Goal: Task Accomplishment & Management: Use online tool/utility

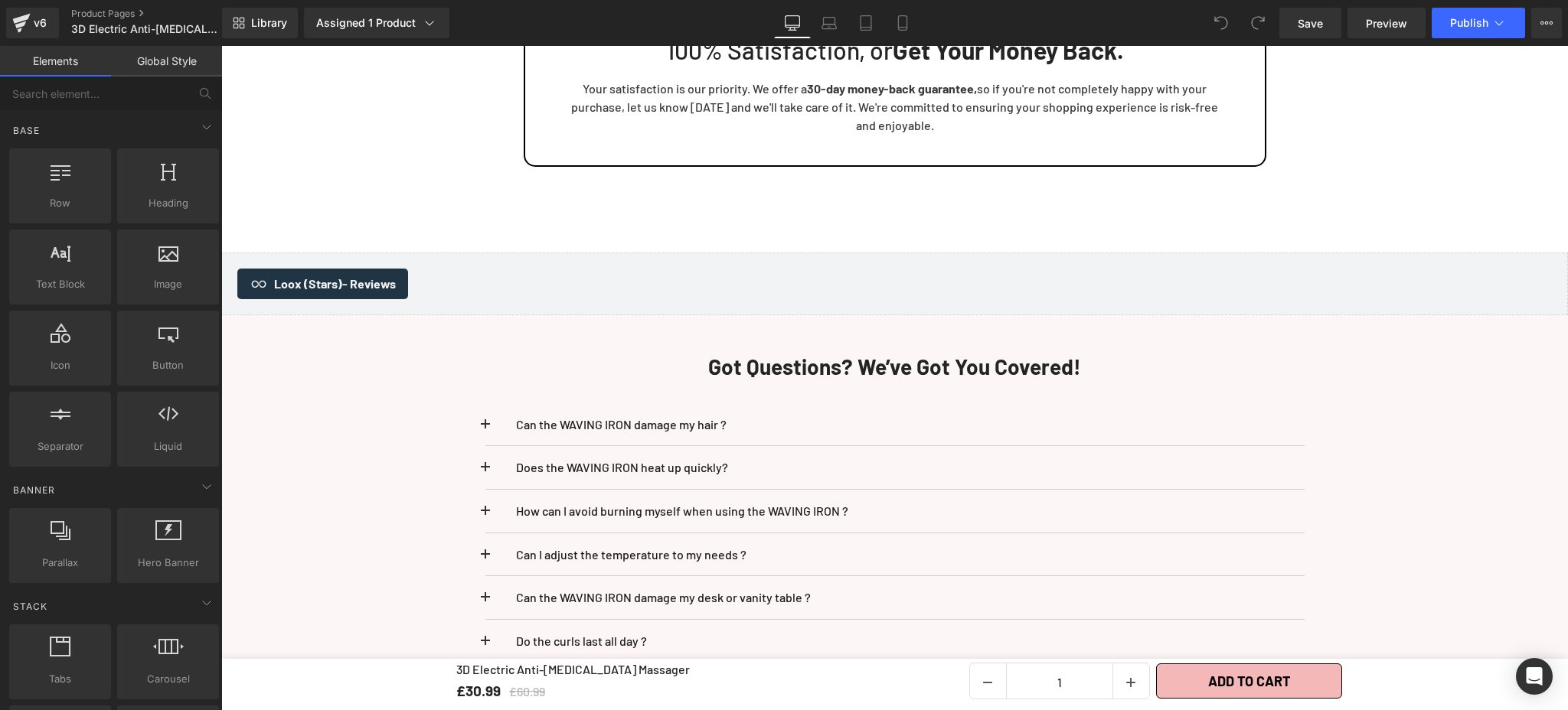
scroll to position [4308, 0]
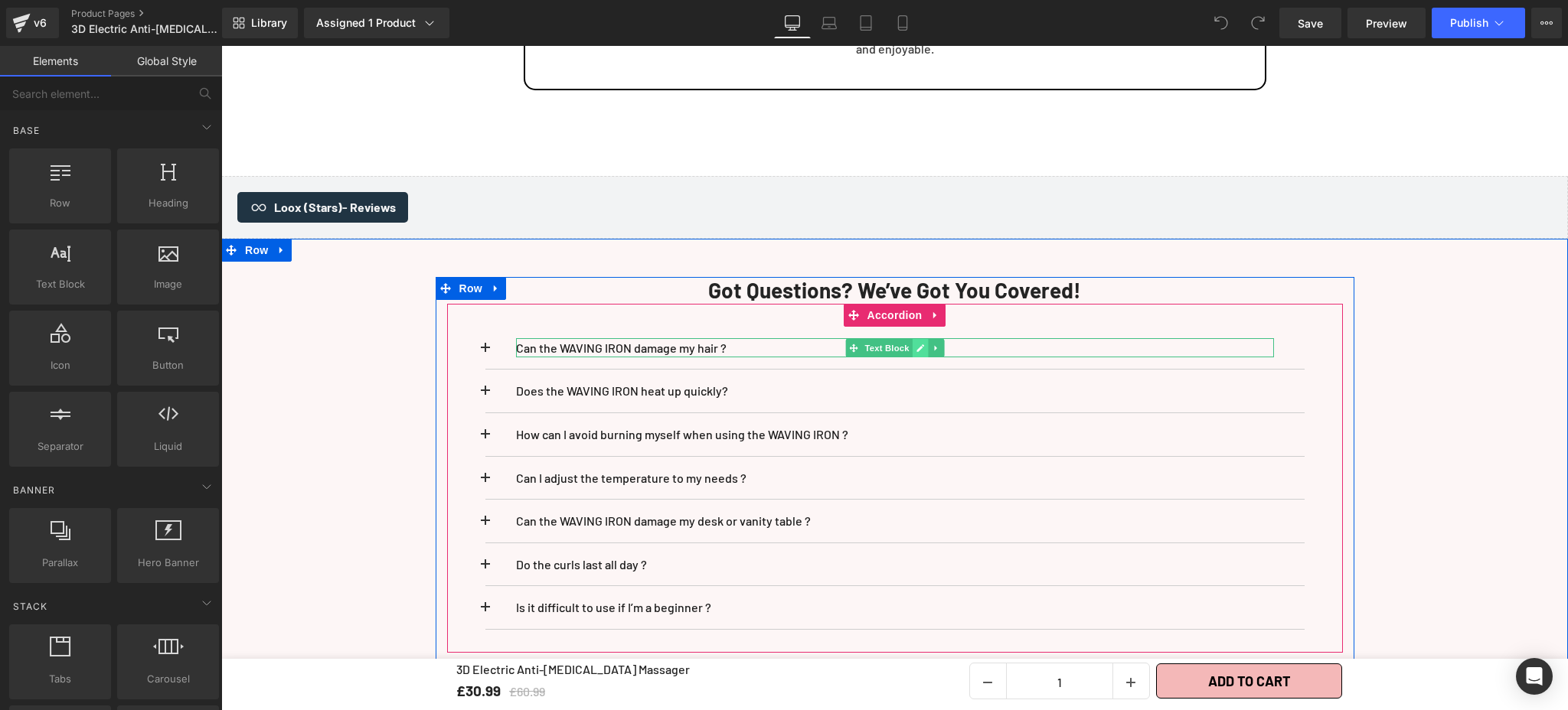
click at [916, 344] on icon at bounding box center [920, 348] width 8 height 8
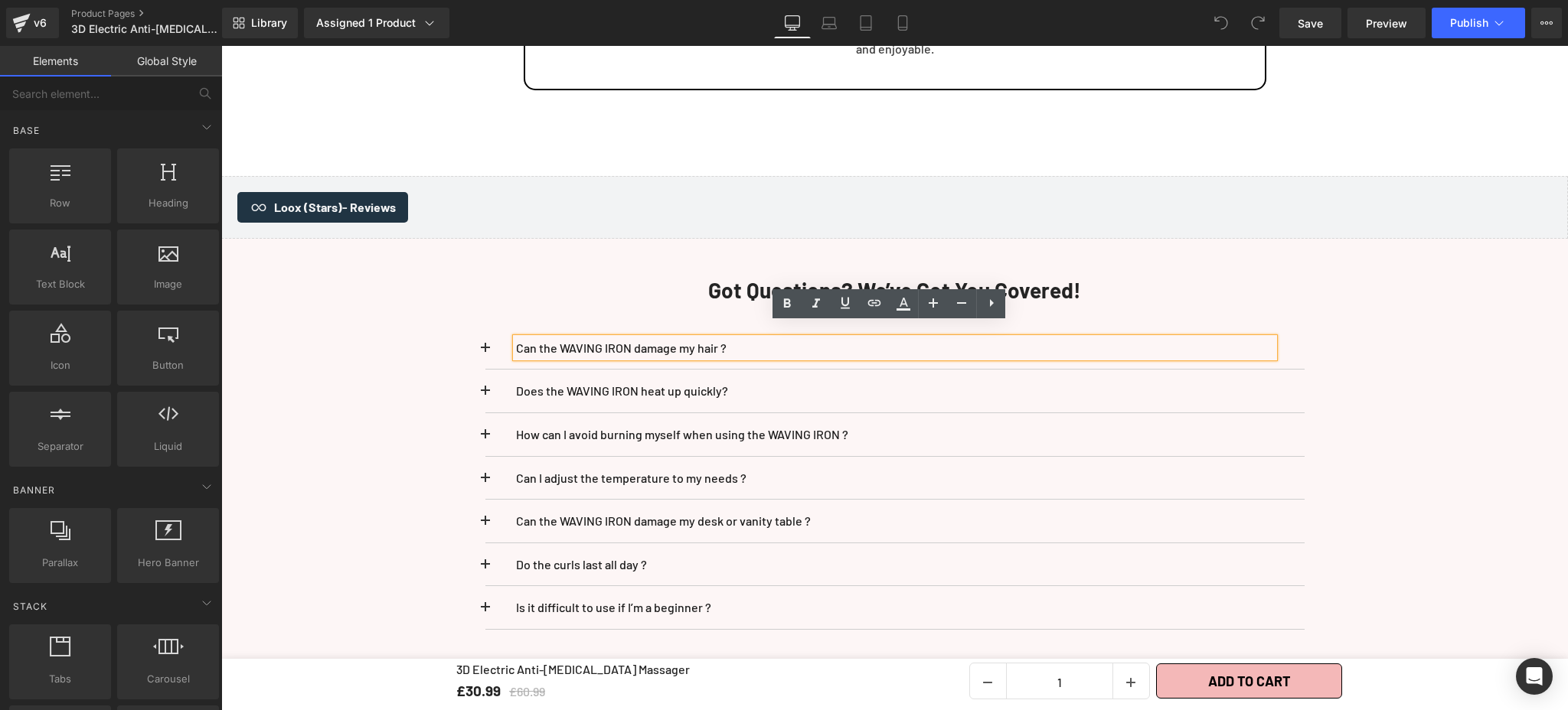
click at [911, 339] on p "Can the WAVING IRON damage my hair ?" at bounding box center [894, 348] width 757 height 20
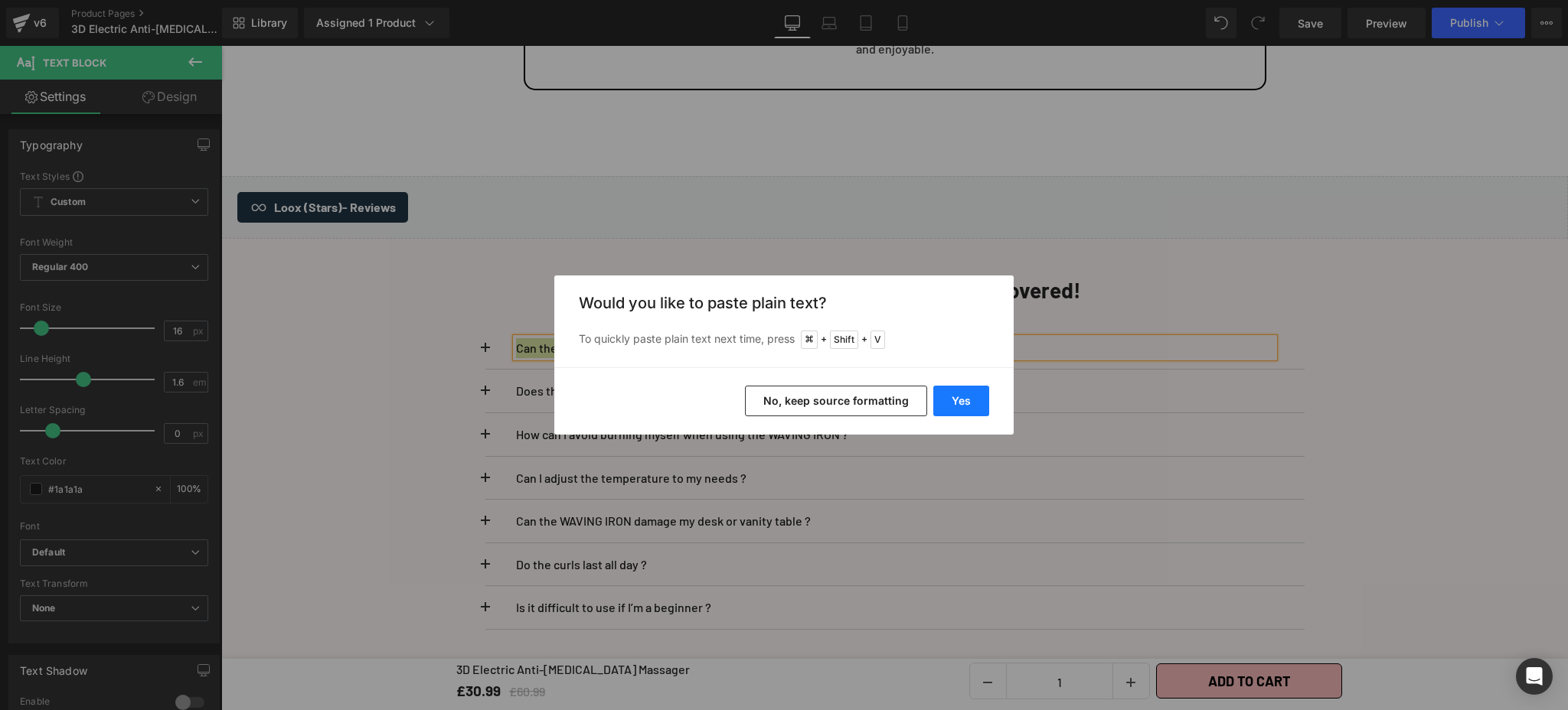
click at [957, 399] on button "Yes" at bounding box center [962, 401] width 56 height 31
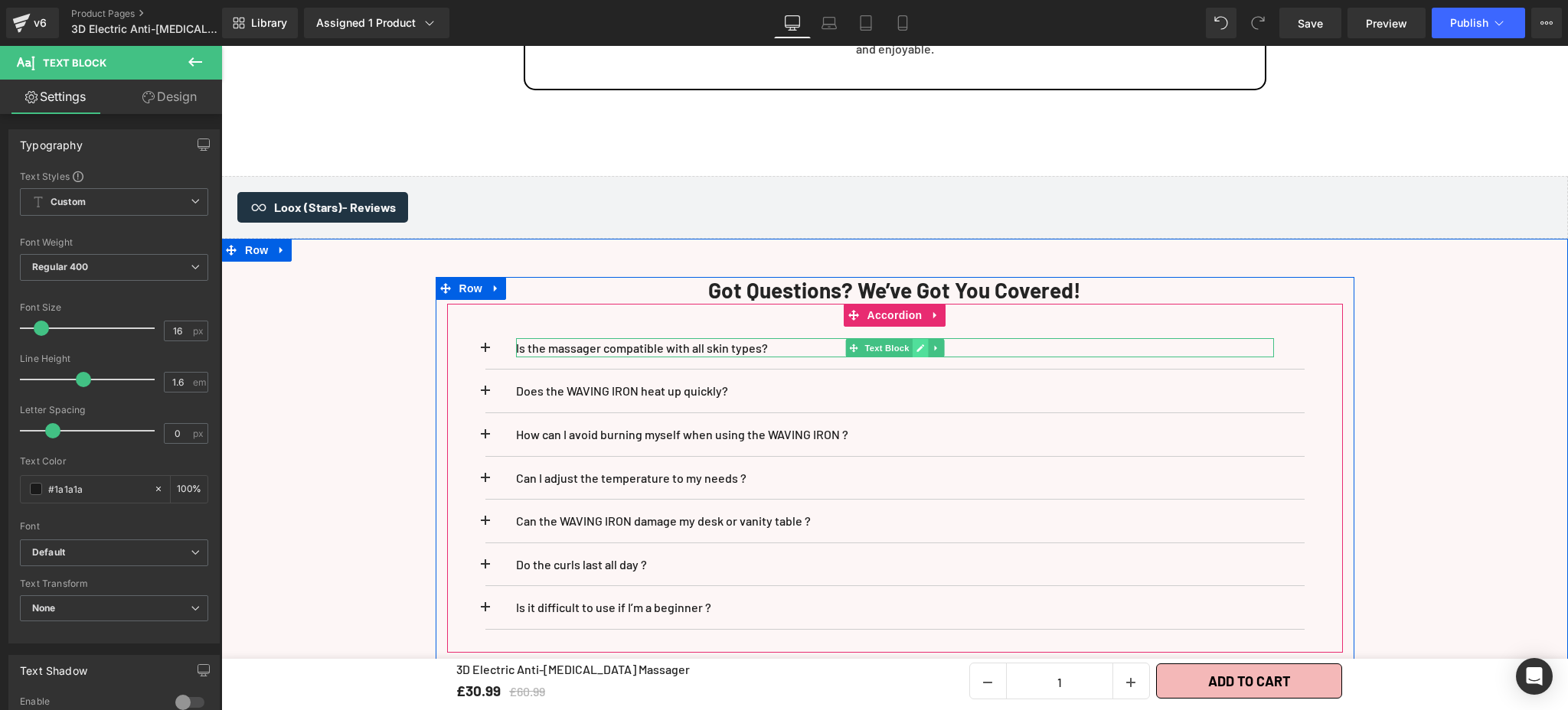
click at [911, 340] on link at bounding box center [919, 348] width 16 height 18
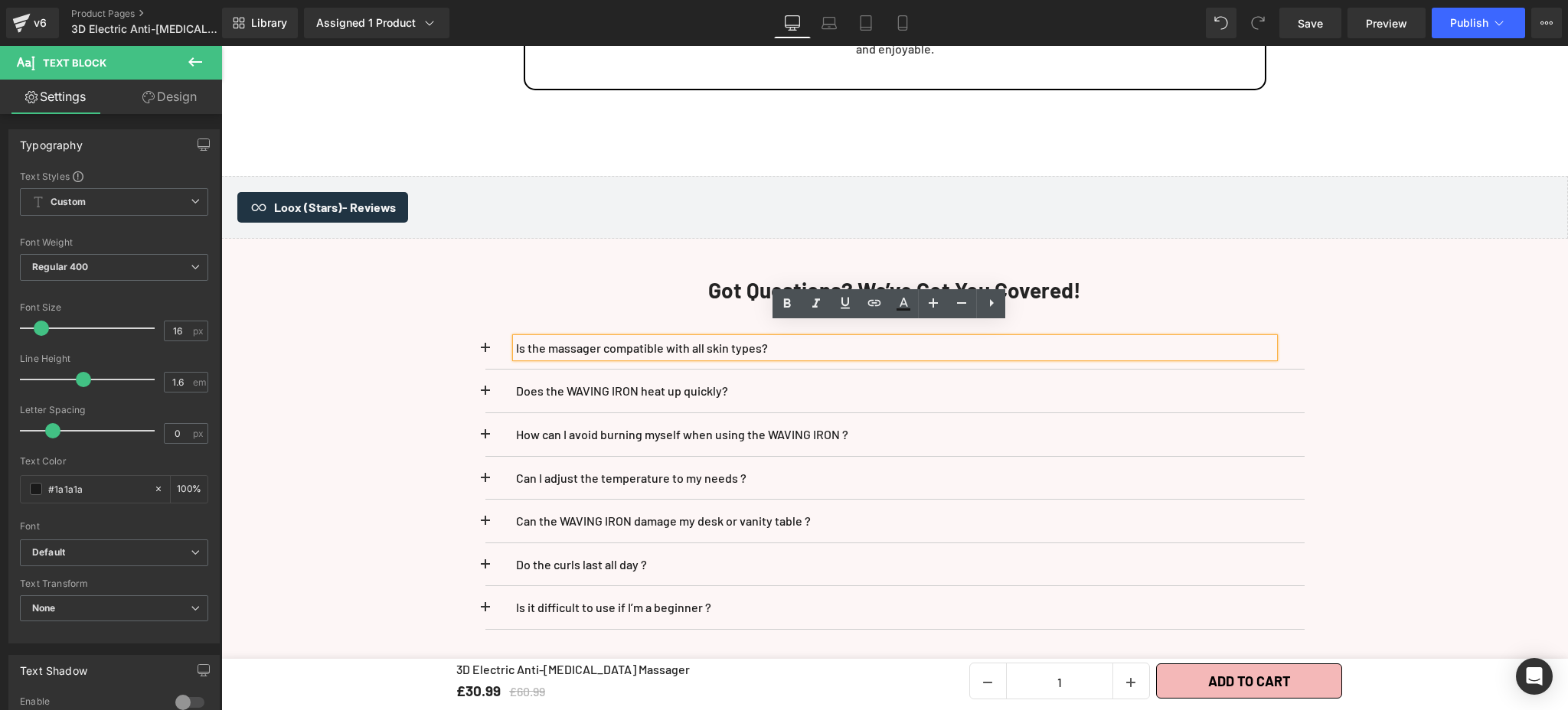
click at [760, 339] on p "Is the massager compatible with all skin types?" at bounding box center [894, 348] width 757 height 20
click at [477, 330] on div "Is the massager compatible with all skin types ? Text Block Text Block" at bounding box center [895, 478] width 896 height 349
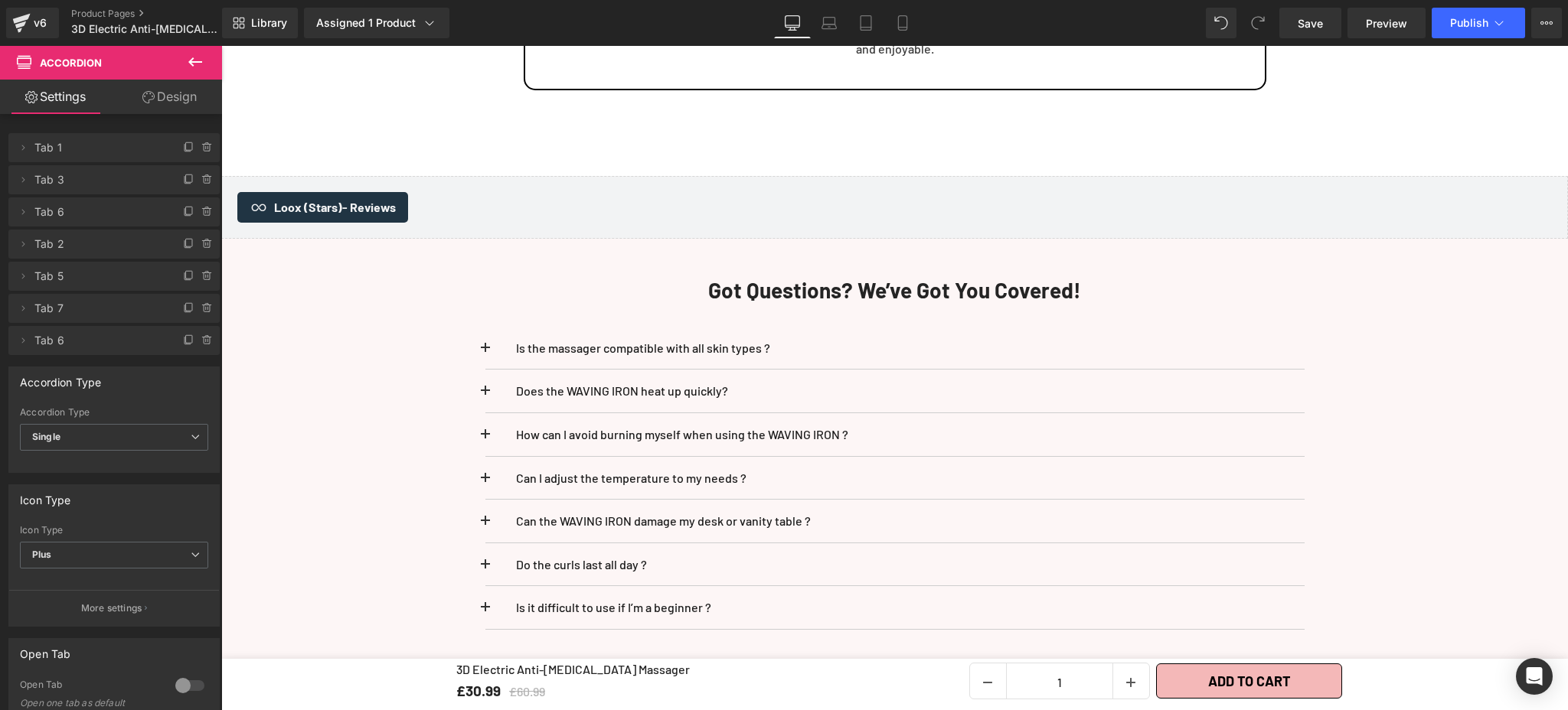
click at [477, 330] on div "Is the massager compatible with all skin types ? Text Block Text Block" at bounding box center [895, 478] width 896 height 349
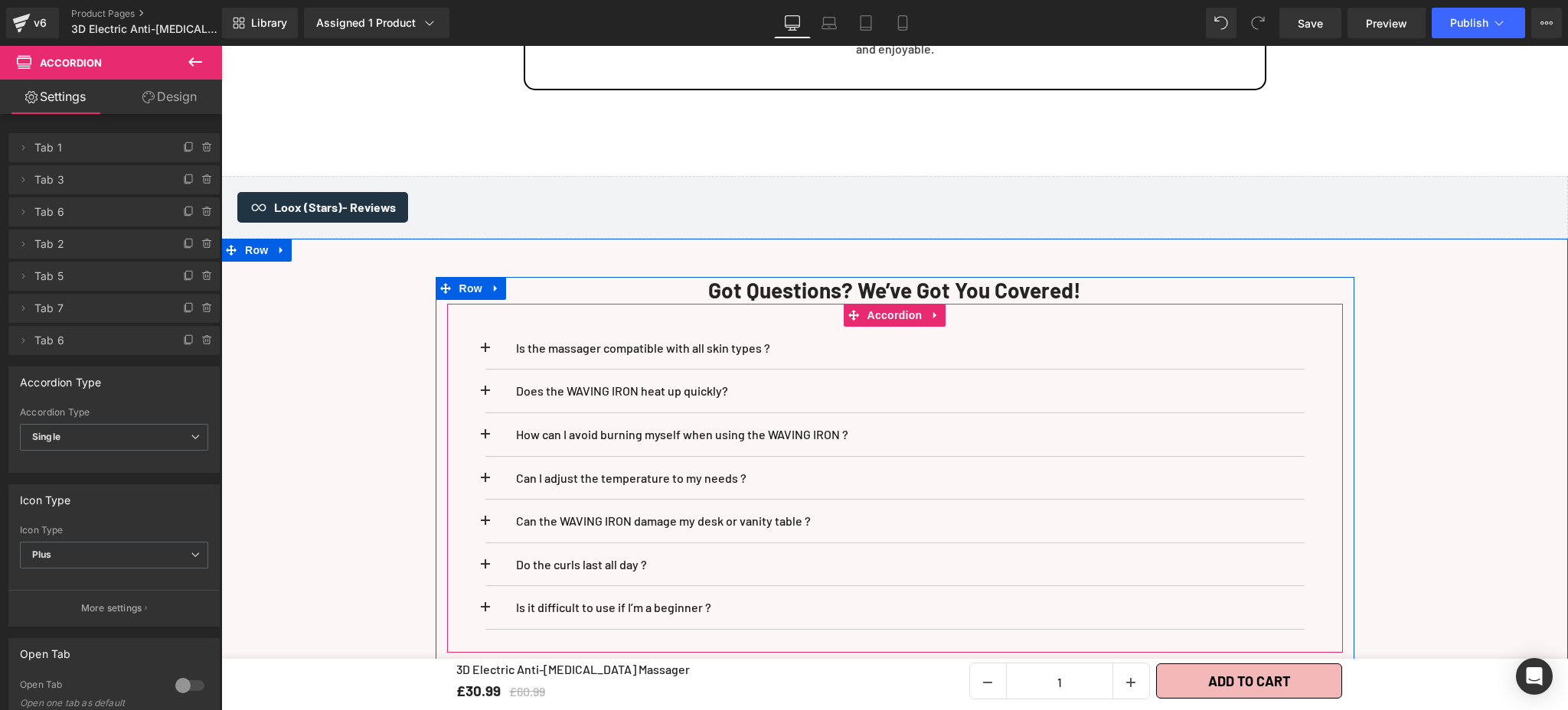
click at [486, 336] on button at bounding box center [501, 348] width 31 height 43
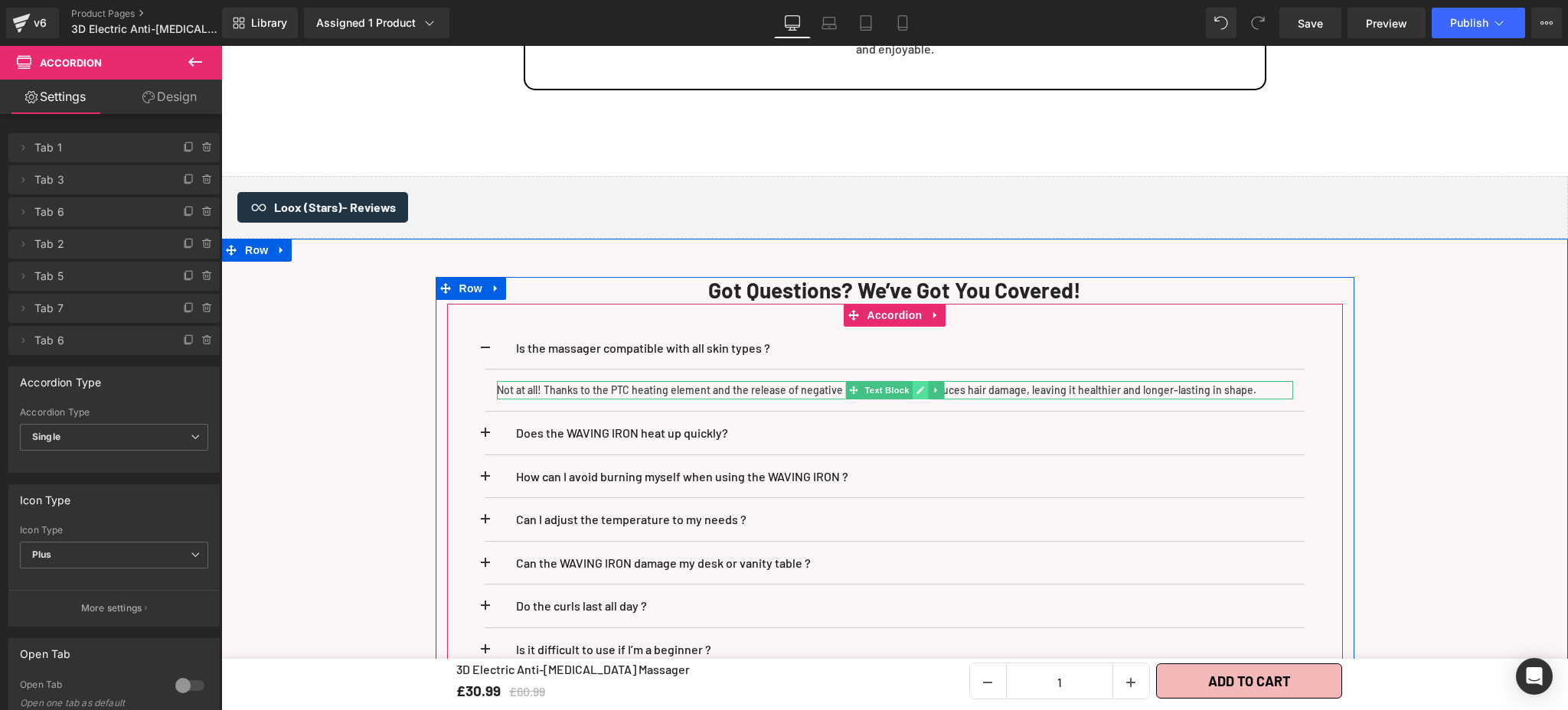
click at [915, 386] on icon at bounding box center [919, 390] width 9 height 9
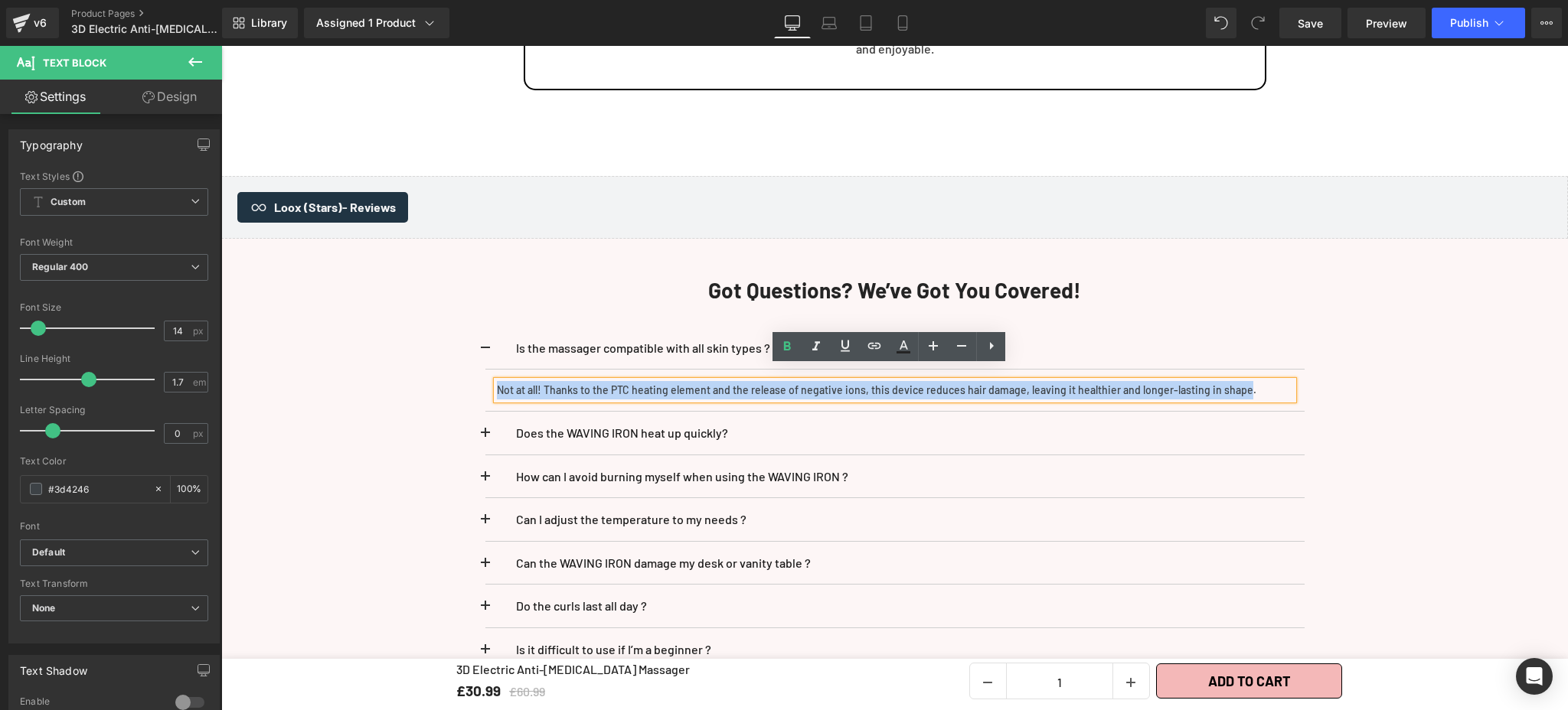
drag, startPoint x: 1246, startPoint y: 376, endPoint x: 492, endPoint y: 376, distance: 754.0
click at [497, 381] on p "Not at all! Thanks to the PTC heating element and the release of negative ions,…" at bounding box center [895, 390] width 796 height 18
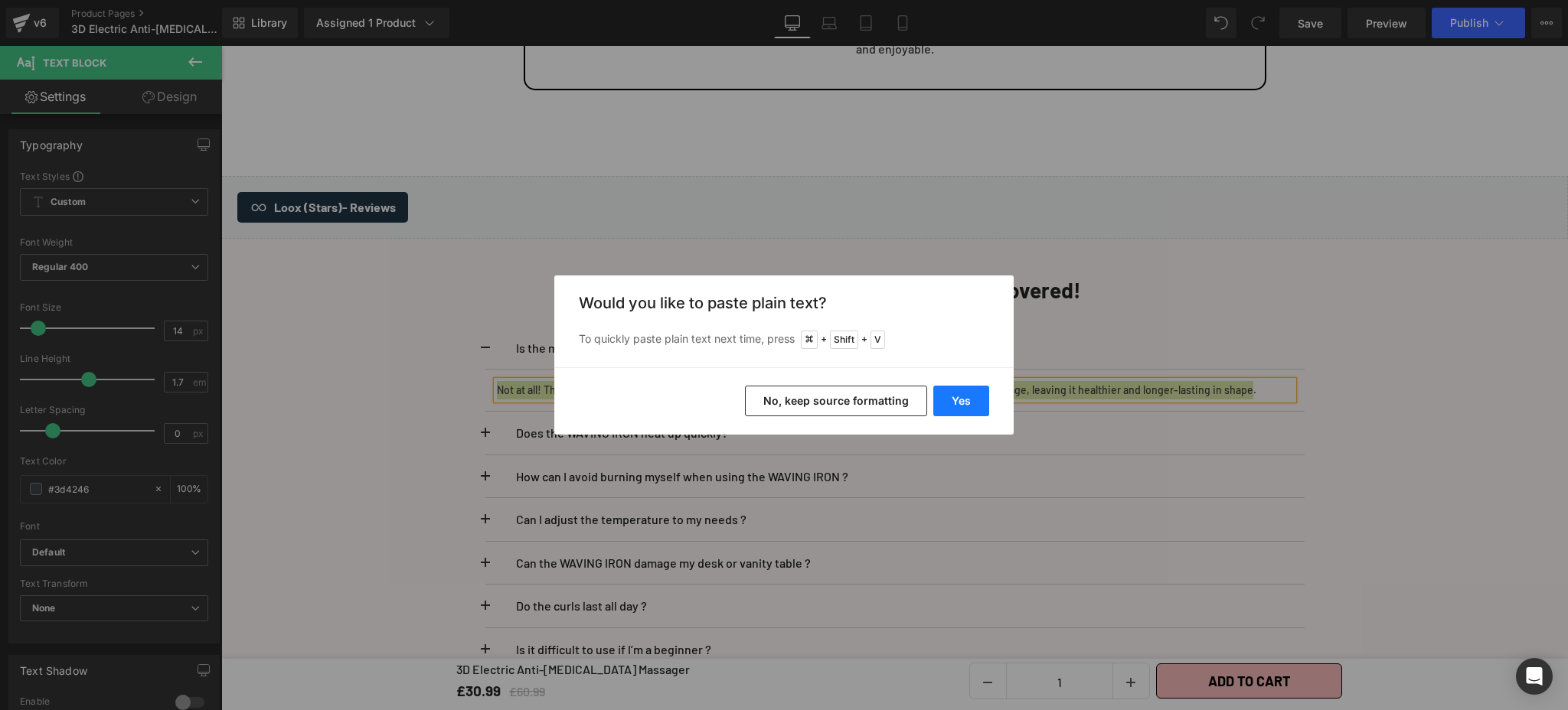
click at [949, 410] on button "Yes" at bounding box center [962, 401] width 56 height 31
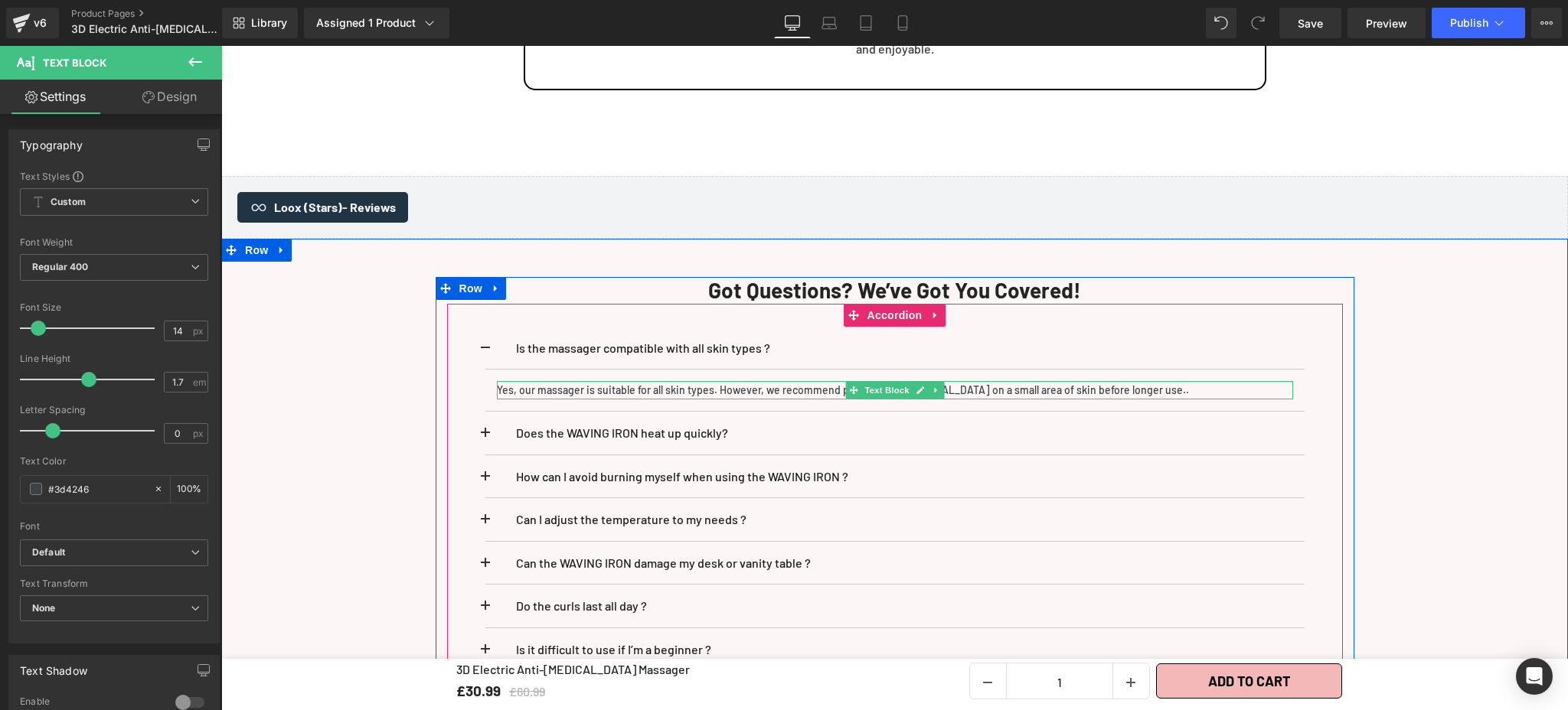
click at [1161, 381] on p "Yes, our massager is suitable for all skin types. However, we recommend perform…" at bounding box center [895, 390] width 796 height 18
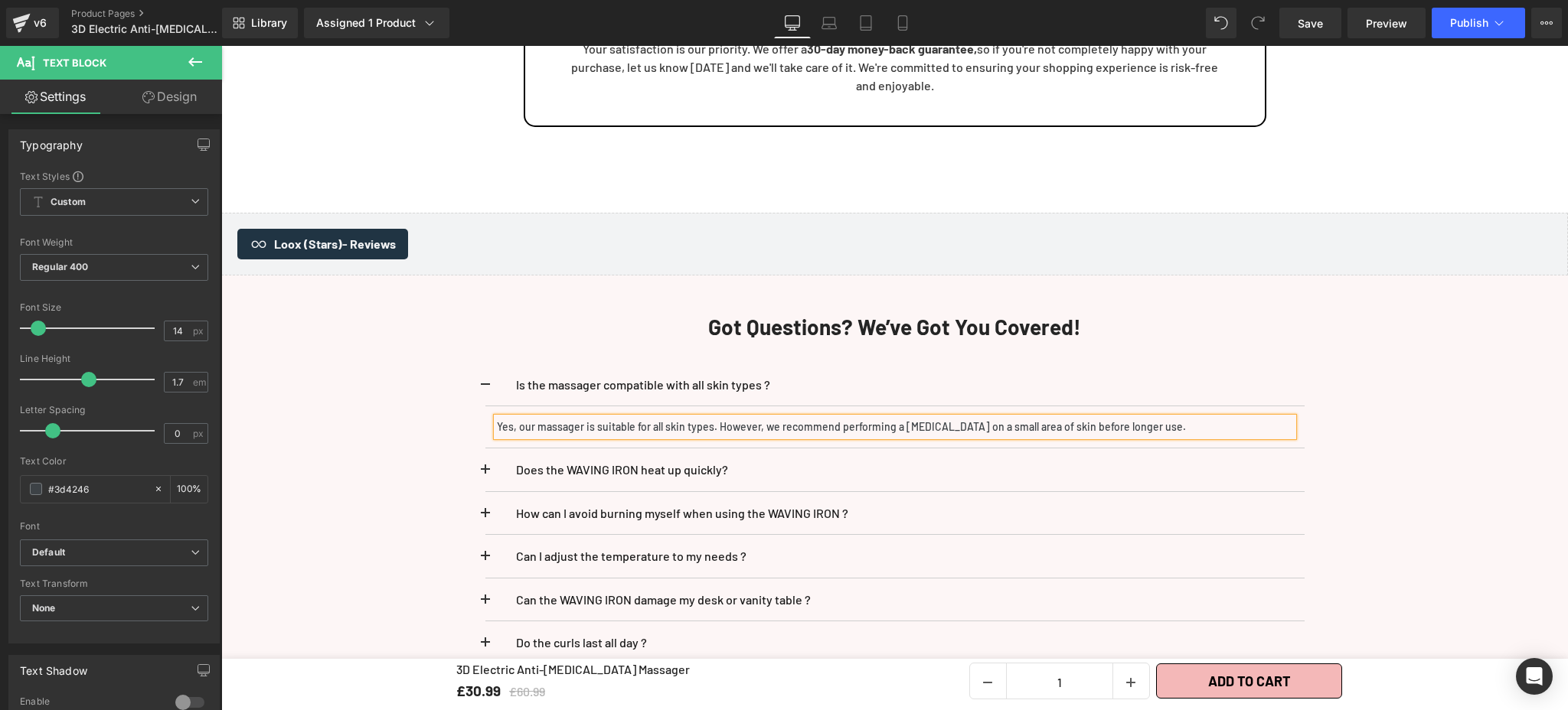
scroll to position [4361, 0]
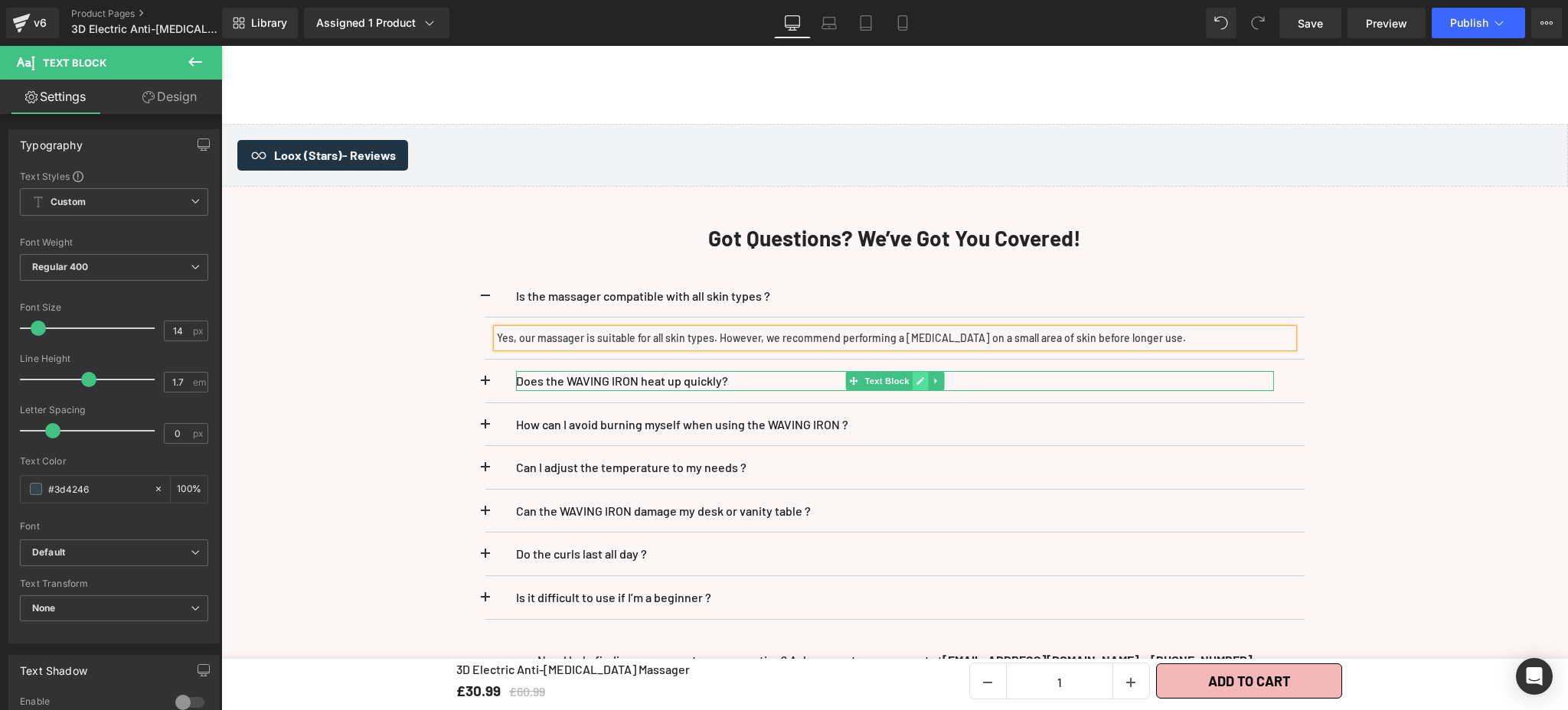
click at [915, 376] on icon at bounding box center [919, 380] width 9 height 9
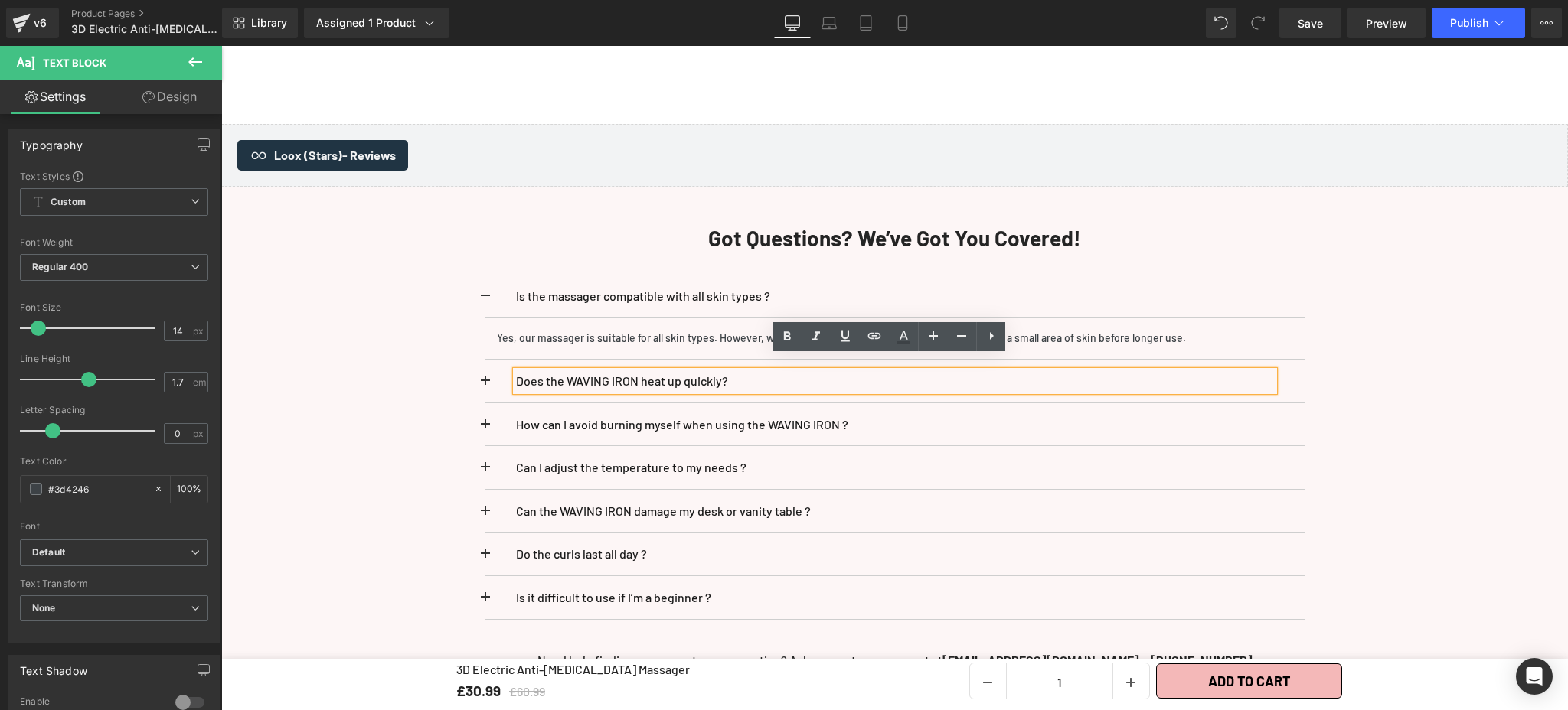
drag, startPoint x: 912, startPoint y: 370, endPoint x: 747, endPoint y: 370, distance: 165.0
click at [836, 376] on div "Does the WAVING IRON heat up quickly?" at bounding box center [894, 381] width 757 height 20
drag, startPoint x: 732, startPoint y: 369, endPoint x: 508, endPoint y: 364, distance: 224.1
click at [516, 371] on div "Does the WAVING IRON heat up quickly?" at bounding box center [894, 381] width 757 height 20
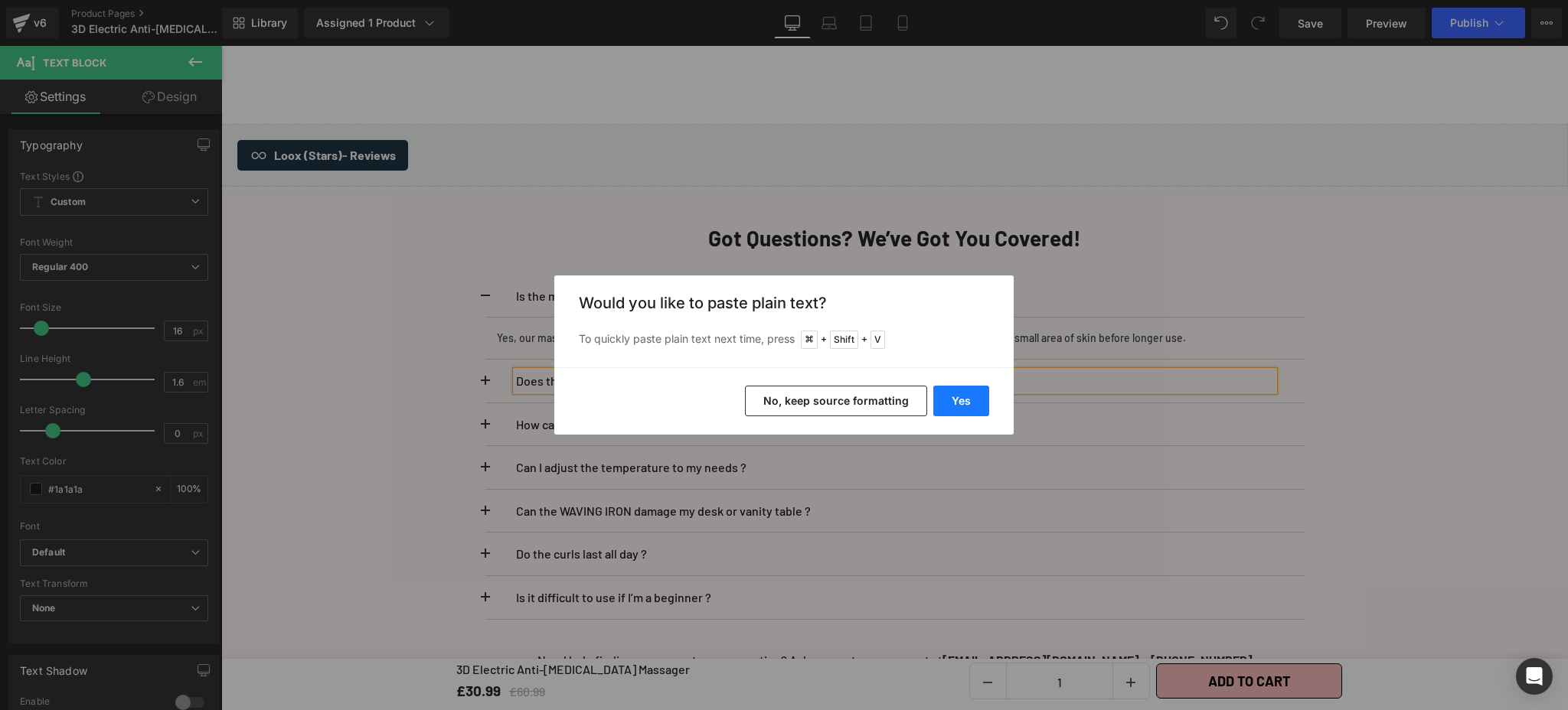
click at [962, 405] on button "Yes" at bounding box center [962, 401] width 56 height 31
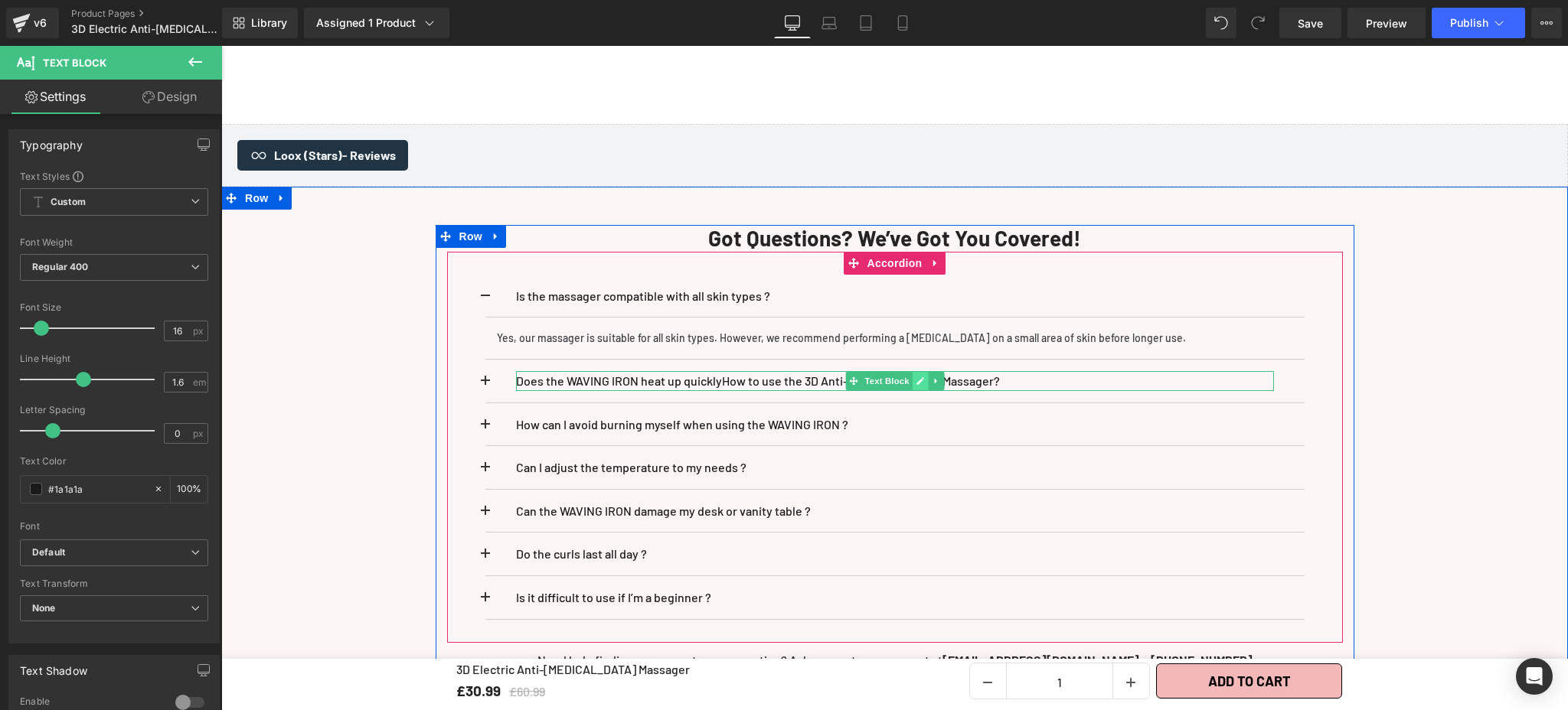
click at [916, 377] on icon at bounding box center [920, 381] width 8 height 8
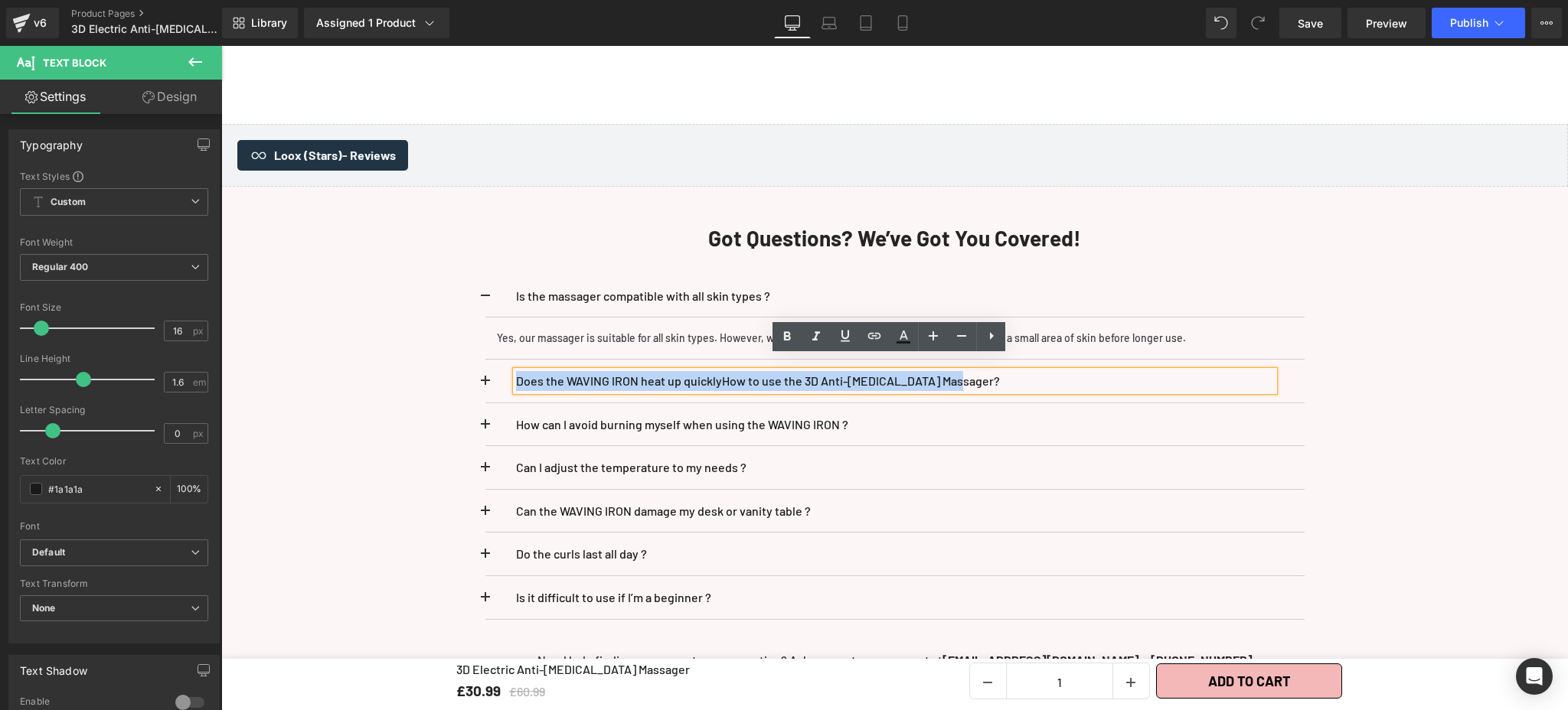
drag, startPoint x: 959, startPoint y: 369, endPoint x: 510, endPoint y: 368, distance: 449.0
click at [516, 371] on p "Does the WAVING IRON heat up quicklyHow to use the 3D Anti-[MEDICAL_DATA] Massa…" at bounding box center [894, 381] width 757 height 20
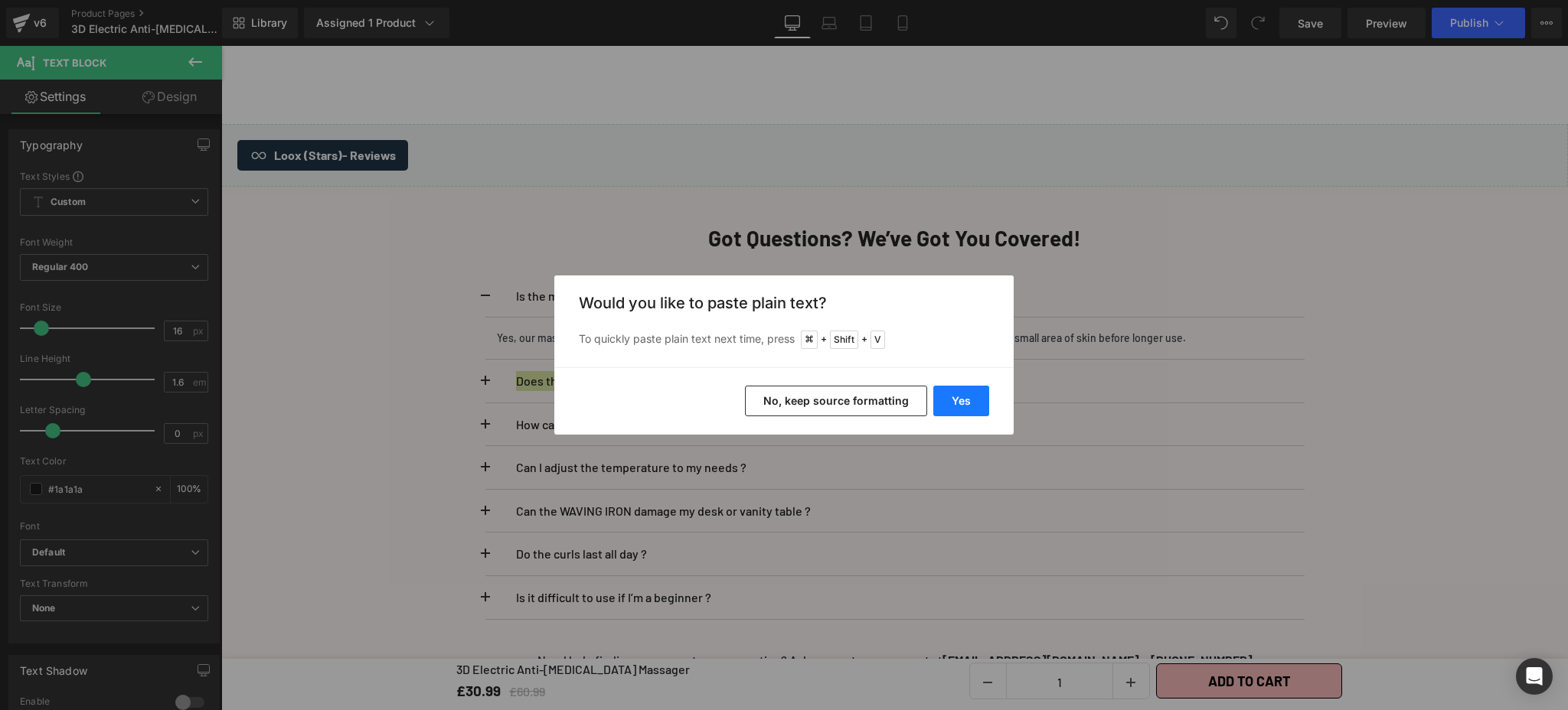
click at [962, 401] on button "Yes" at bounding box center [962, 401] width 56 height 31
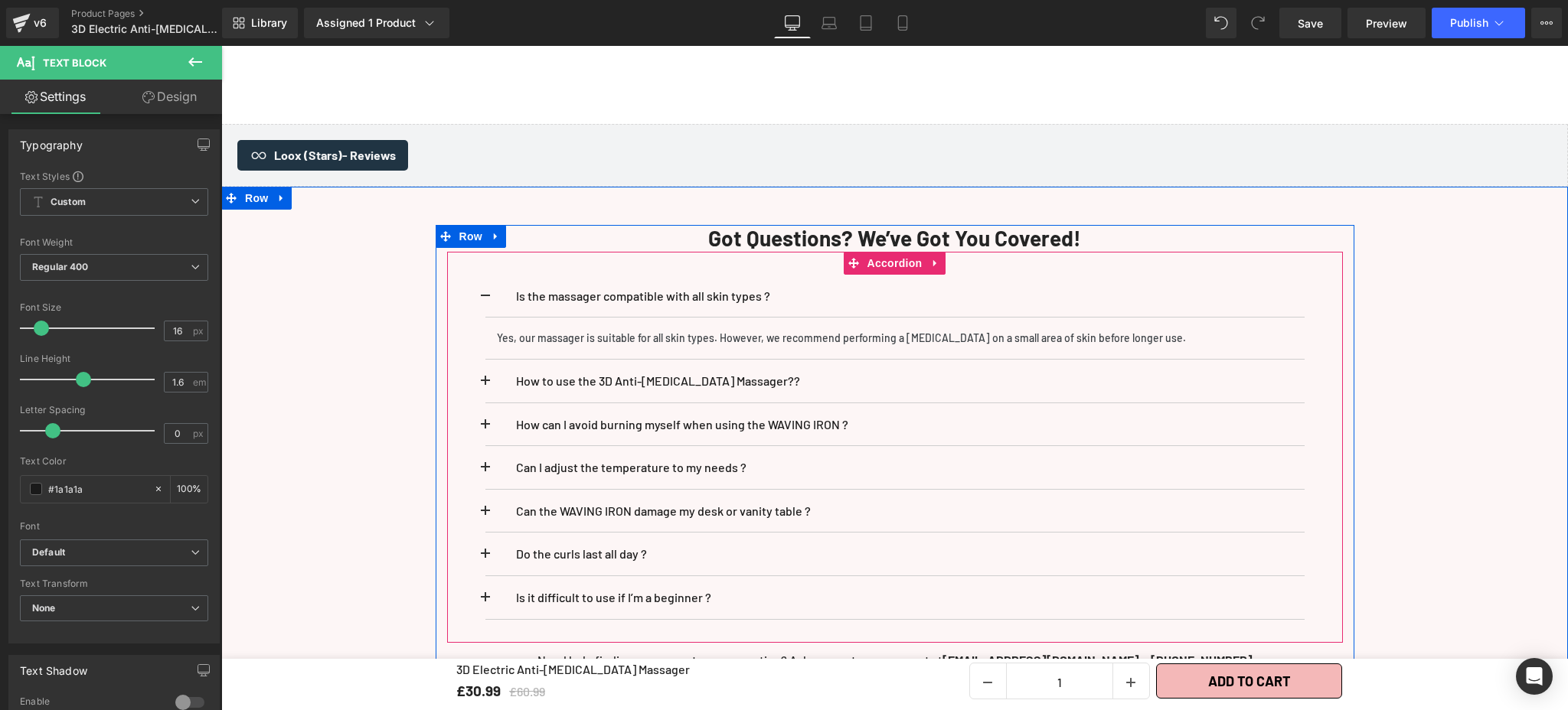
click at [476, 364] on div "Is the massager compatible with all skin types ? Text Block Text Block" at bounding box center [895, 447] width 896 height 391
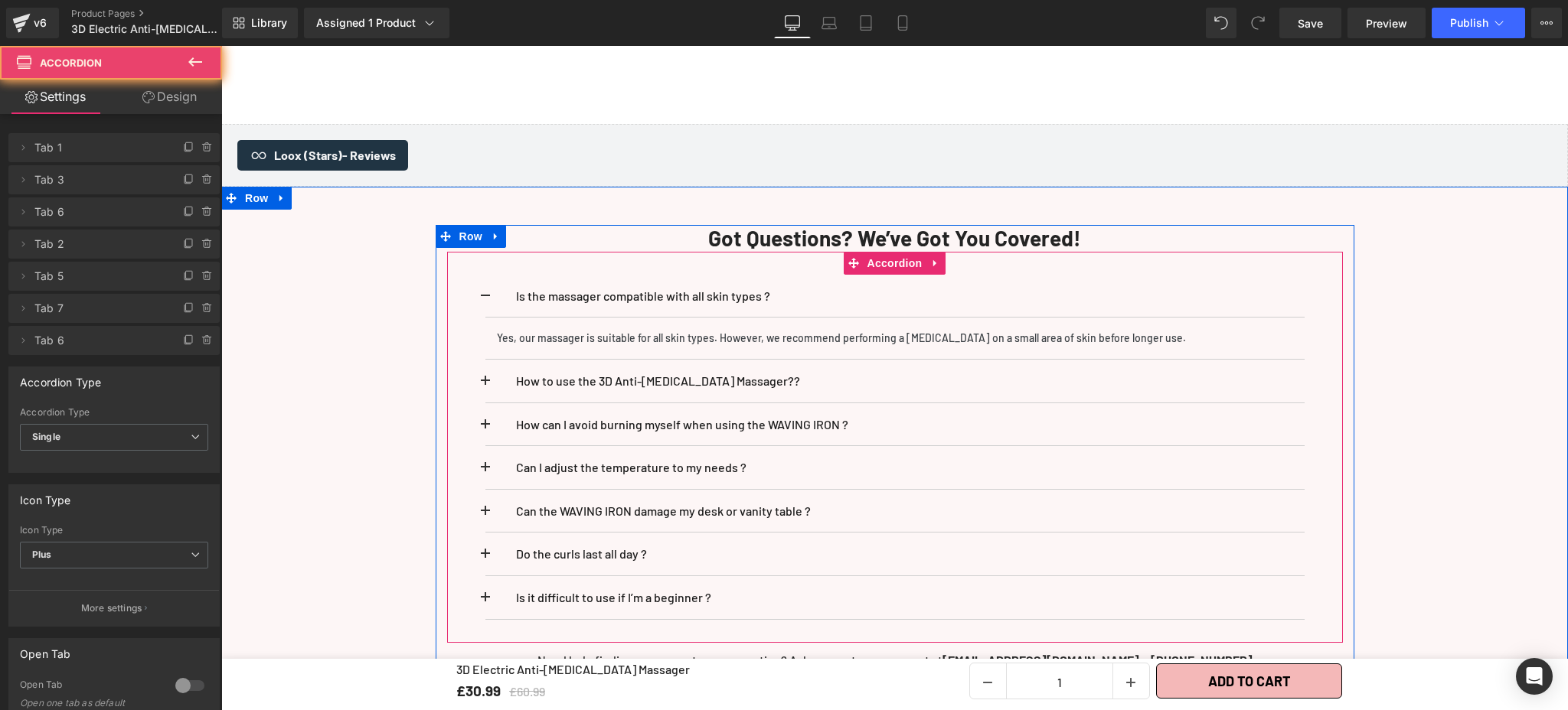
click at [486, 386] on span at bounding box center [486, 386] width 0 height 0
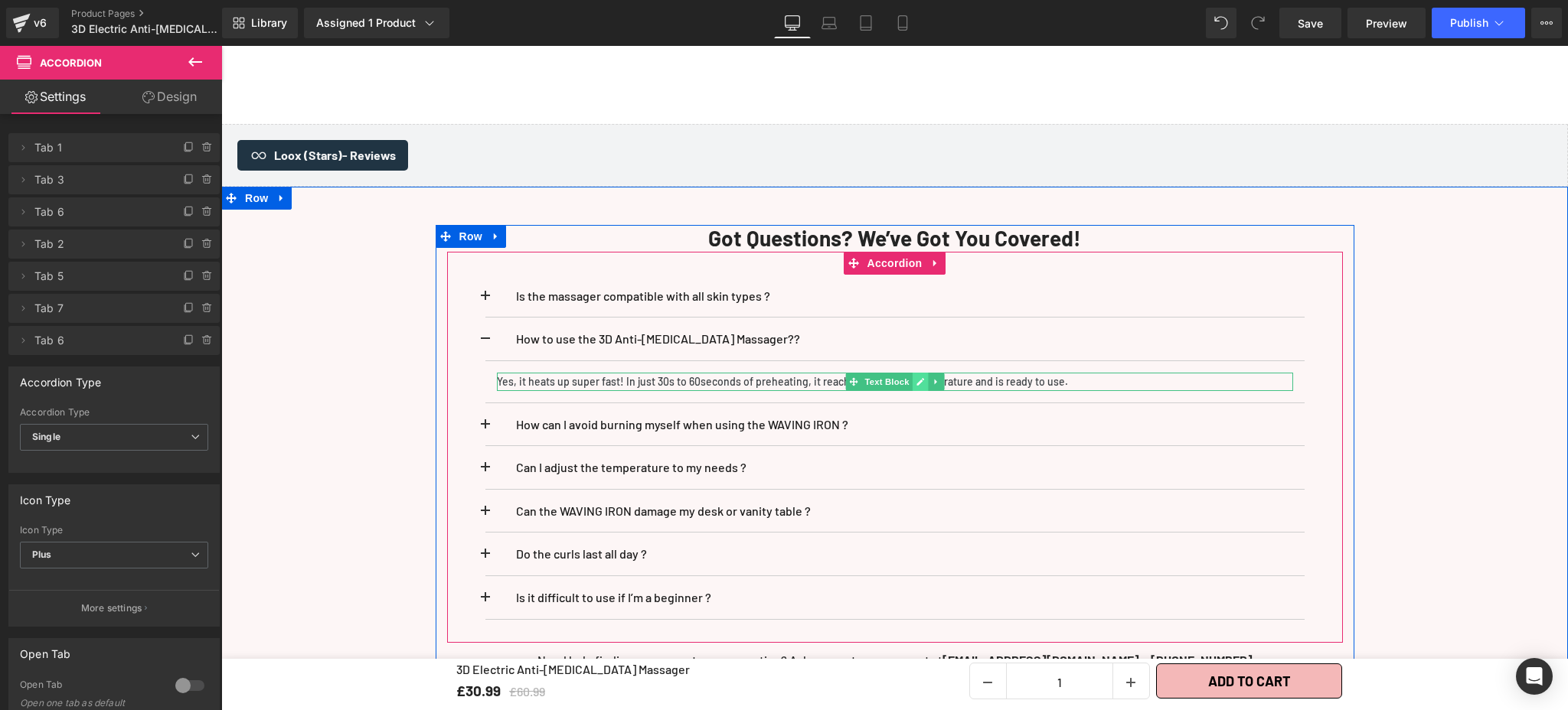
click at [916, 377] on icon at bounding box center [919, 381] width 9 height 9
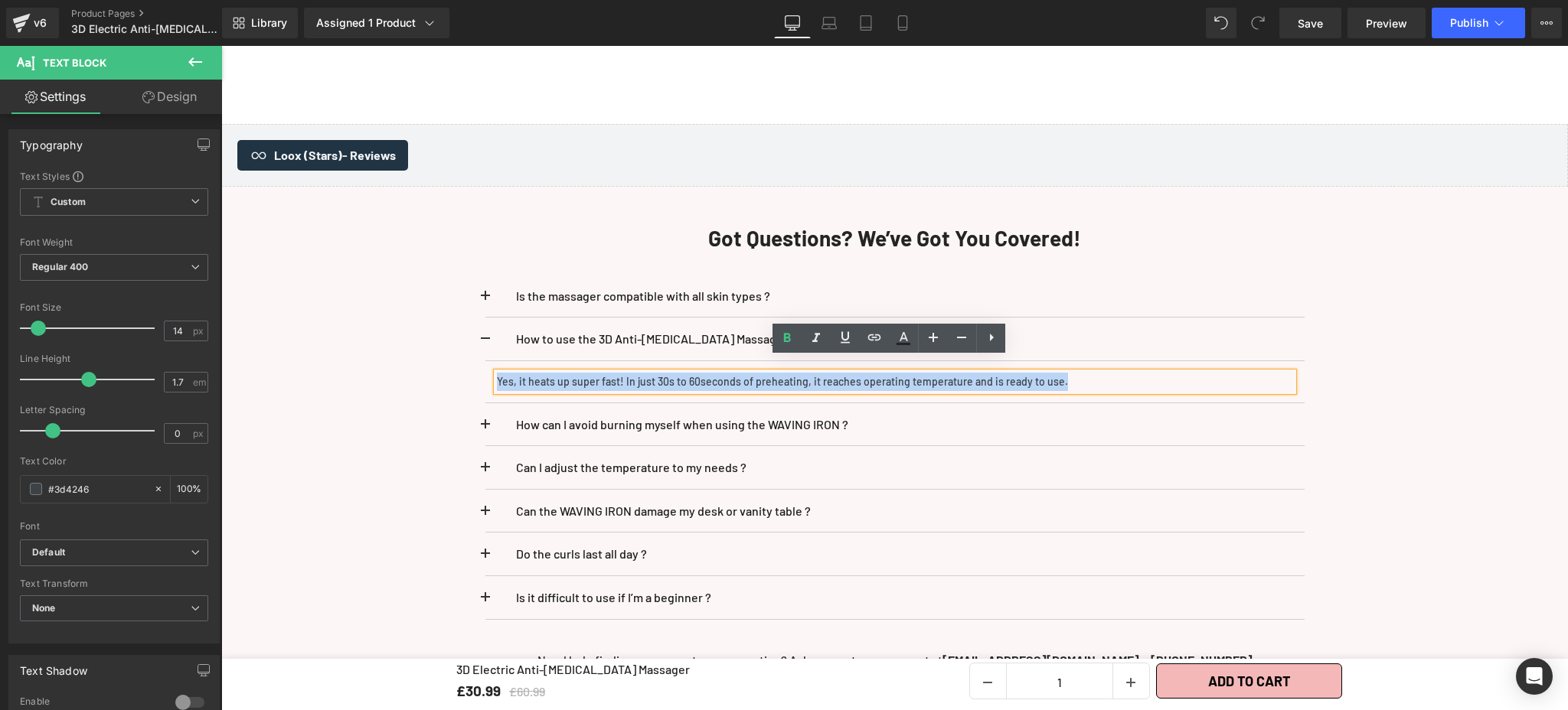
drag, startPoint x: 970, startPoint y: 370, endPoint x: 490, endPoint y: 367, distance: 480.0
click at [497, 372] on p "Yes, it heats up super fast! In just 30s to 60seconds of preheating, it reaches…" at bounding box center [895, 381] width 796 height 18
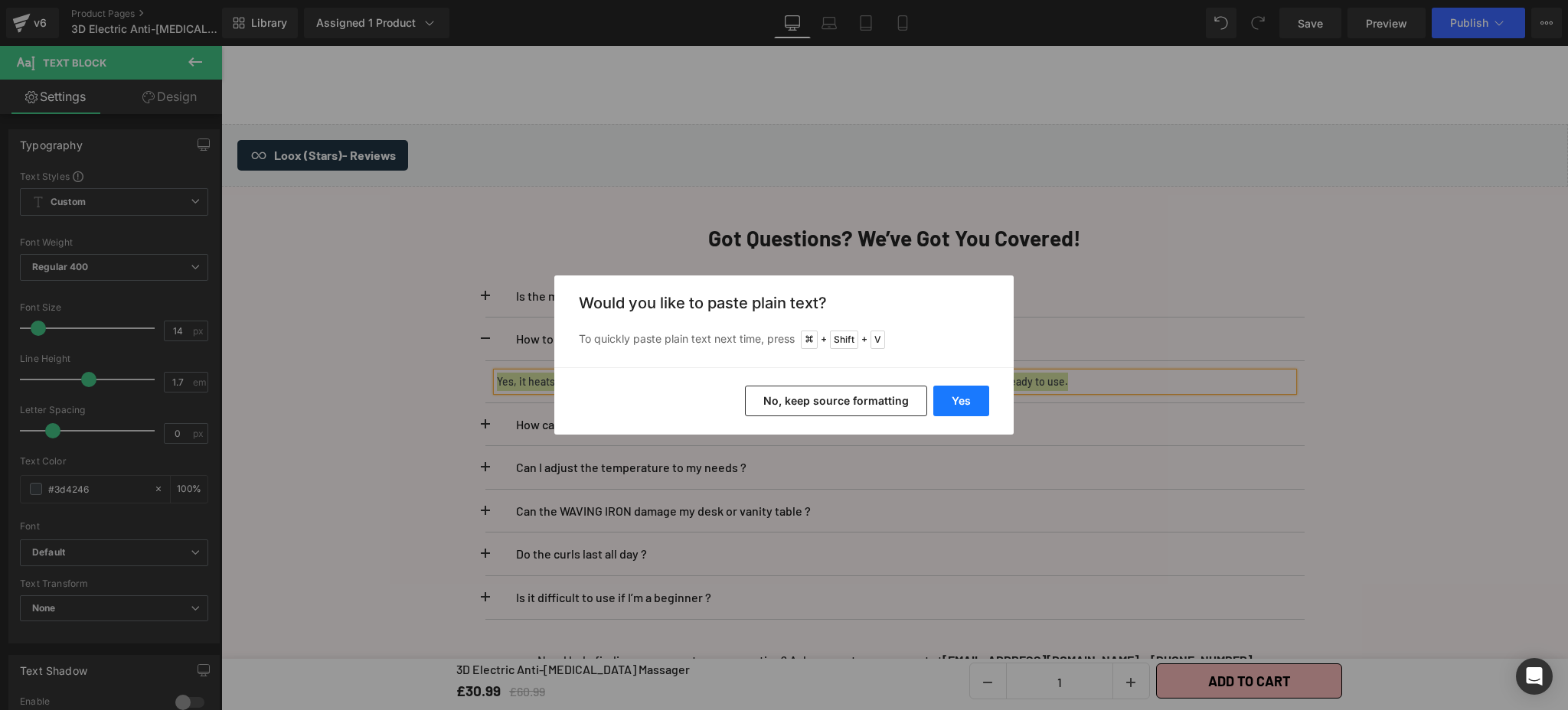
drag, startPoint x: 970, startPoint y: 403, endPoint x: 750, endPoint y: 358, distance: 224.6
click at [970, 403] on button "Yes" at bounding box center [962, 401] width 56 height 31
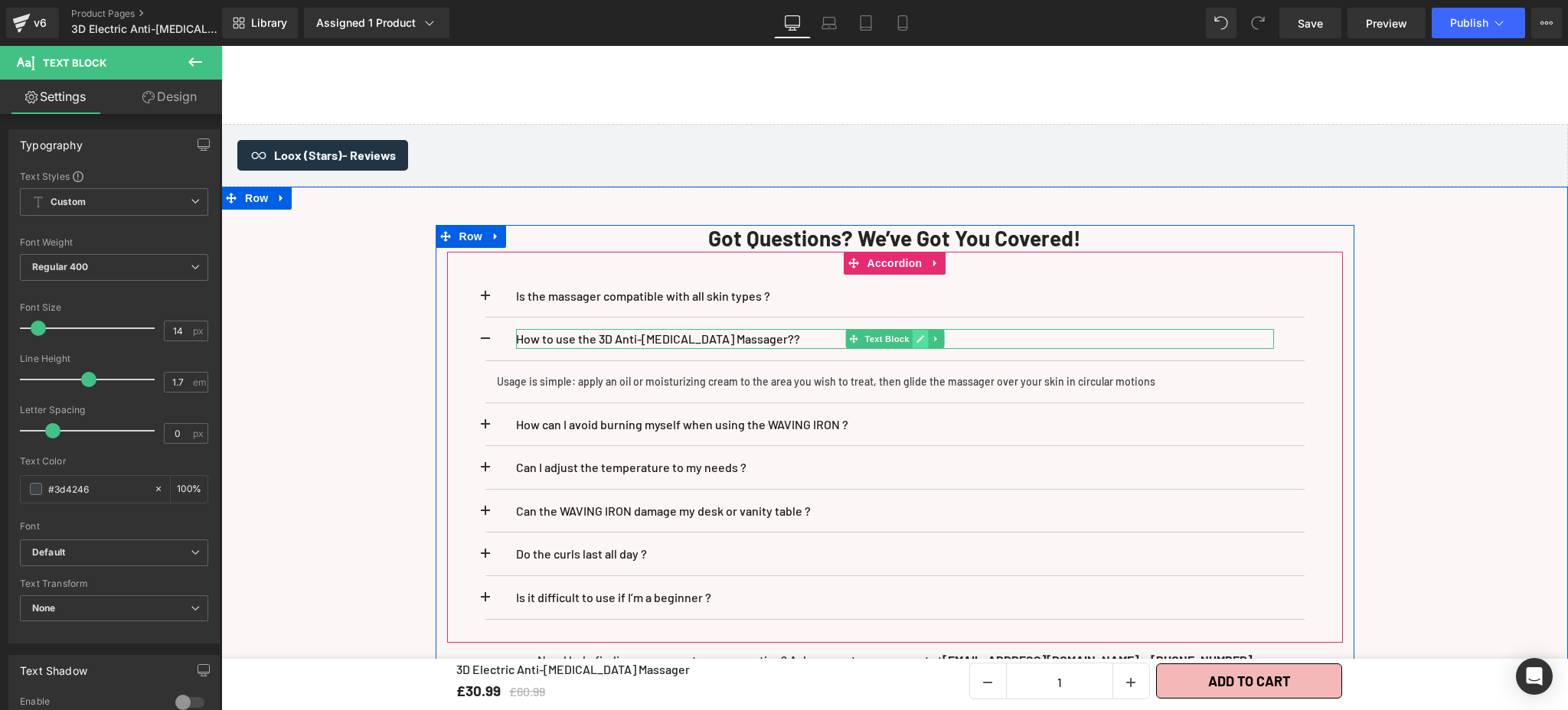
click at [916, 336] on icon at bounding box center [920, 340] width 8 height 8
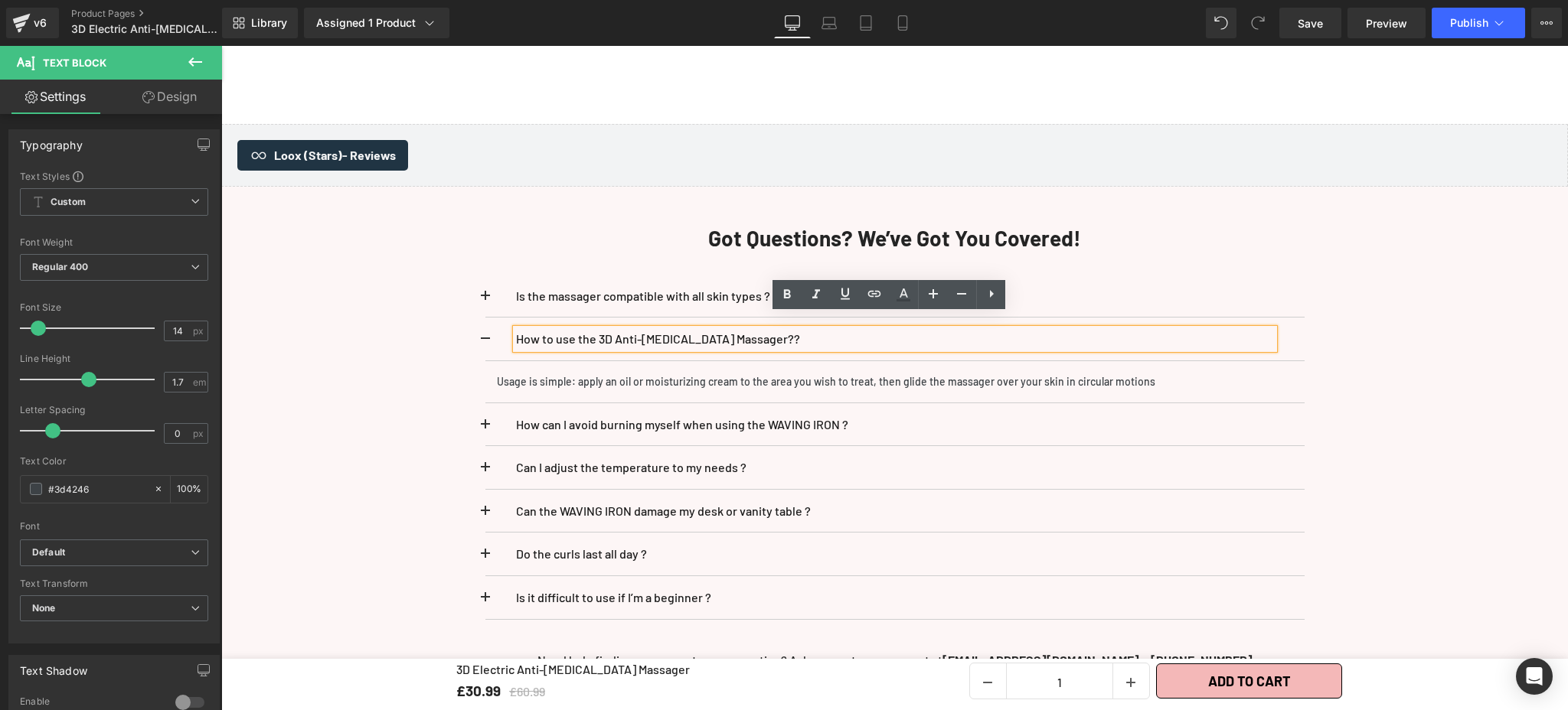
click at [748, 329] on p "How to use the 3D Anti-[MEDICAL_DATA] Massager??" at bounding box center [894, 339] width 757 height 20
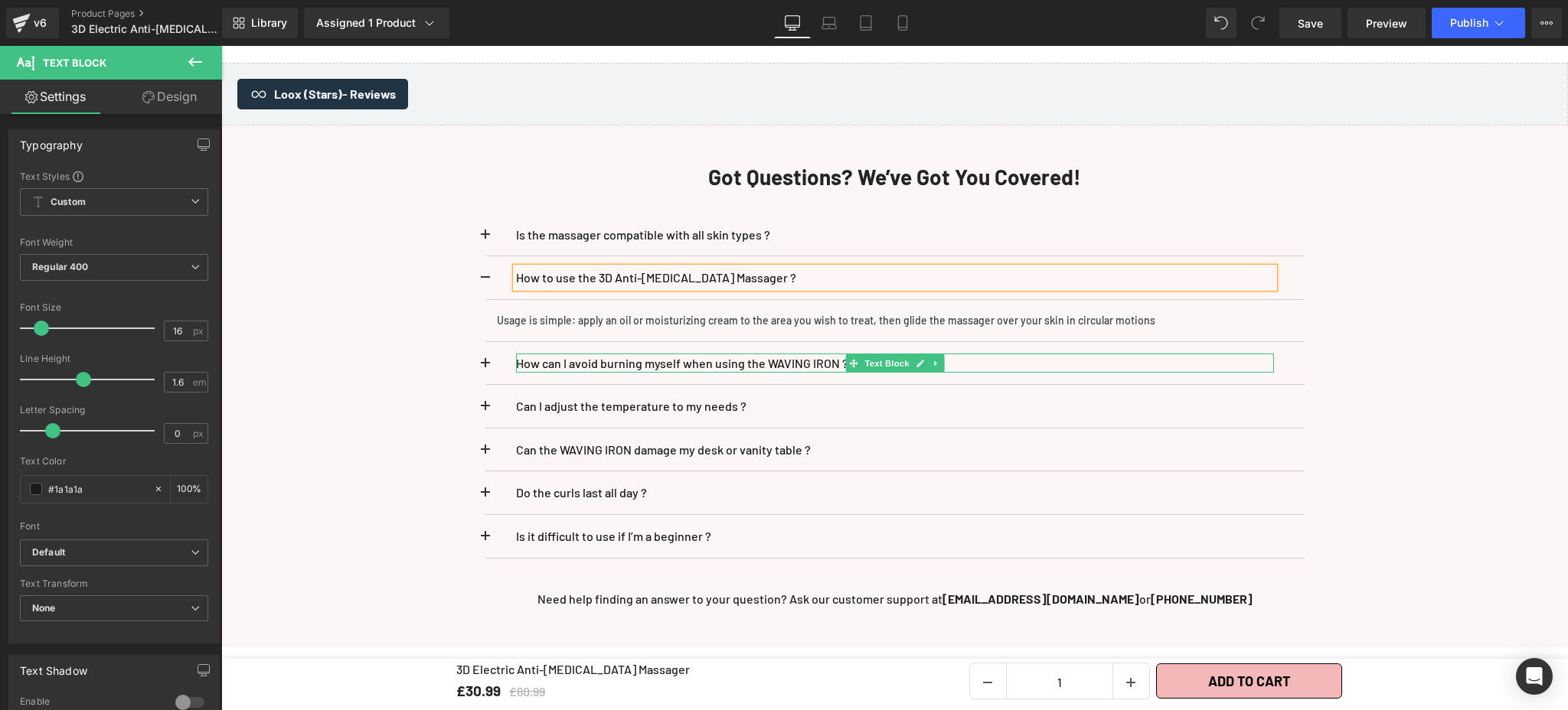
scroll to position [4435, 0]
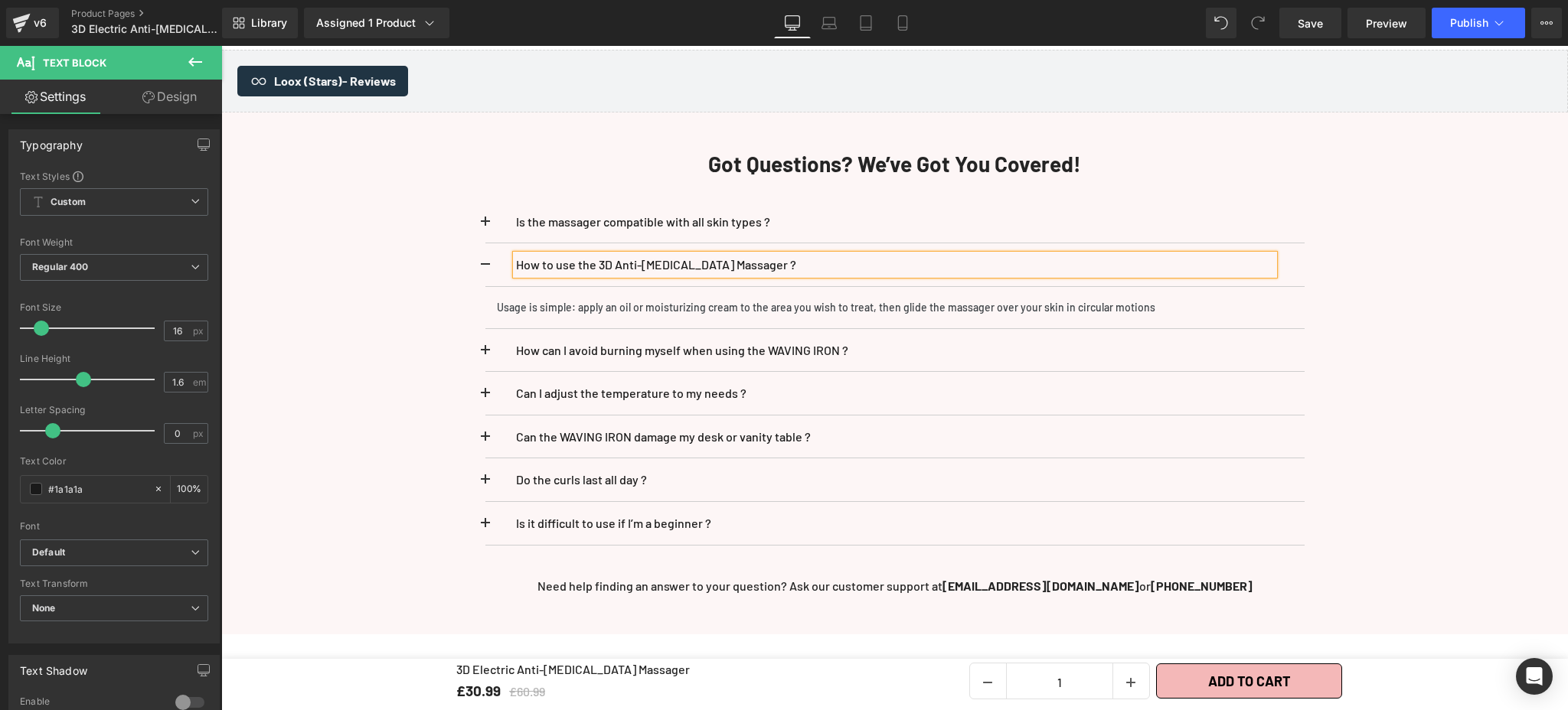
click at [486, 333] on button at bounding box center [501, 350] width 31 height 43
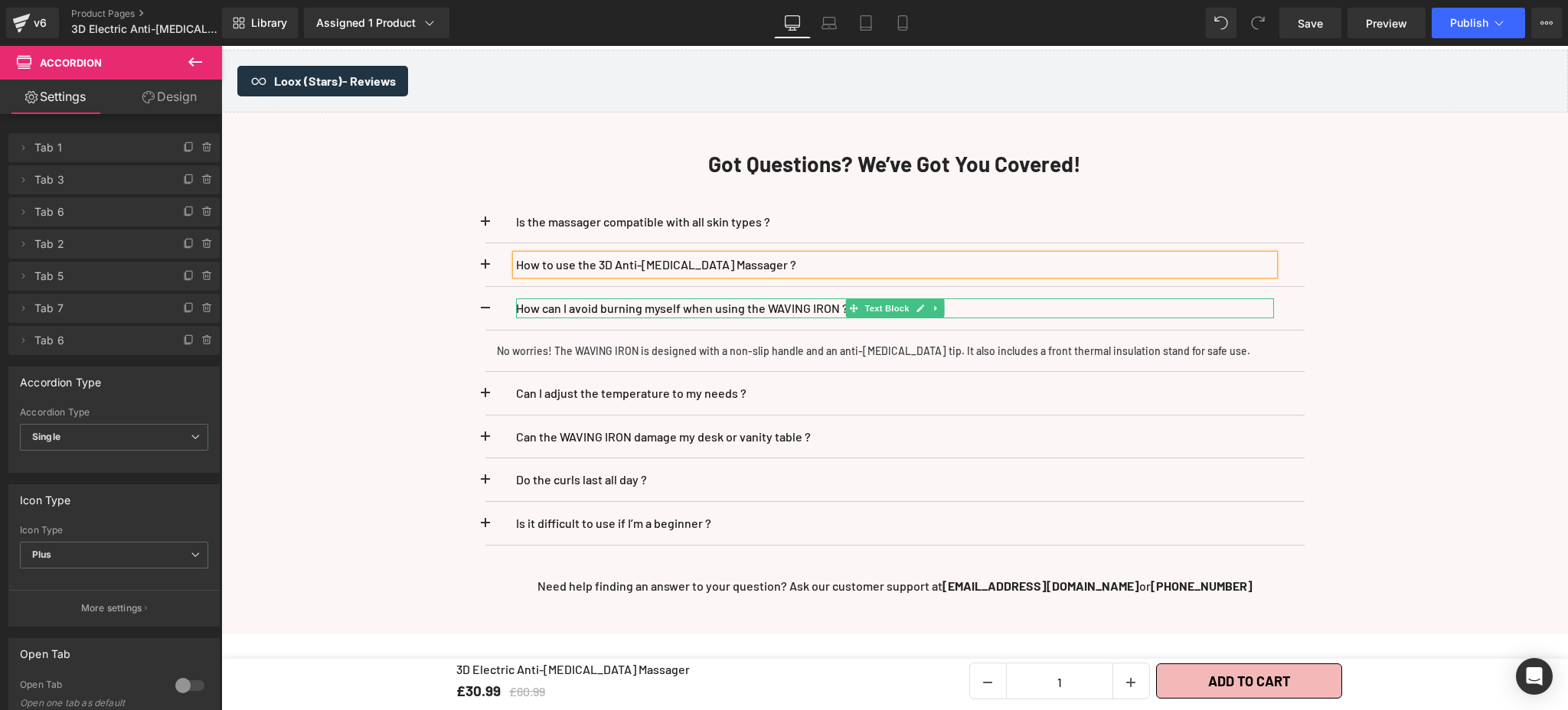
click at [911, 299] on link at bounding box center [919, 308] width 16 height 18
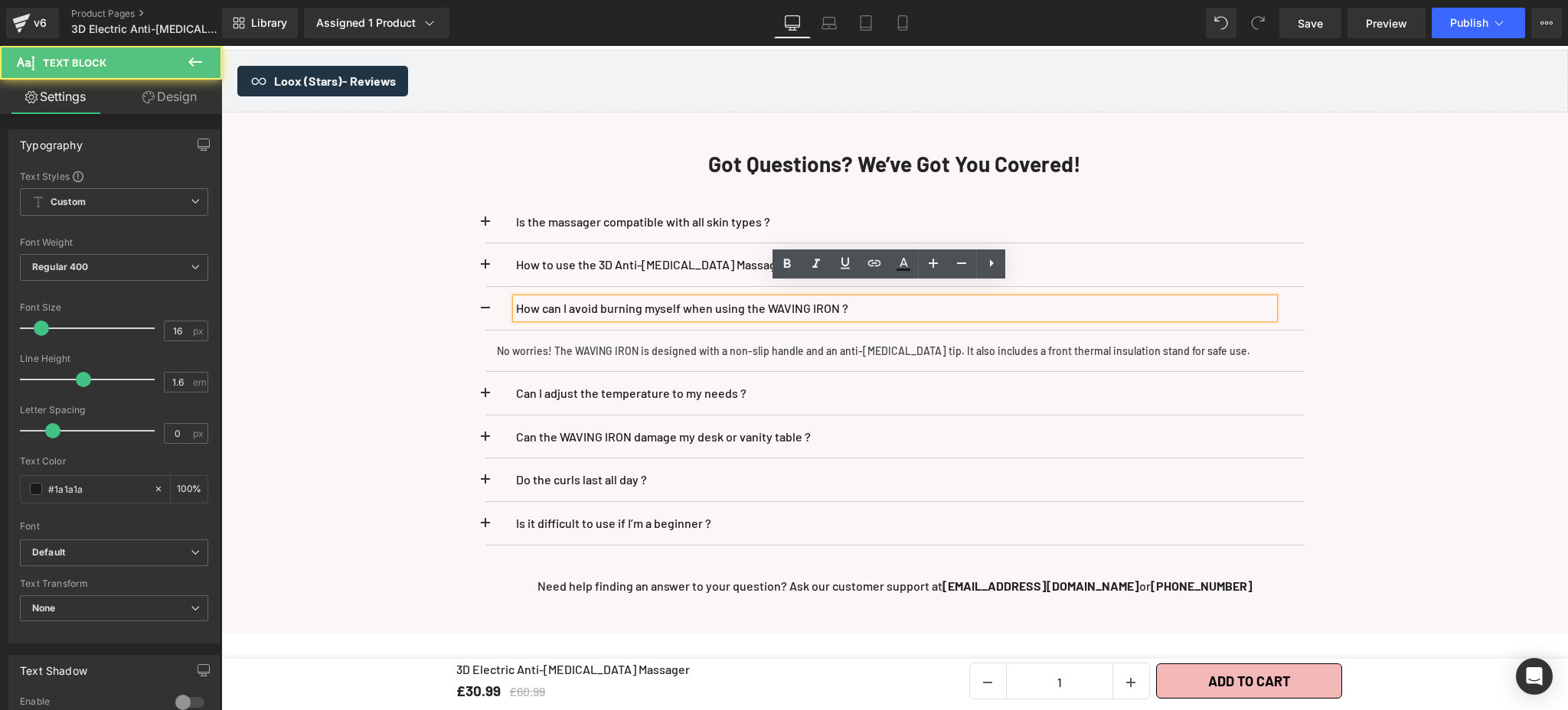
drag, startPoint x: 850, startPoint y: 295, endPoint x: 818, endPoint y: 295, distance: 32.0
click at [818, 299] on p "How can I avoid burning myself when using the WAVING IRON ?" at bounding box center [894, 309] width 757 height 20
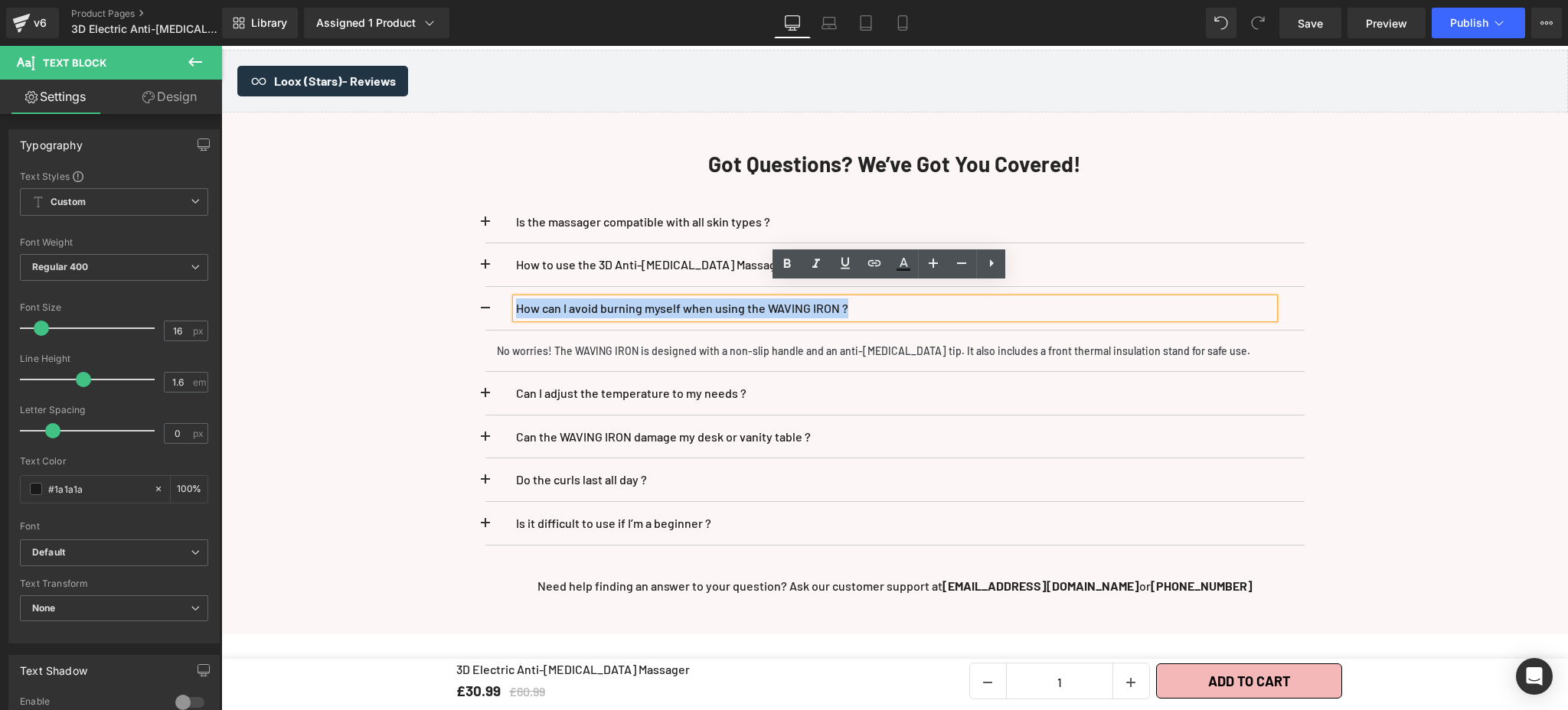
drag, startPoint x: 879, startPoint y: 297, endPoint x: 514, endPoint y: 298, distance: 365.0
click at [516, 299] on p "How can I avoid burning myself when using the WAVING IRON ?" at bounding box center [894, 309] width 757 height 20
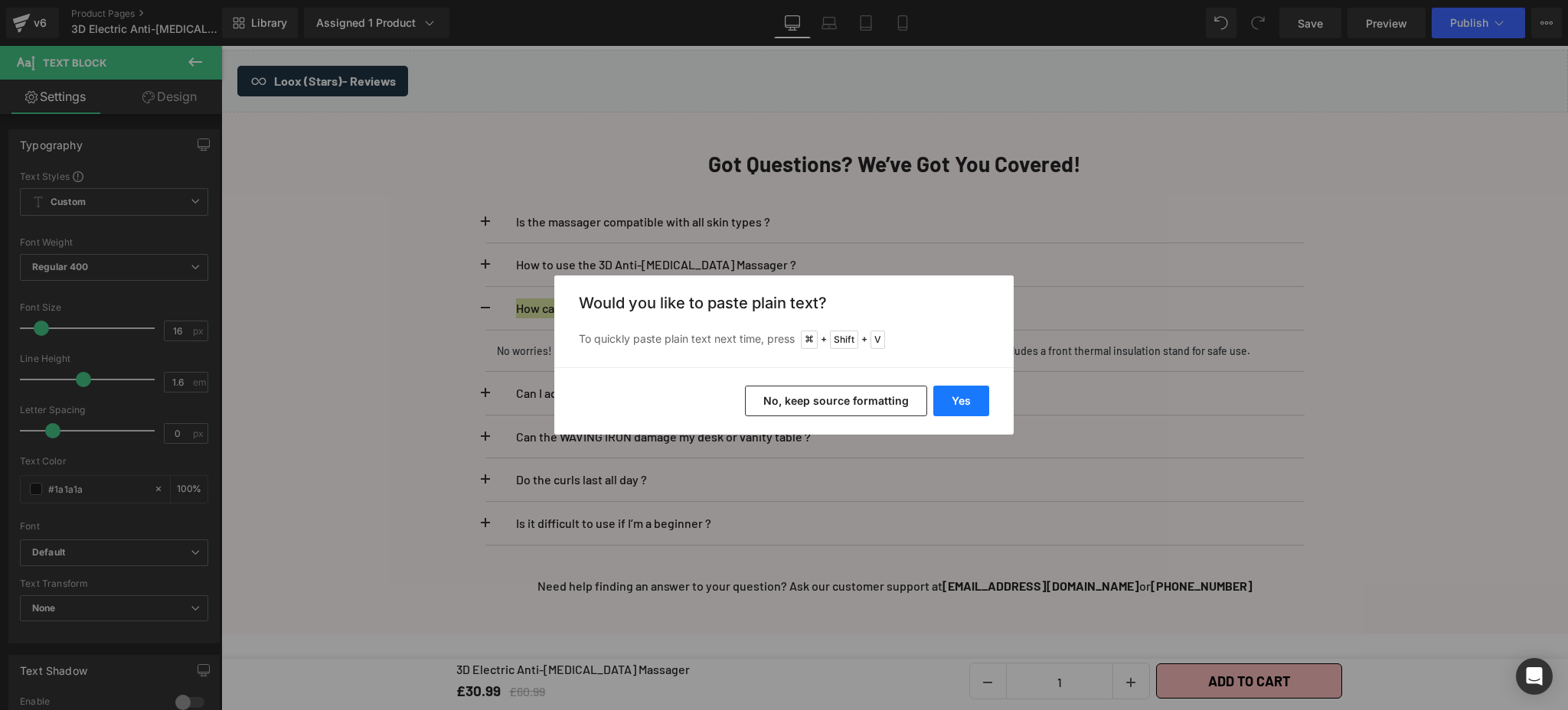
click at [944, 406] on button "Yes" at bounding box center [962, 401] width 56 height 31
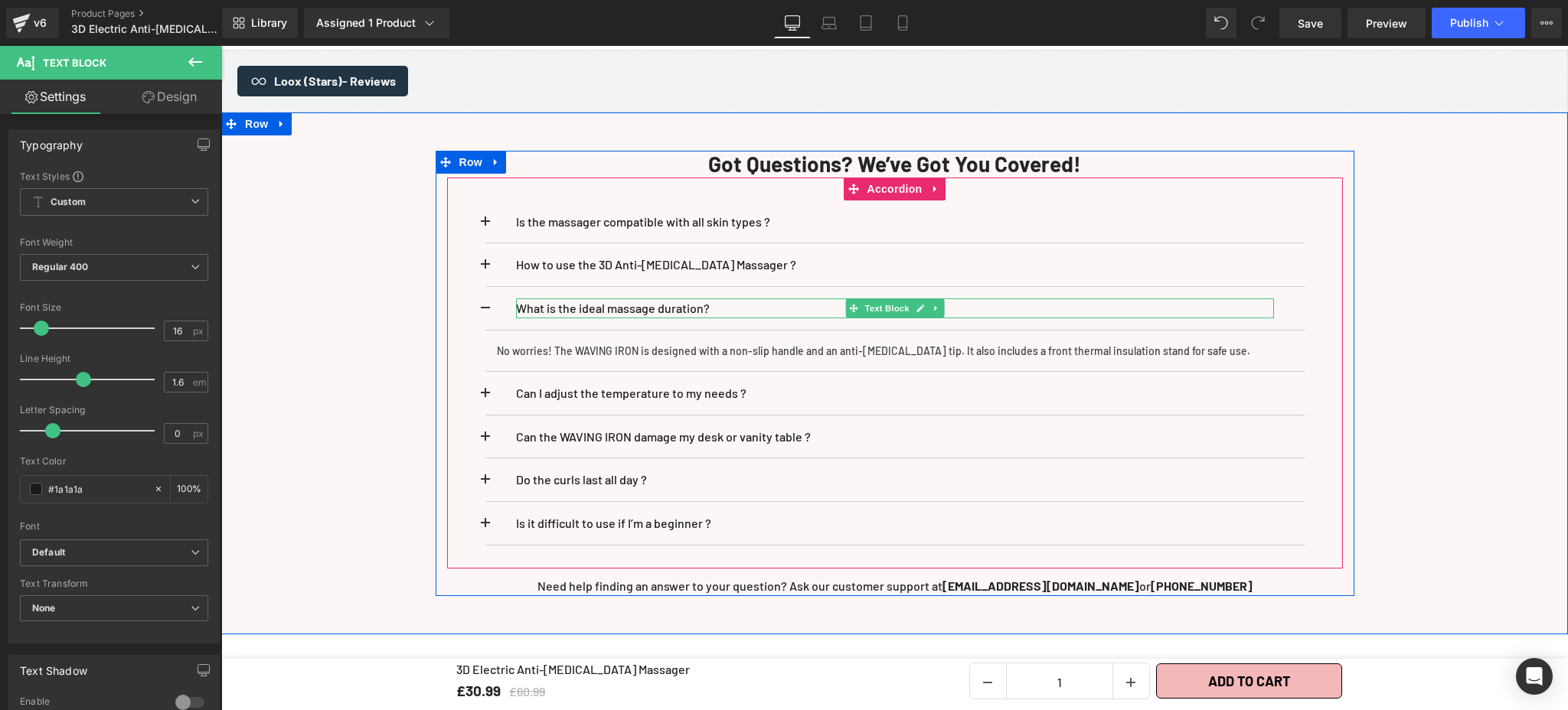
click at [704, 299] on p "What is the ideal massage duration?" at bounding box center [894, 309] width 757 height 20
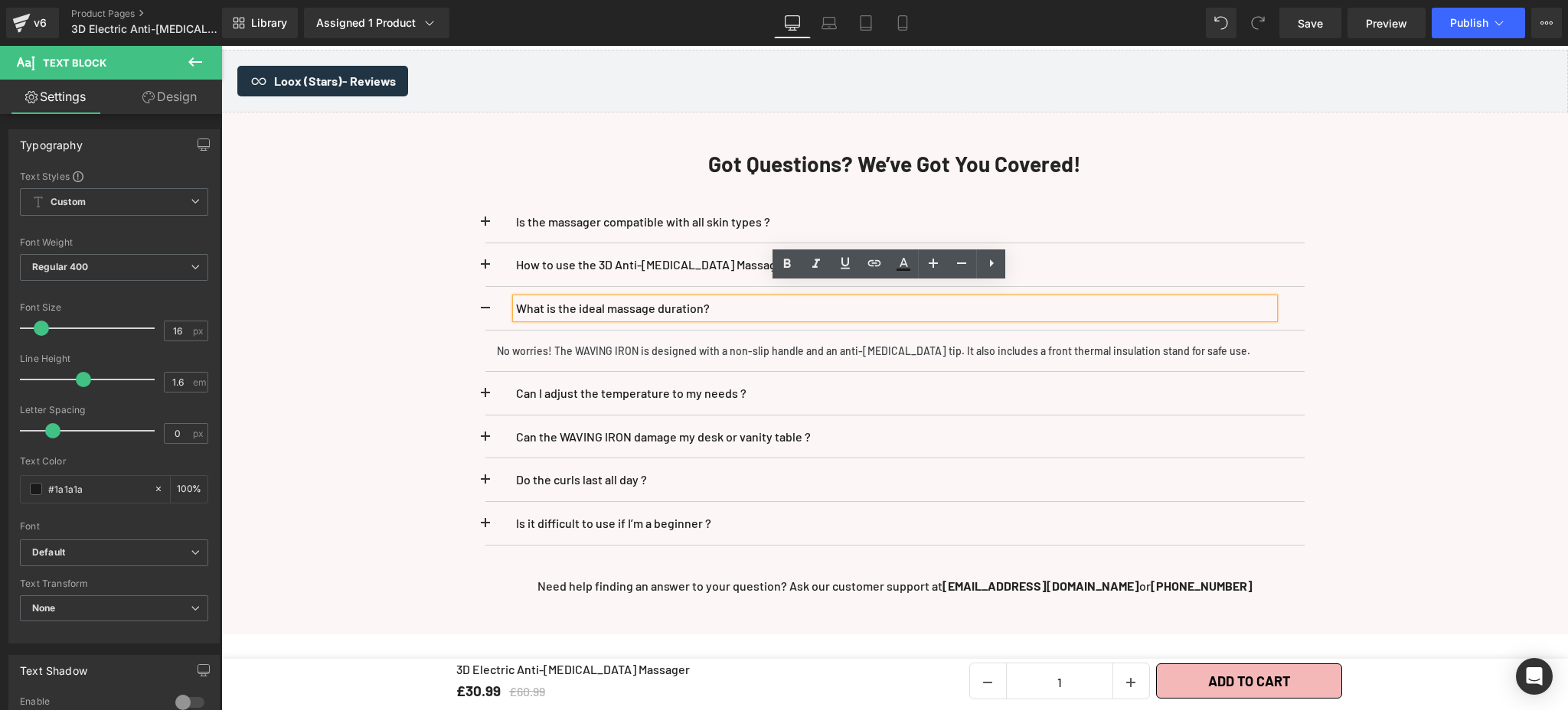
click at [704, 299] on p "What is the ideal massage duration?" at bounding box center [894, 309] width 757 height 20
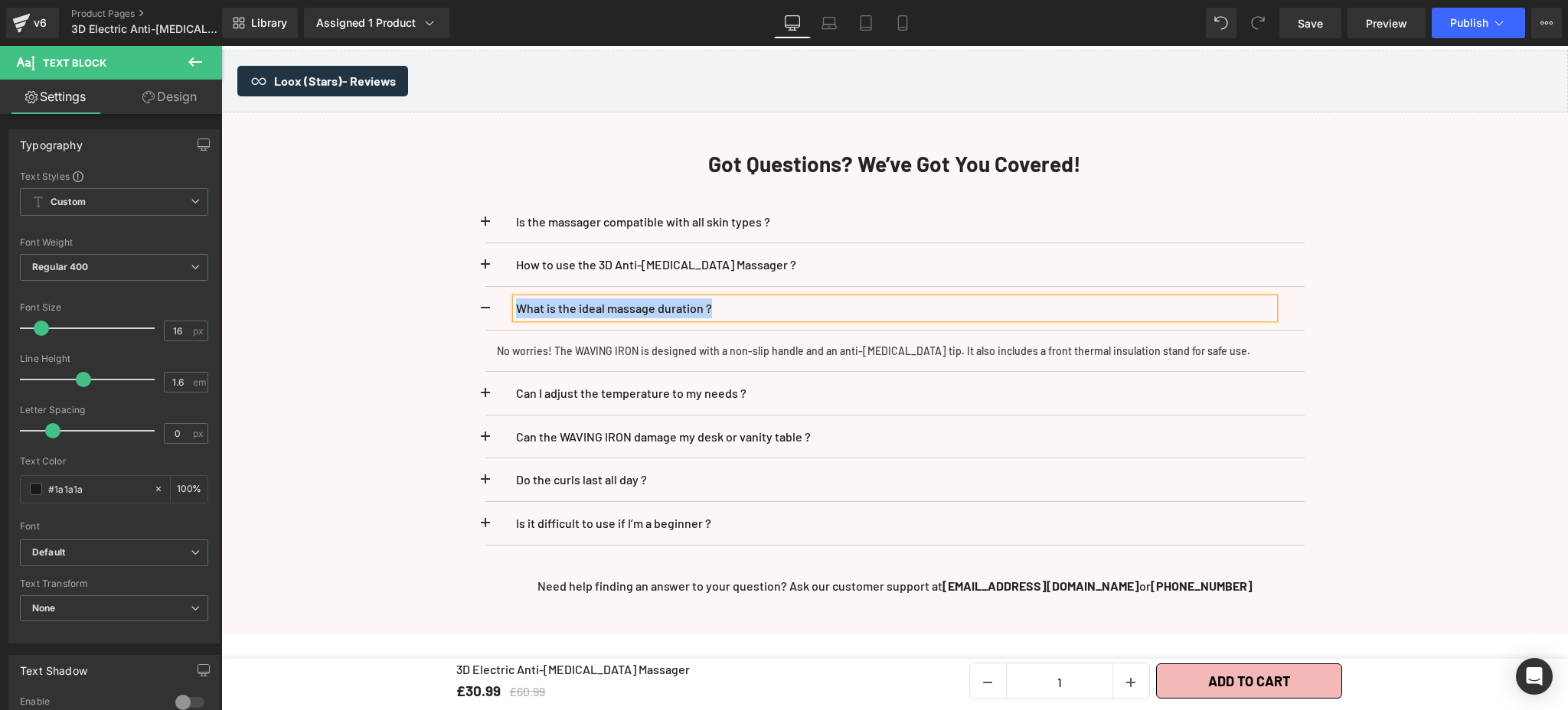
drag, startPoint x: 732, startPoint y: 297, endPoint x: 511, endPoint y: 295, distance: 221.0
click at [516, 299] on p "What is the ideal massage duration ?" at bounding box center [894, 309] width 757 height 20
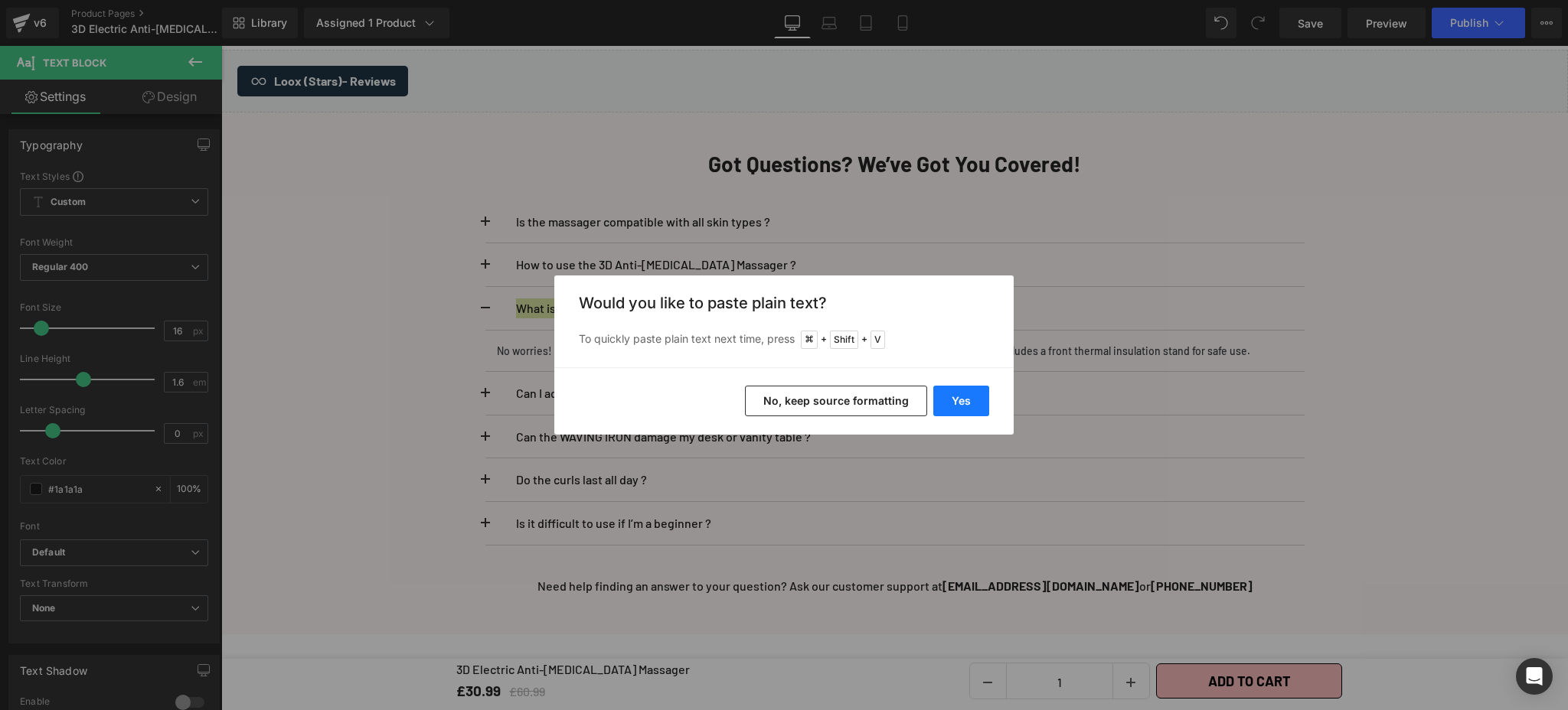
click at [957, 394] on button "Yes" at bounding box center [962, 401] width 56 height 31
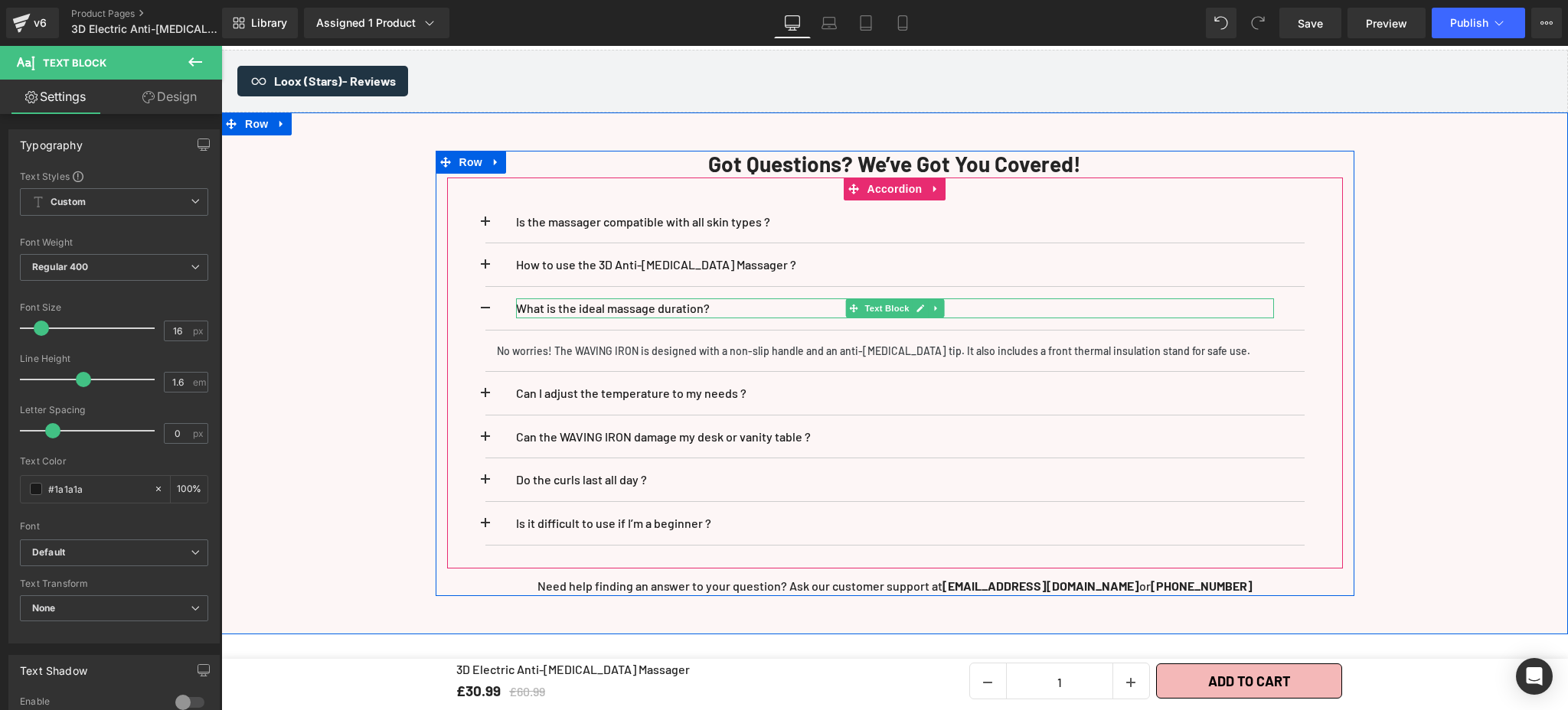
click at [698, 299] on p "What is the ideal massage duration?" at bounding box center [894, 309] width 757 height 20
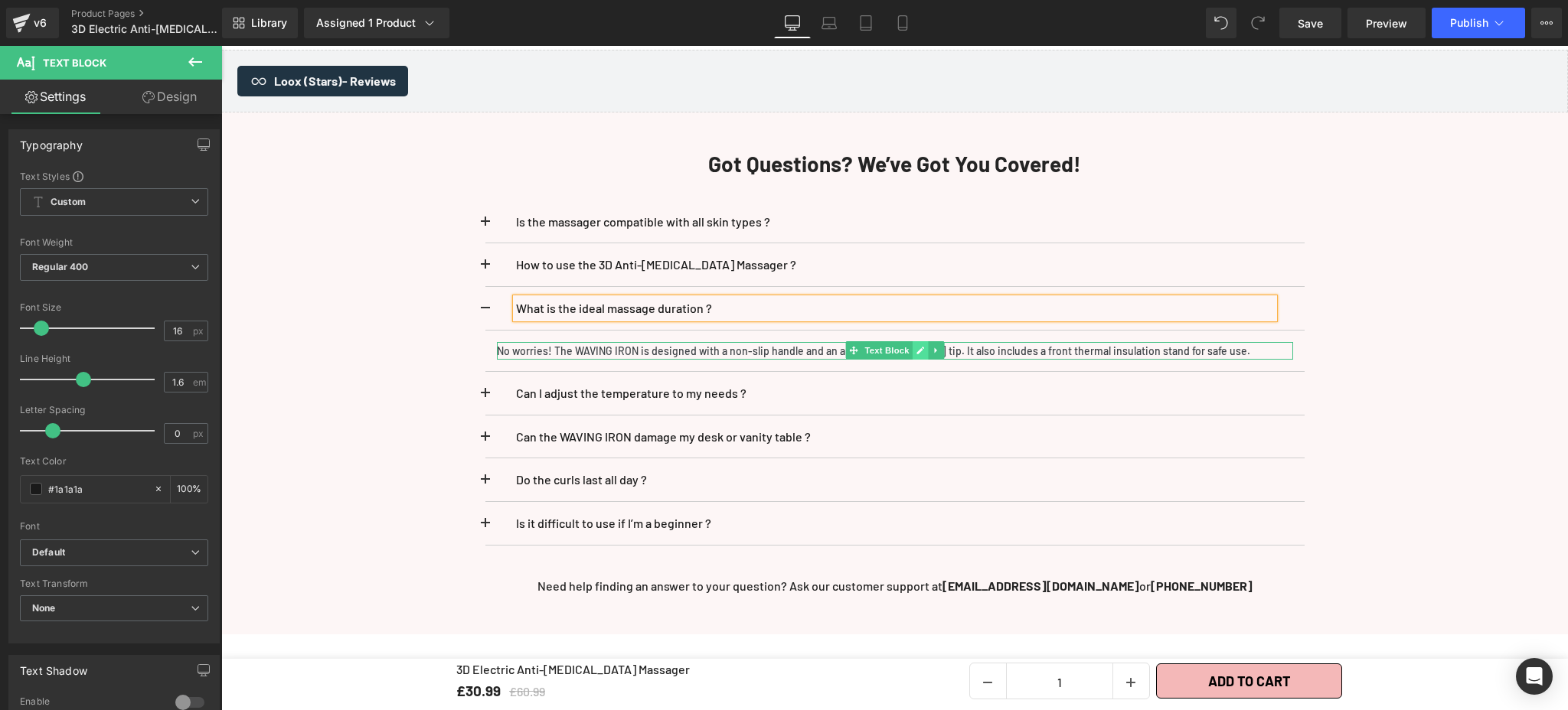
click at [916, 347] on icon at bounding box center [920, 351] width 8 height 8
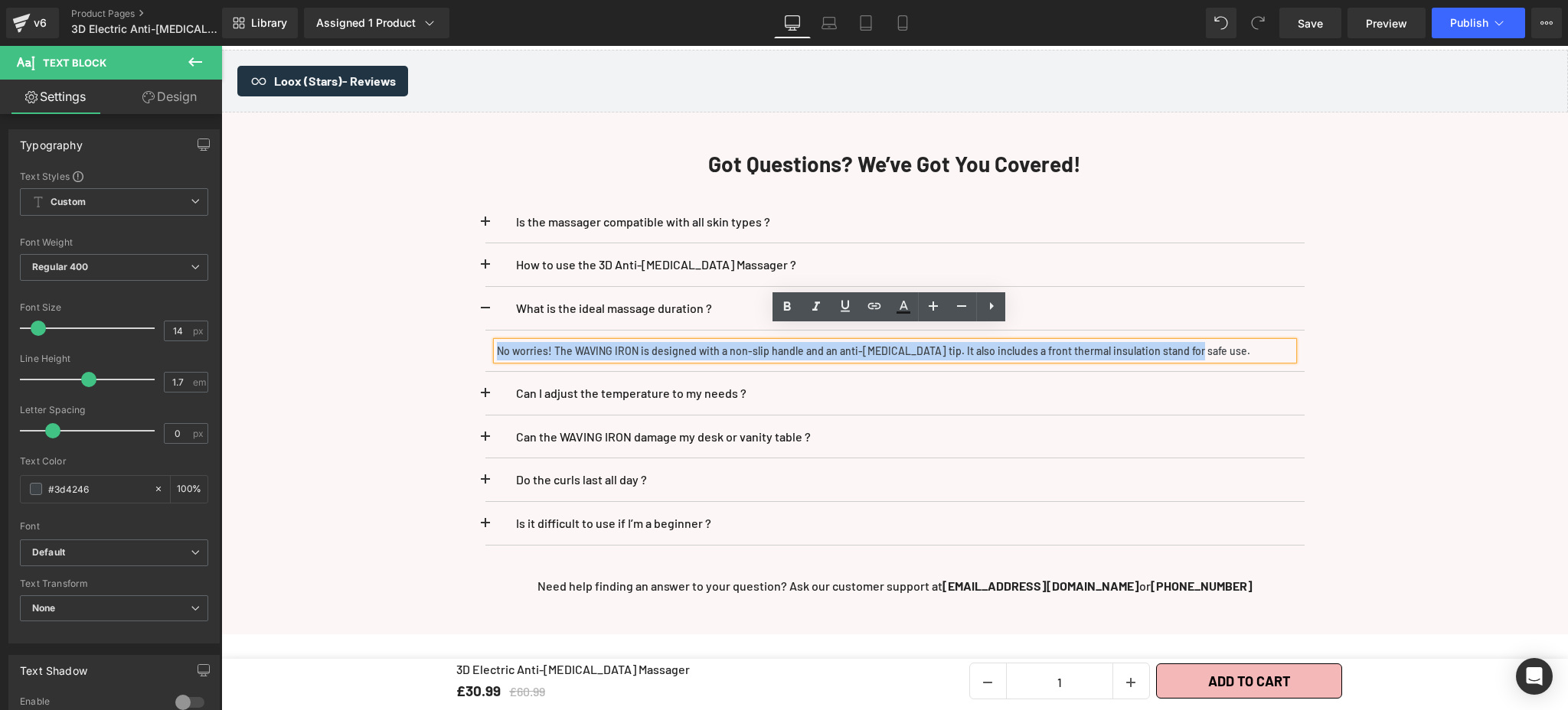
drag, startPoint x: 1187, startPoint y: 337, endPoint x: 490, endPoint y: 336, distance: 697.0
click at [497, 342] on p "No worries! The WAVING IRON is designed with a non-slip handle and an anti-[MED…" at bounding box center [895, 351] width 796 height 18
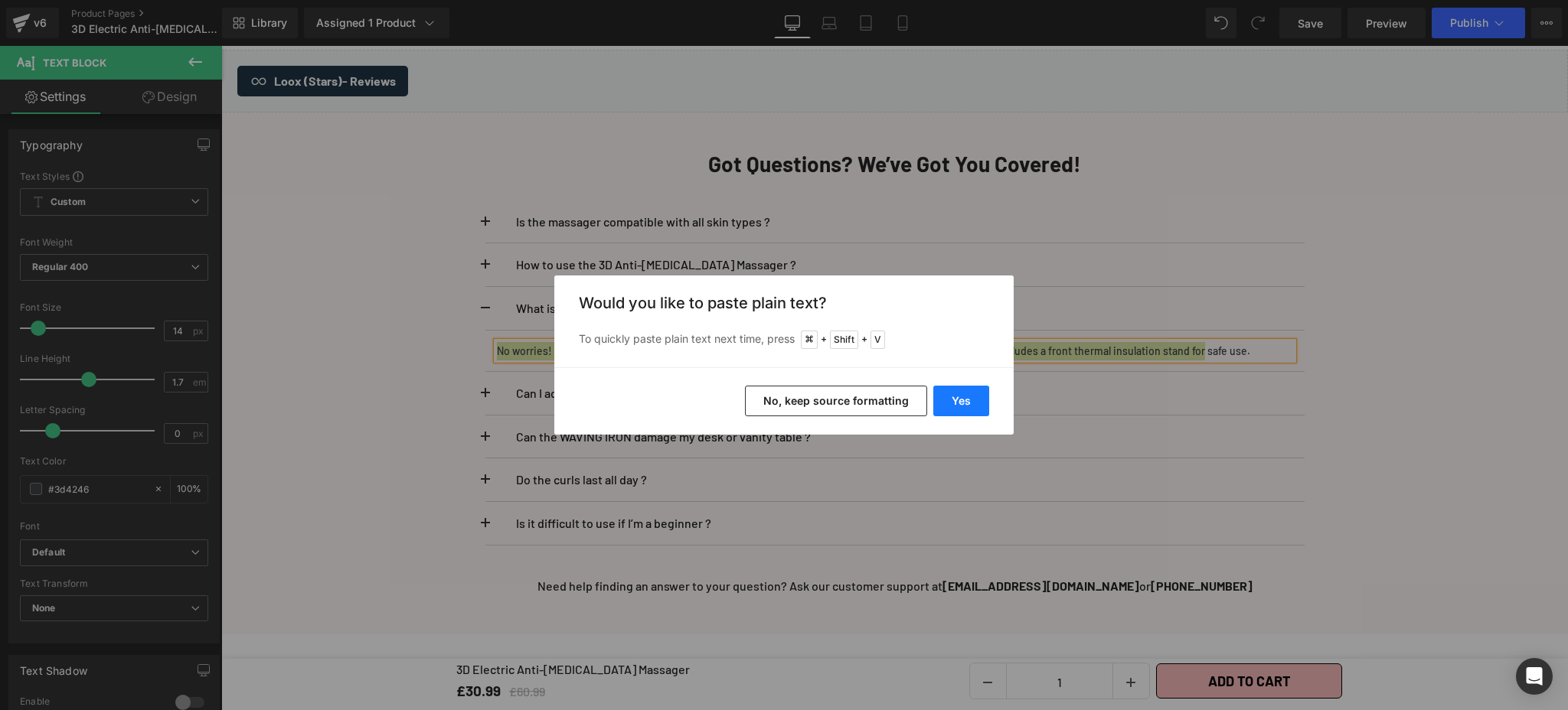
click at [960, 402] on button "Yes" at bounding box center [962, 401] width 56 height 31
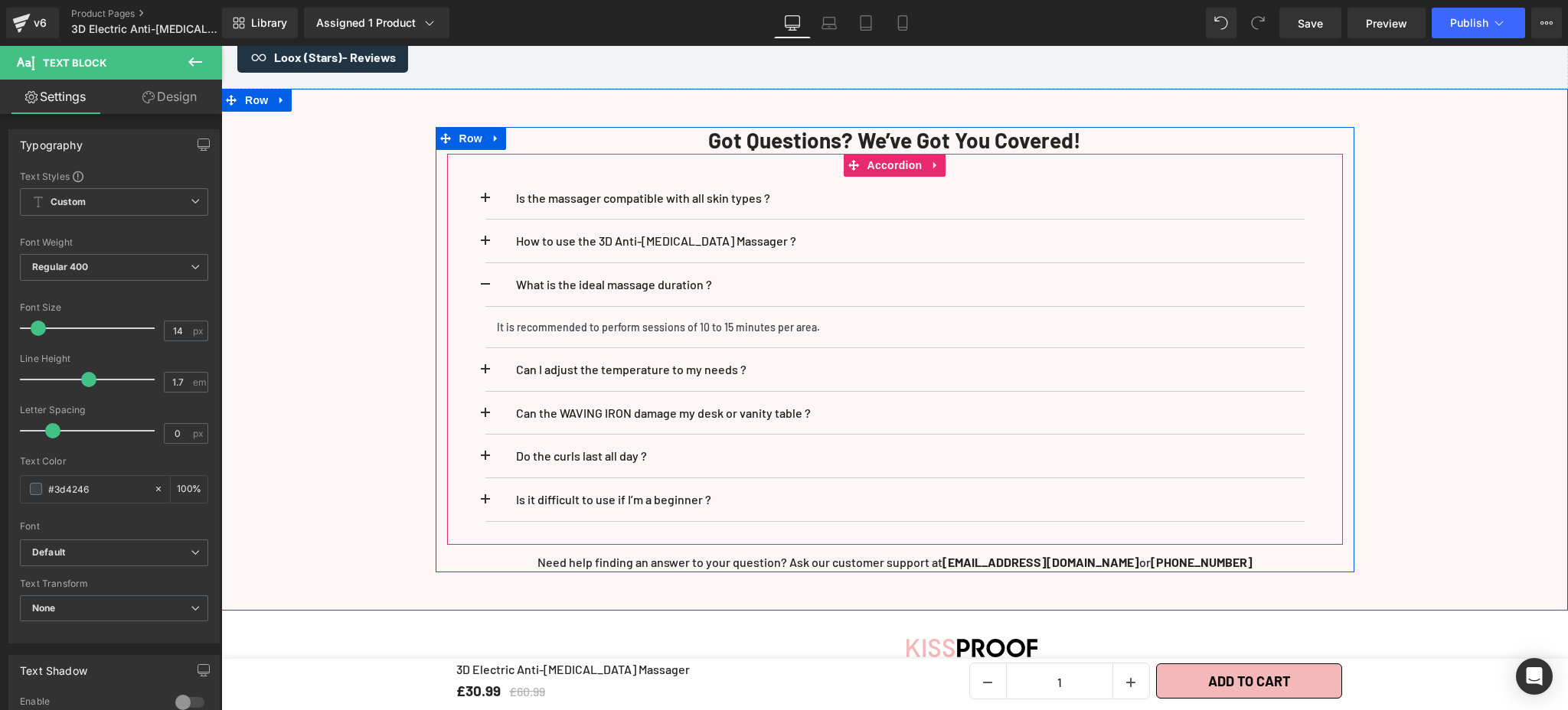
scroll to position [4478, 0]
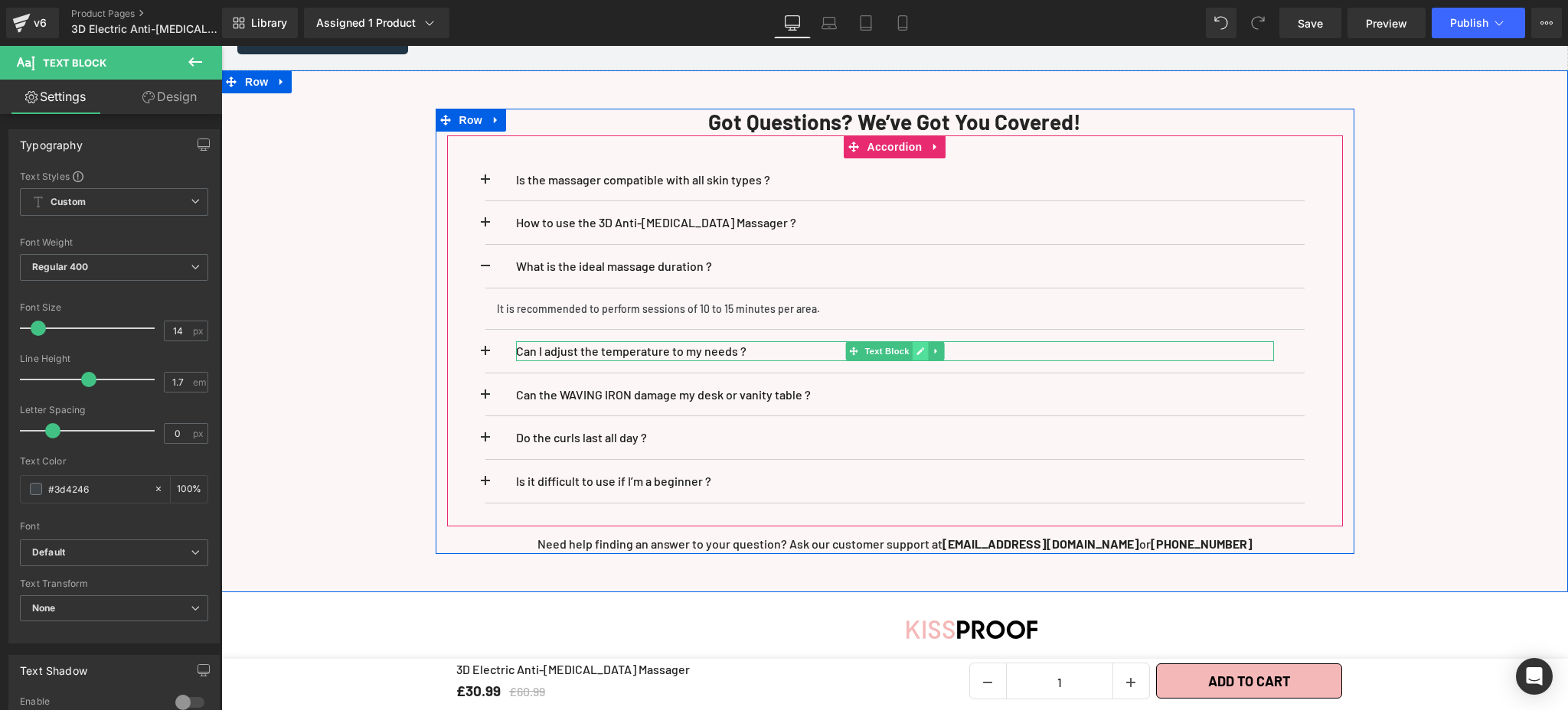
click at [915, 346] on icon at bounding box center [919, 350] width 9 height 9
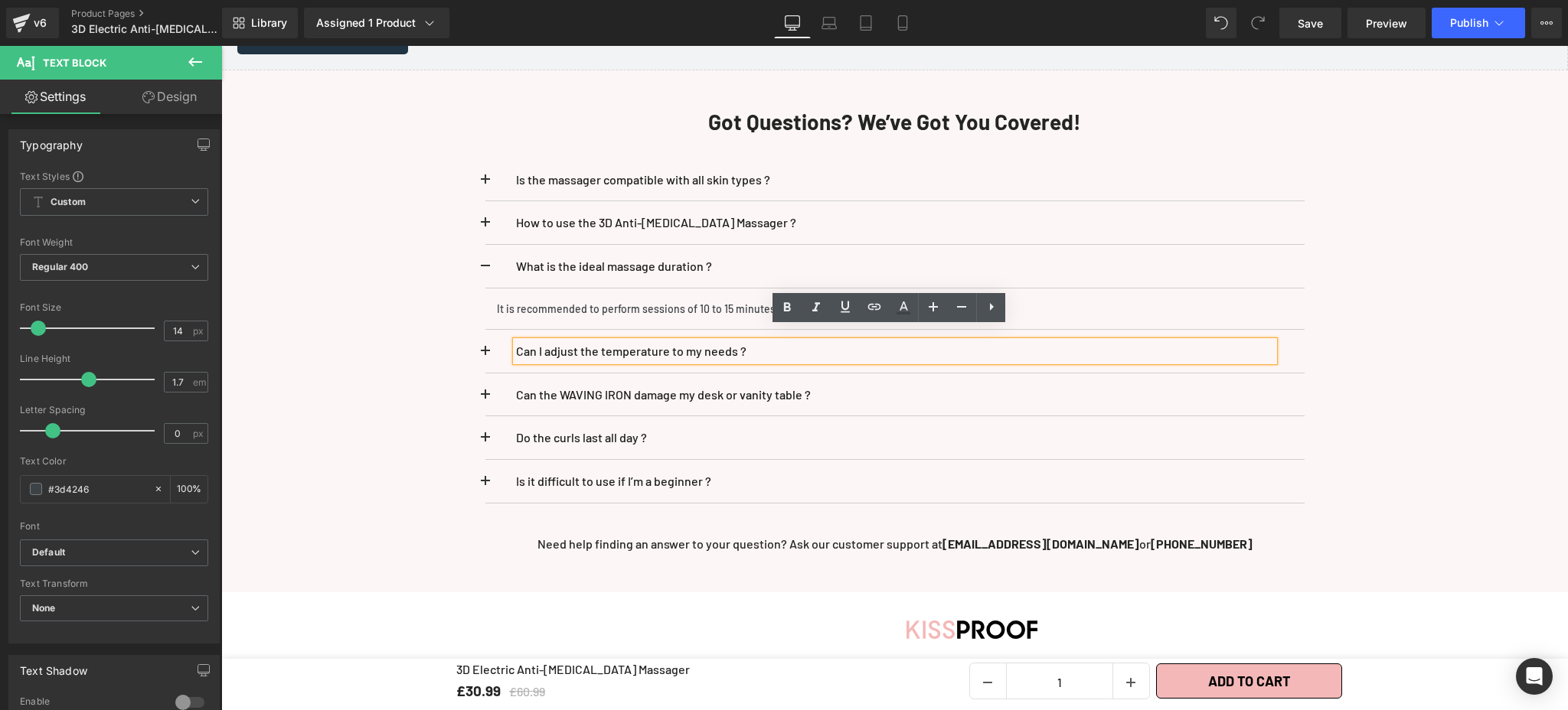
click at [754, 341] on p "Can I adjust the temperature to my needs ?" at bounding box center [894, 351] width 757 height 20
drag, startPoint x: 745, startPoint y: 337, endPoint x: 510, endPoint y: 335, distance: 235.0
click at [516, 341] on p "Can I adjust the temperature to my needs ?" at bounding box center [894, 351] width 757 height 20
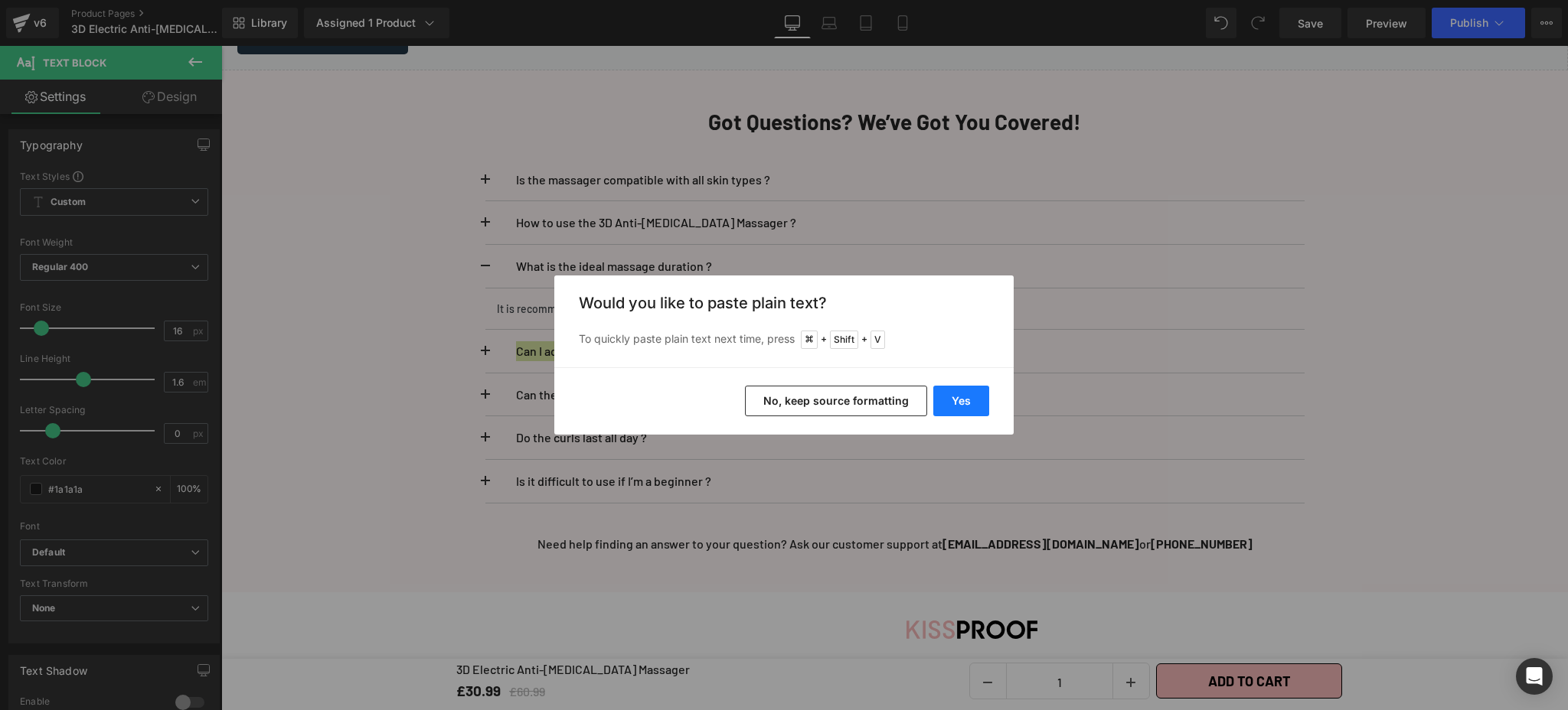
click at [957, 398] on button "Yes" at bounding box center [962, 401] width 56 height 31
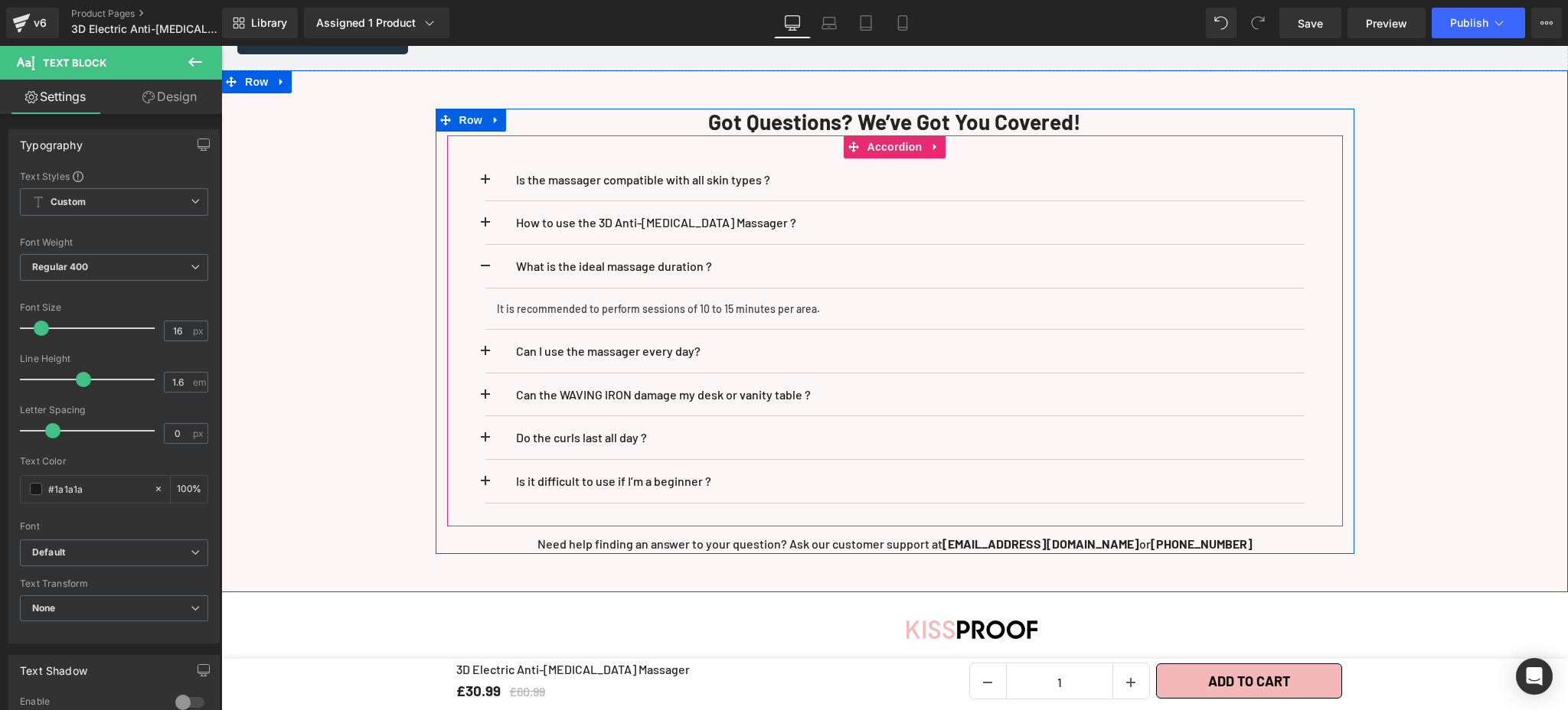
click at [486, 336] on button at bounding box center [501, 351] width 31 height 43
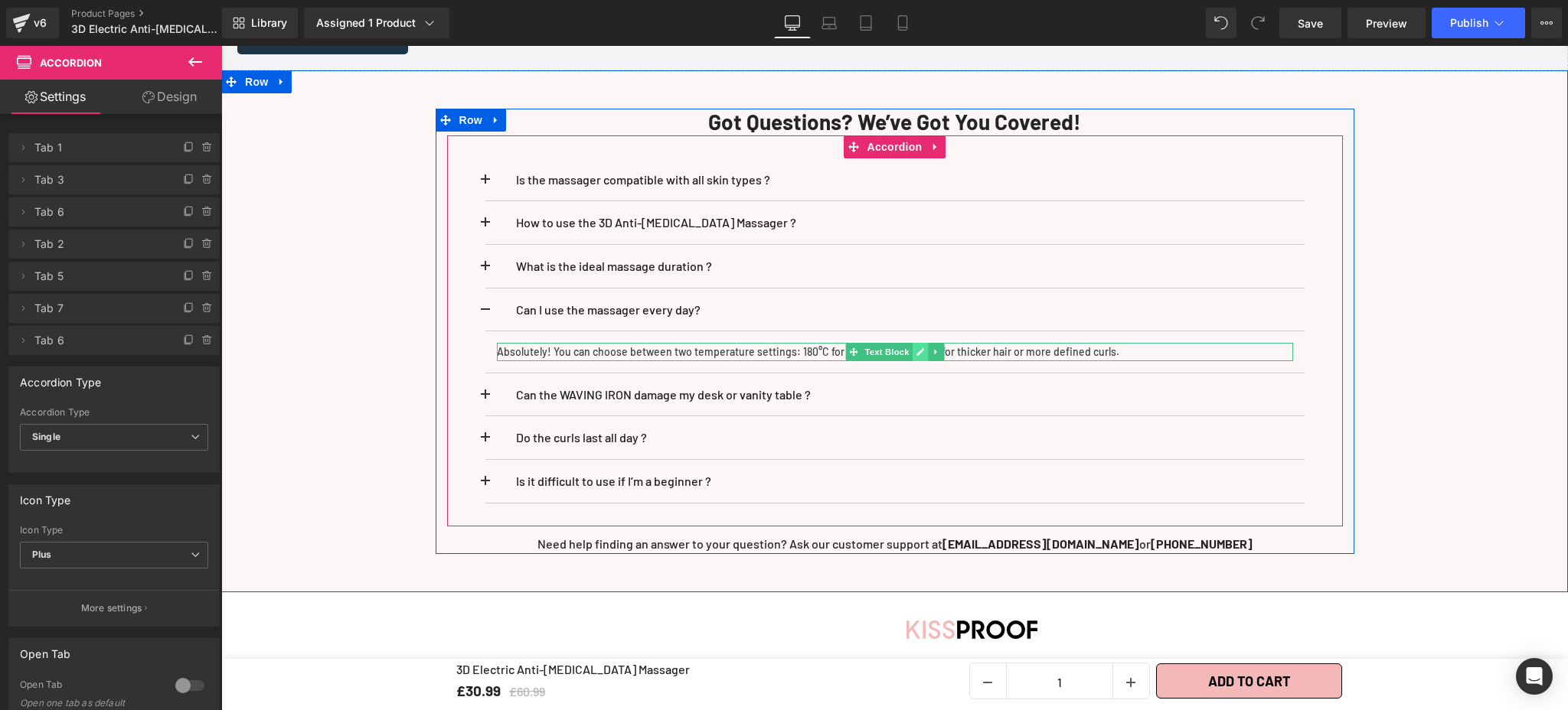
click at [916, 347] on icon at bounding box center [919, 351] width 9 height 9
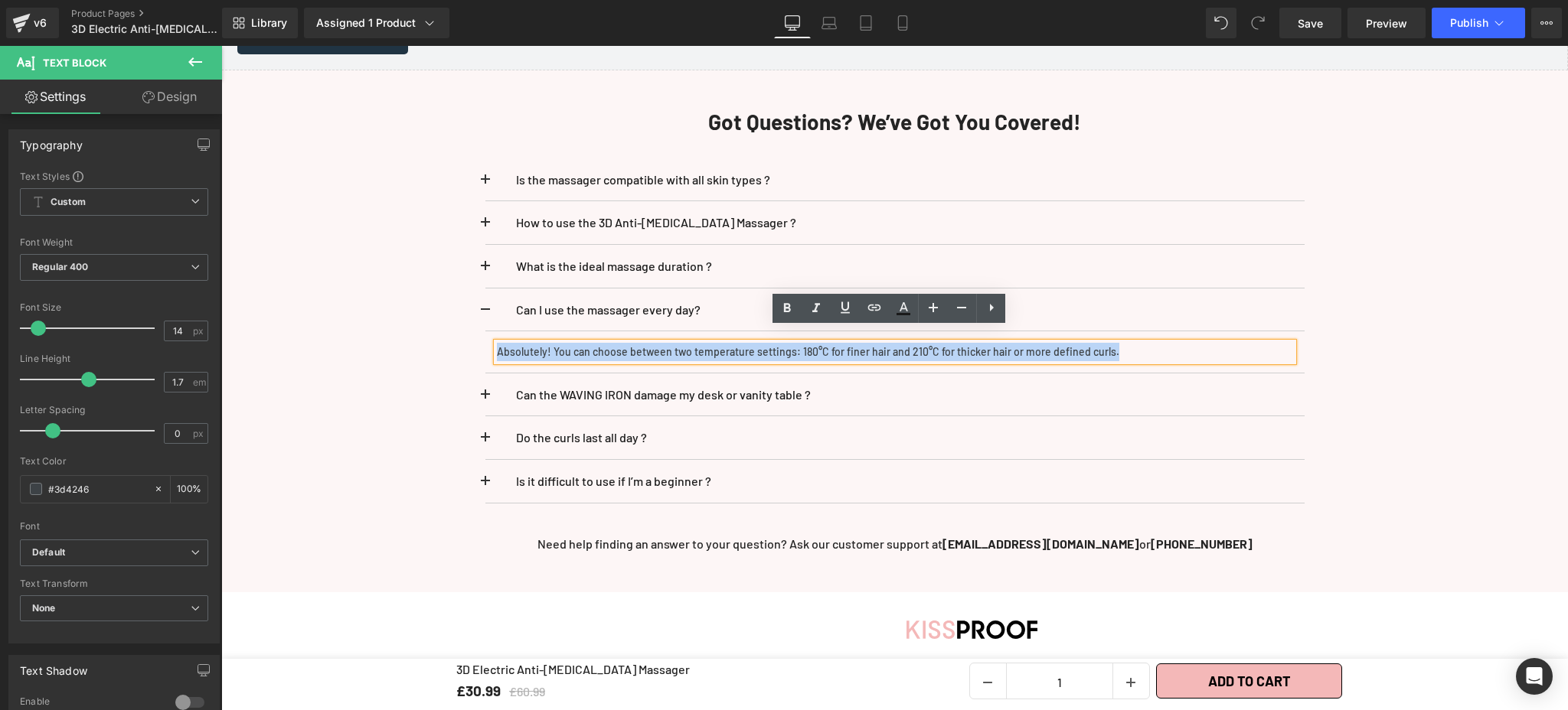
drag, startPoint x: 904, startPoint y: 349, endPoint x: 491, endPoint y: 339, distance: 413.1
click at [497, 343] on p "Absolutely! You can choose between two temperature settings: 180°C for finer ha…" at bounding box center [895, 352] width 796 height 18
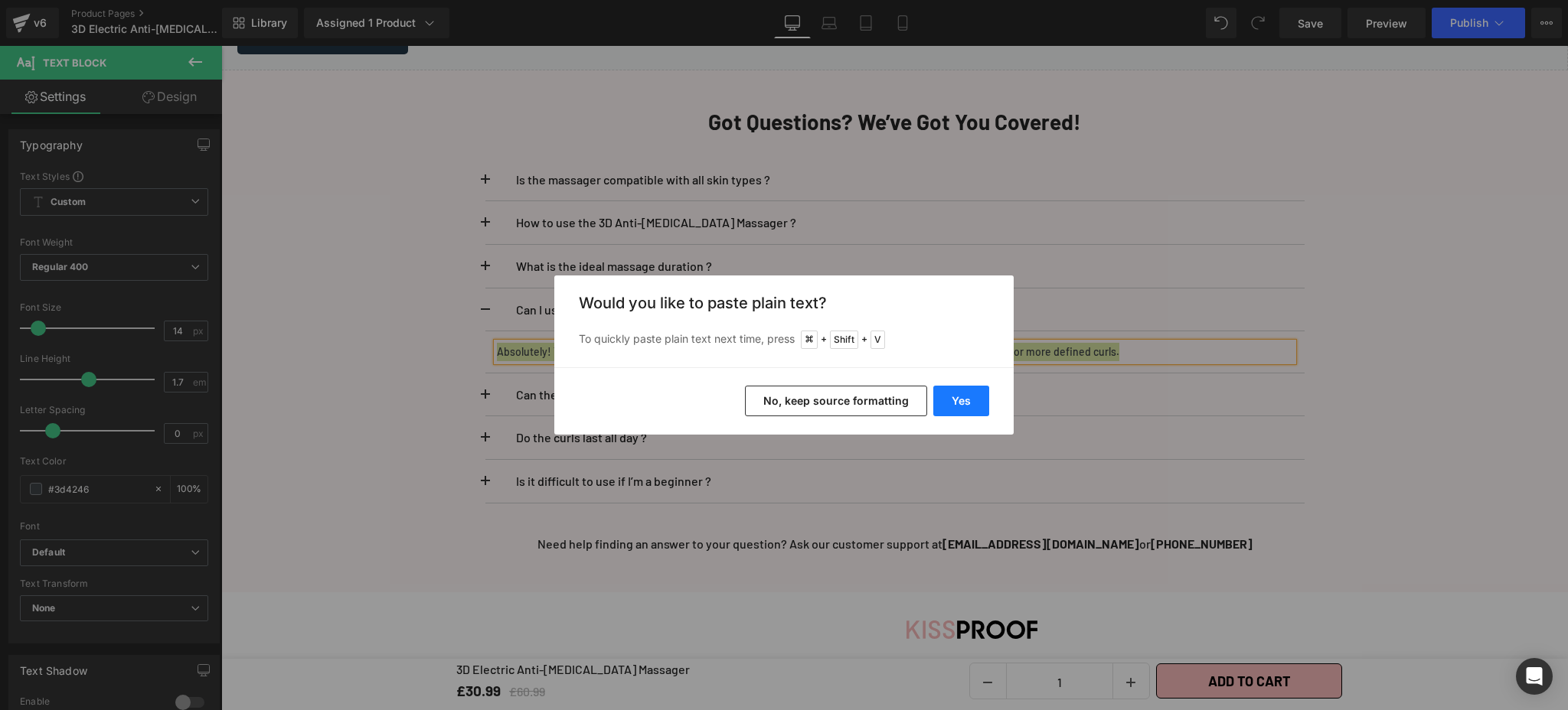
click at [973, 398] on button "Yes" at bounding box center [962, 401] width 56 height 31
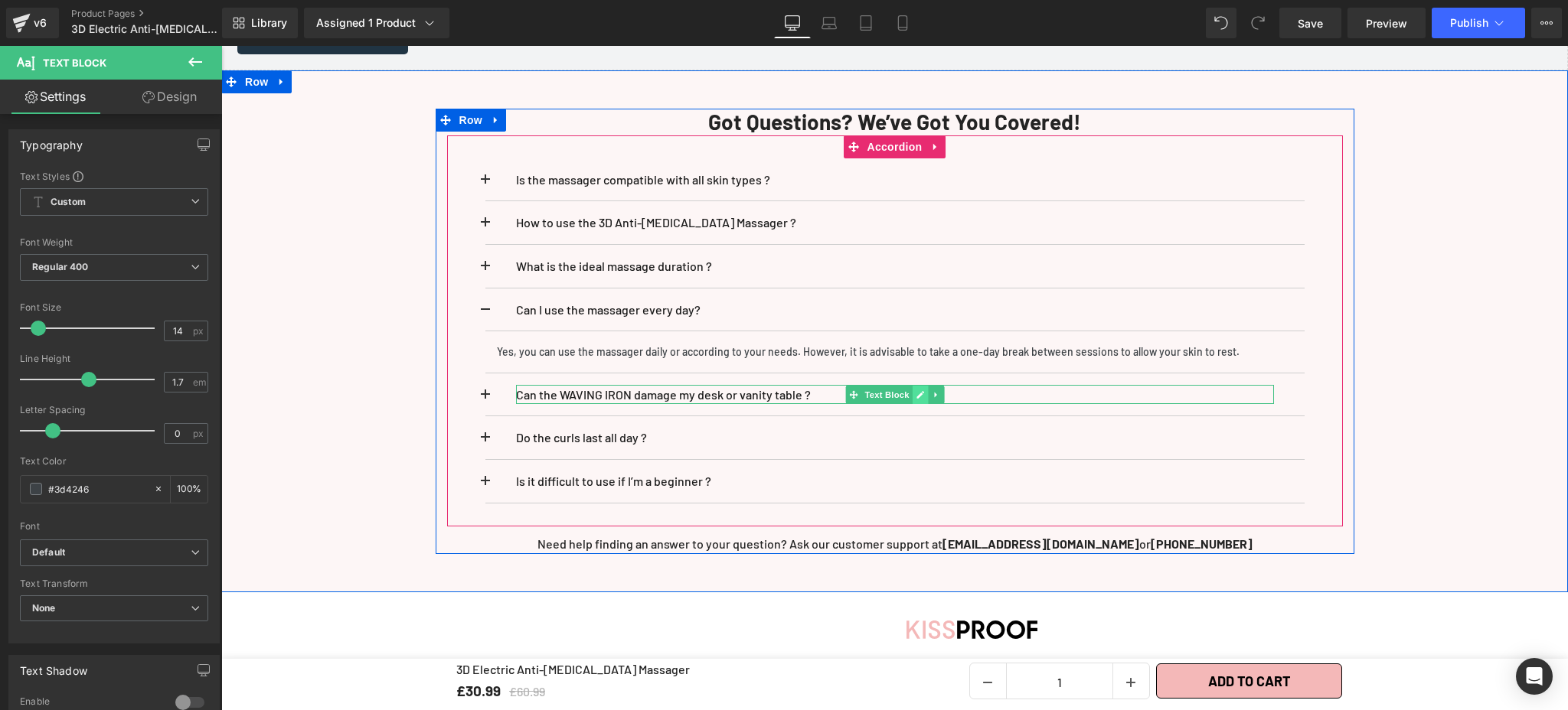
click at [916, 391] on icon at bounding box center [920, 395] width 8 height 8
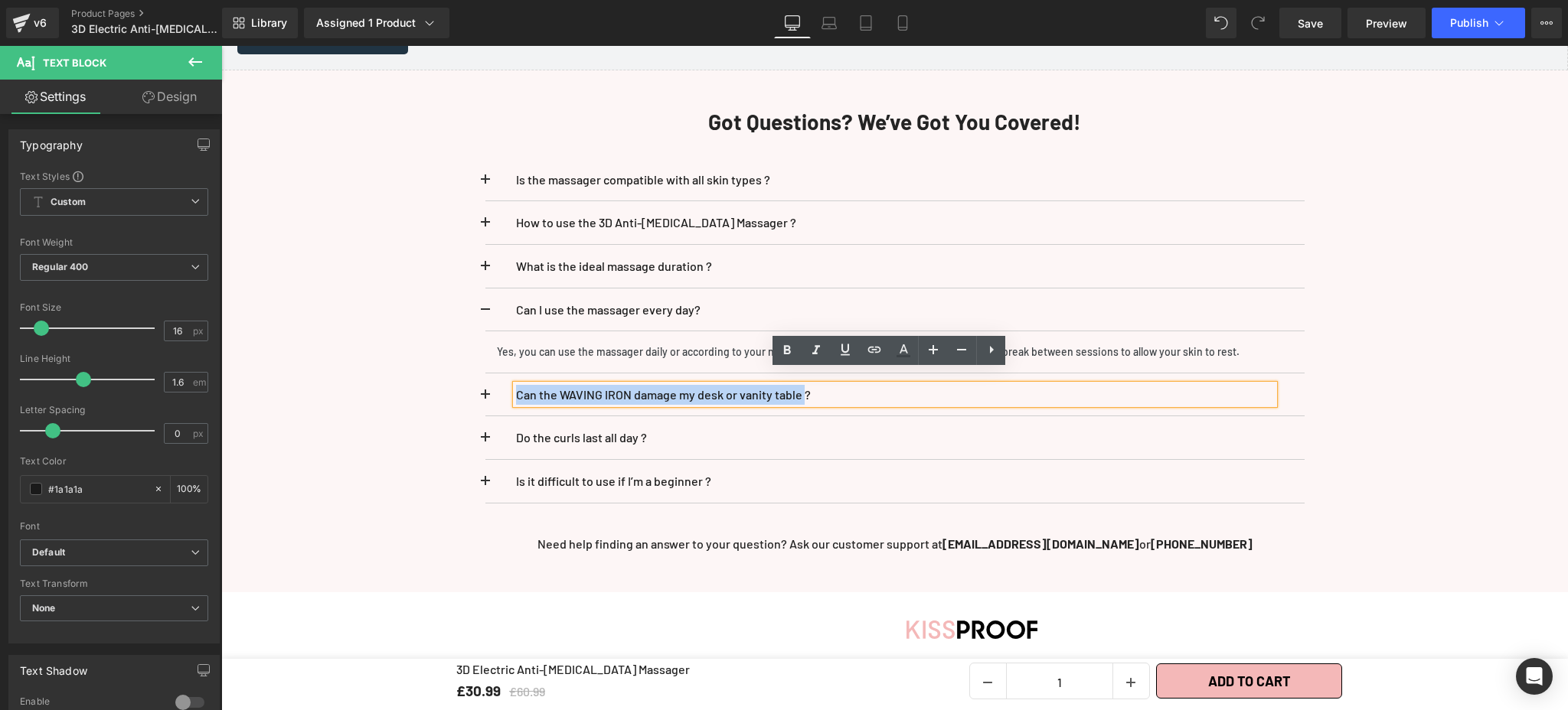
drag, startPoint x: 821, startPoint y: 381, endPoint x: 510, endPoint y: 383, distance: 311.0
click at [516, 385] on p "Can the WAVING IRON damage my desk or vanity table ?" at bounding box center [894, 395] width 757 height 20
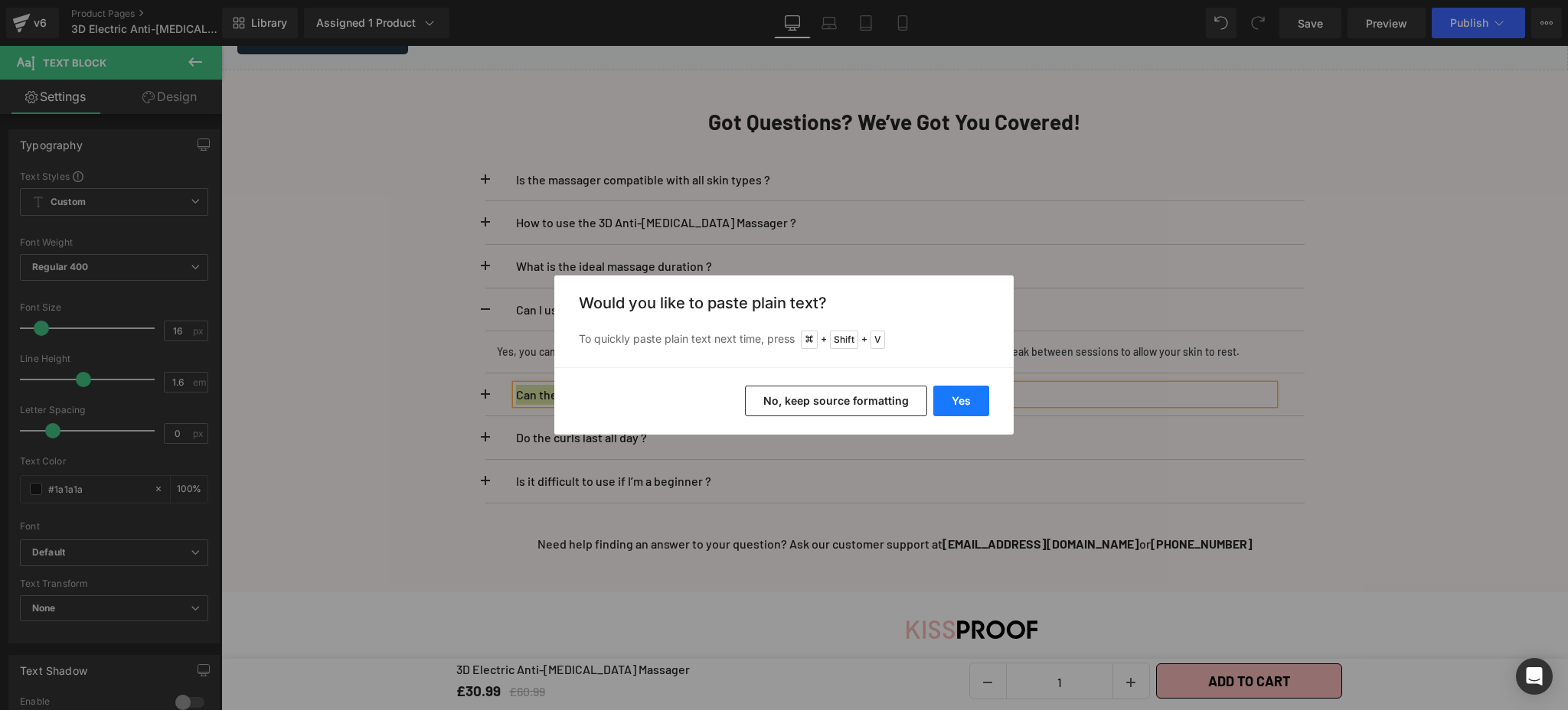
click at [962, 409] on button "Yes" at bounding box center [962, 401] width 56 height 31
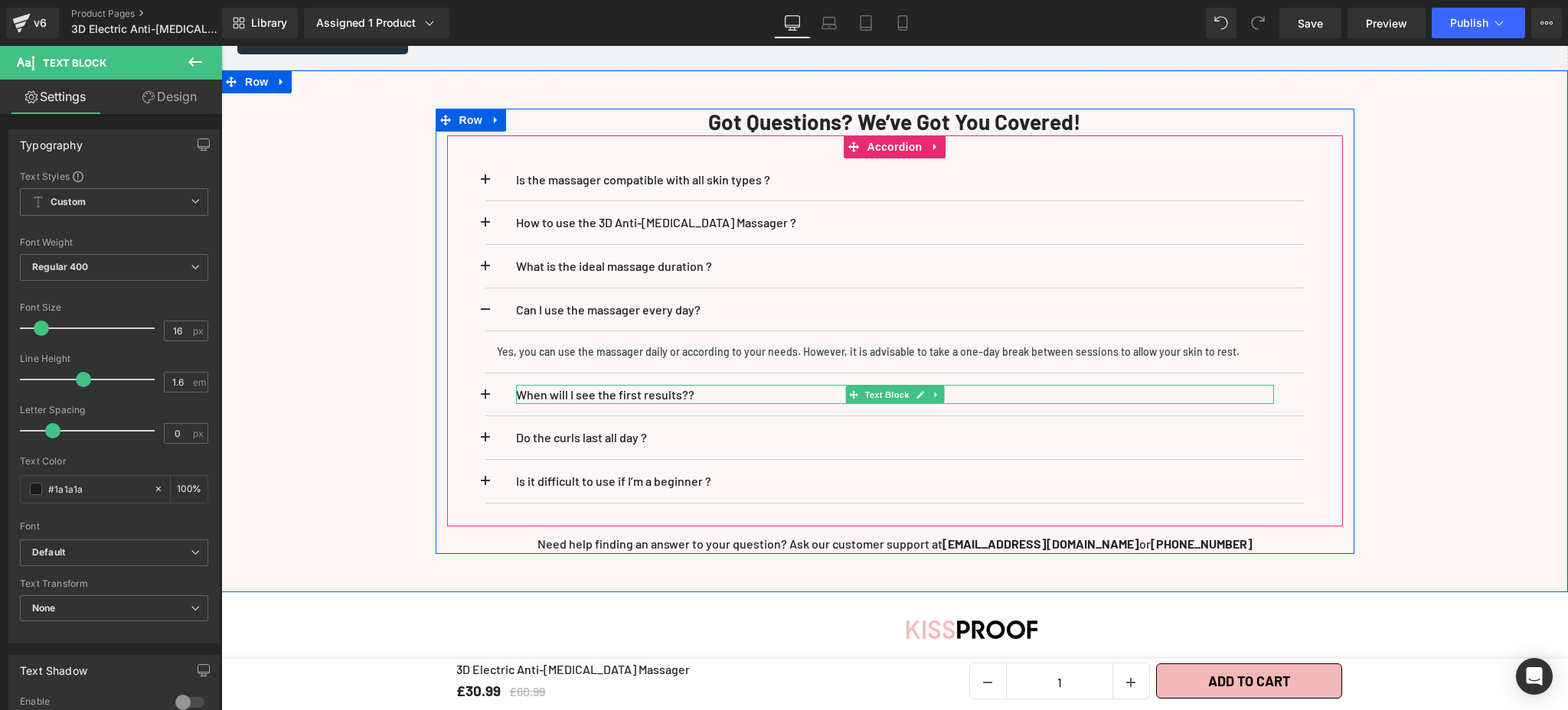
click at [692, 385] on p "When will I see the first results??" at bounding box center [894, 395] width 757 height 20
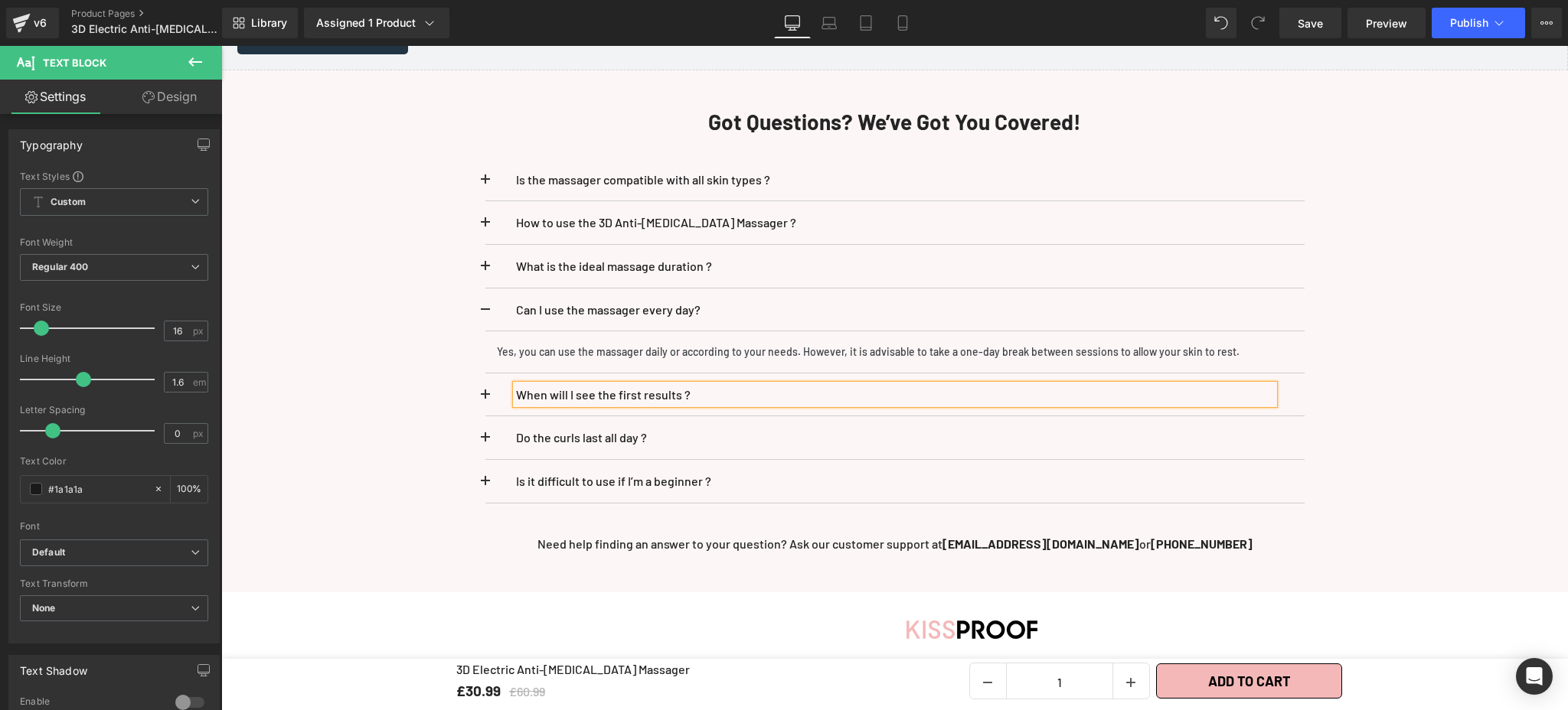
click at [486, 382] on button at bounding box center [501, 395] width 31 height 43
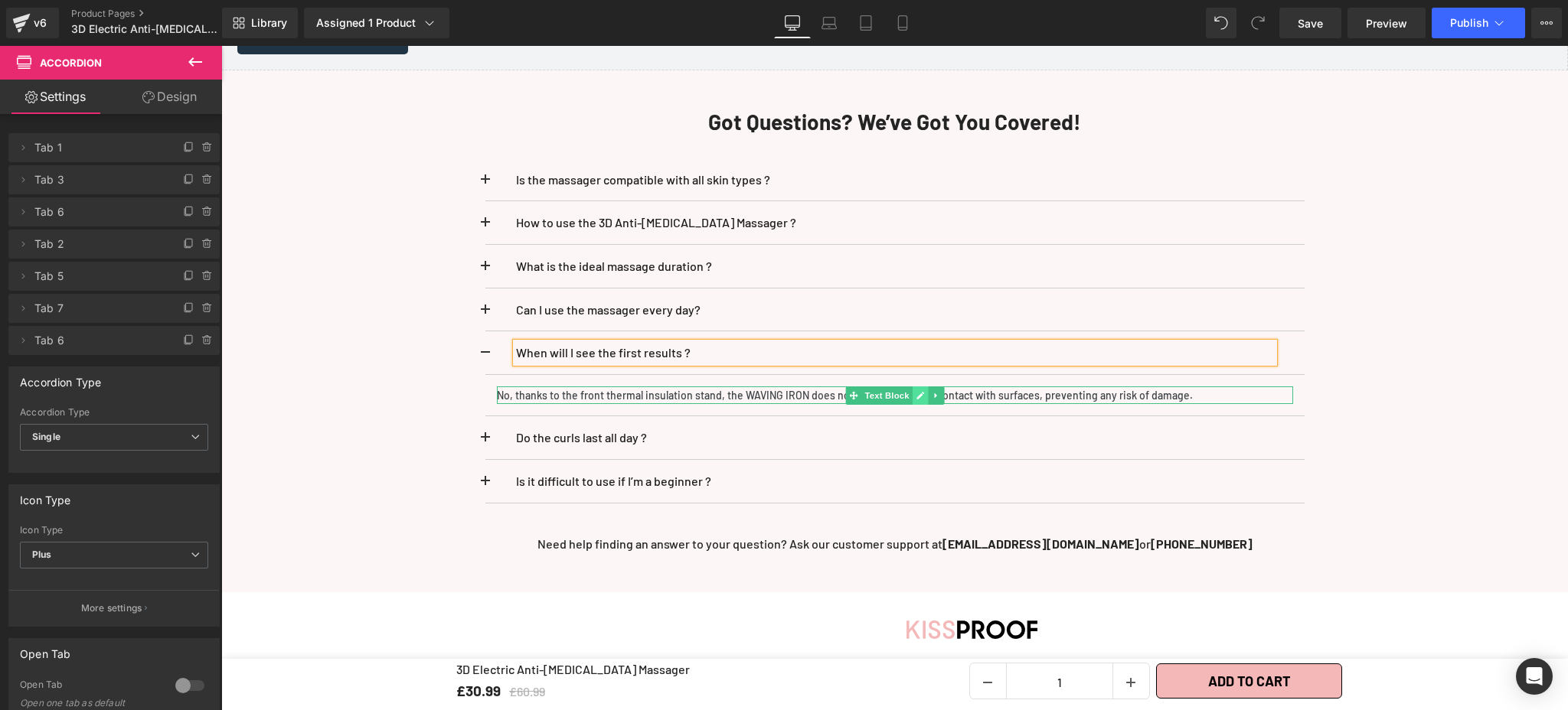
click at [916, 392] on icon at bounding box center [920, 396] width 8 height 8
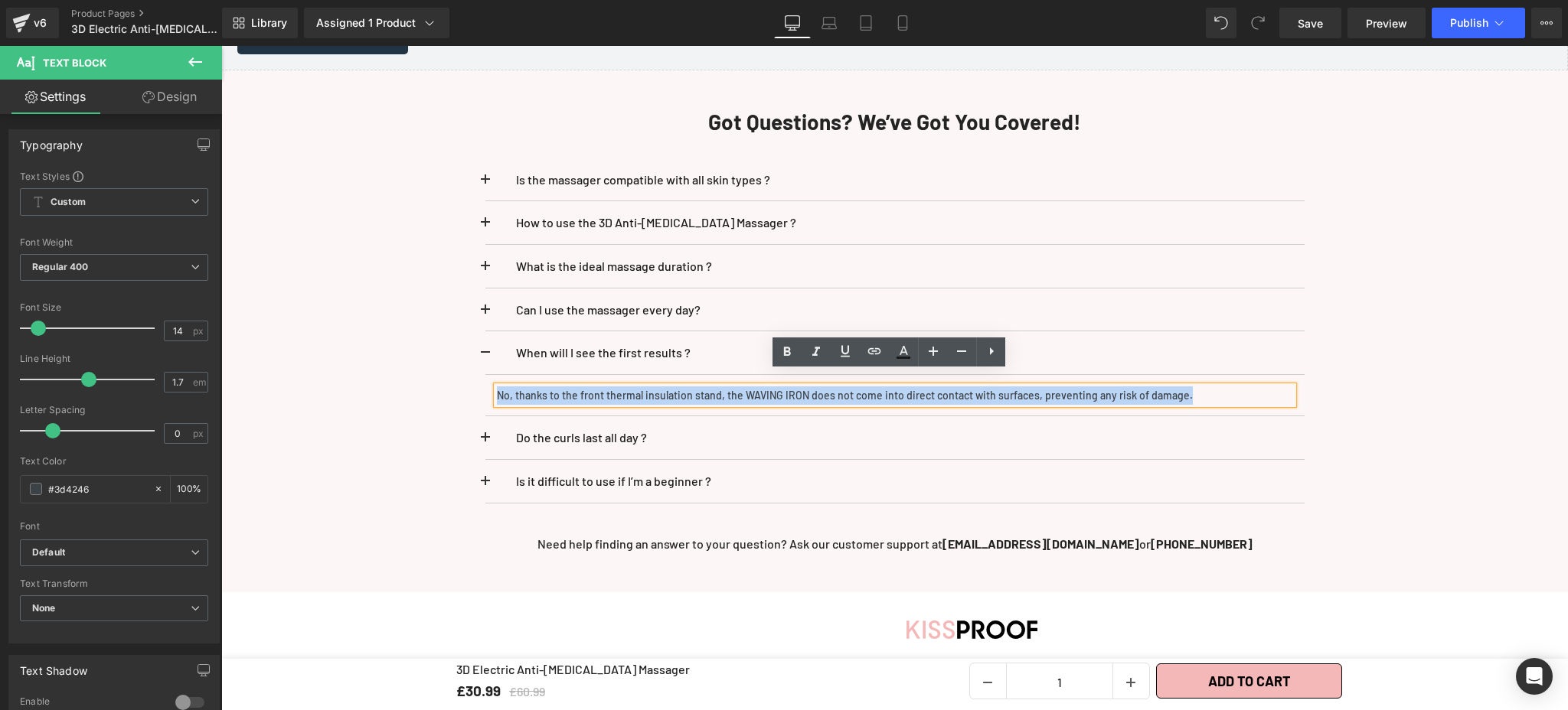
drag, startPoint x: 1193, startPoint y: 382, endPoint x: 493, endPoint y: 386, distance: 700.0
click at [497, 387] on p "No, thanks to the front thermal insulation stand, the WAVING IRON does not come…" at bounding box center [895, 396] width 796 height 18
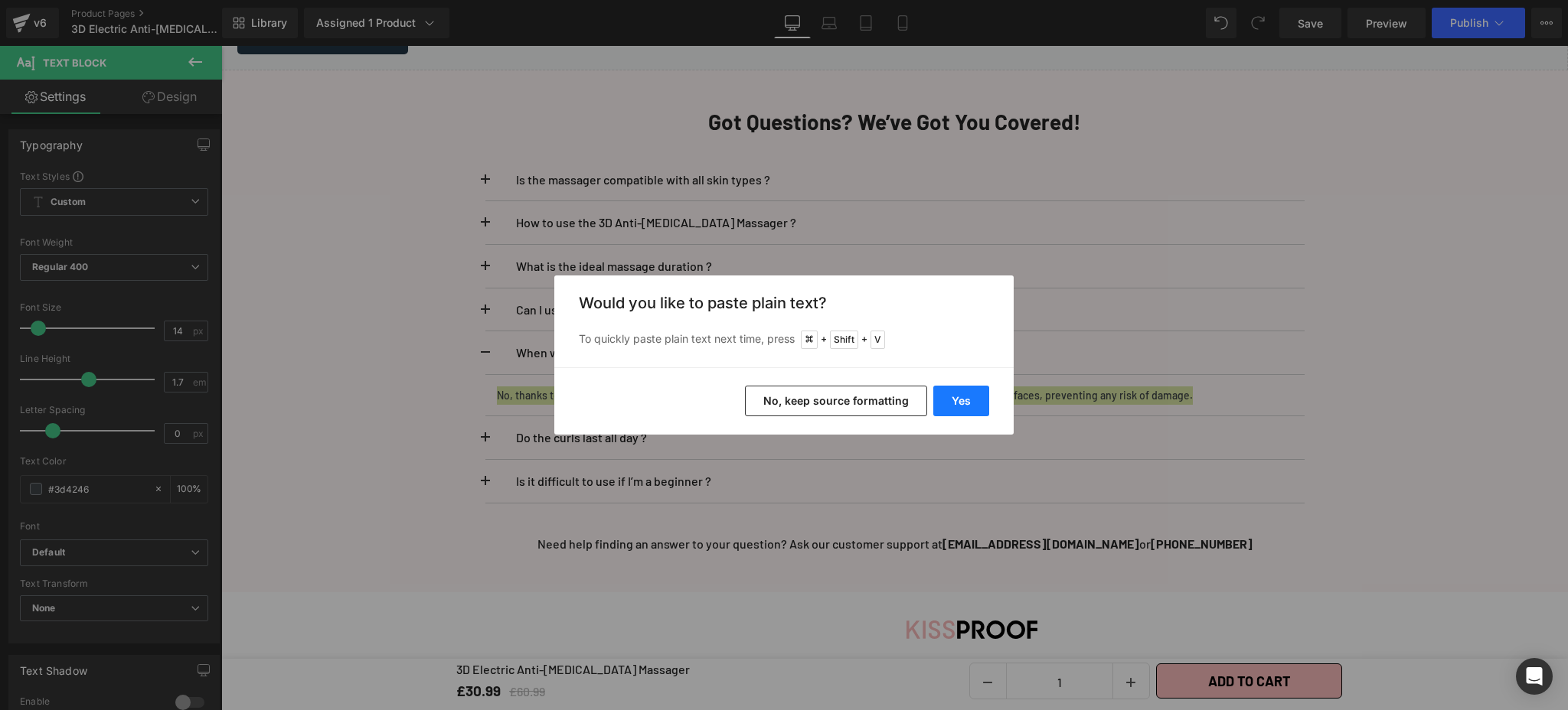
click at [964, 395] on button "Yes" at bounding box center [962, 401] width 56 height 31
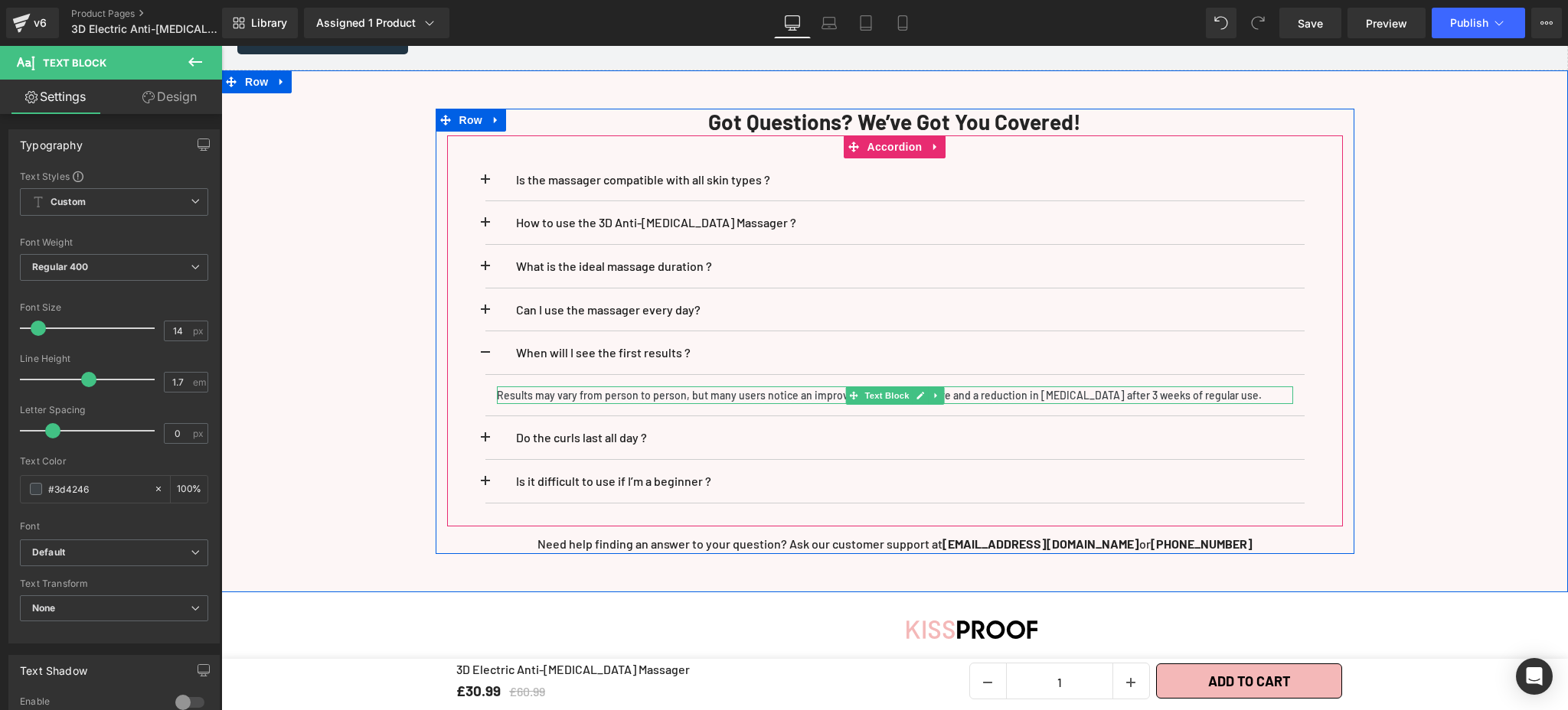
click at [1101, 387] on p "Results may vary from person to person, but many users notice an improvement in…" at bounding box center [895, 396] width 796 height 18
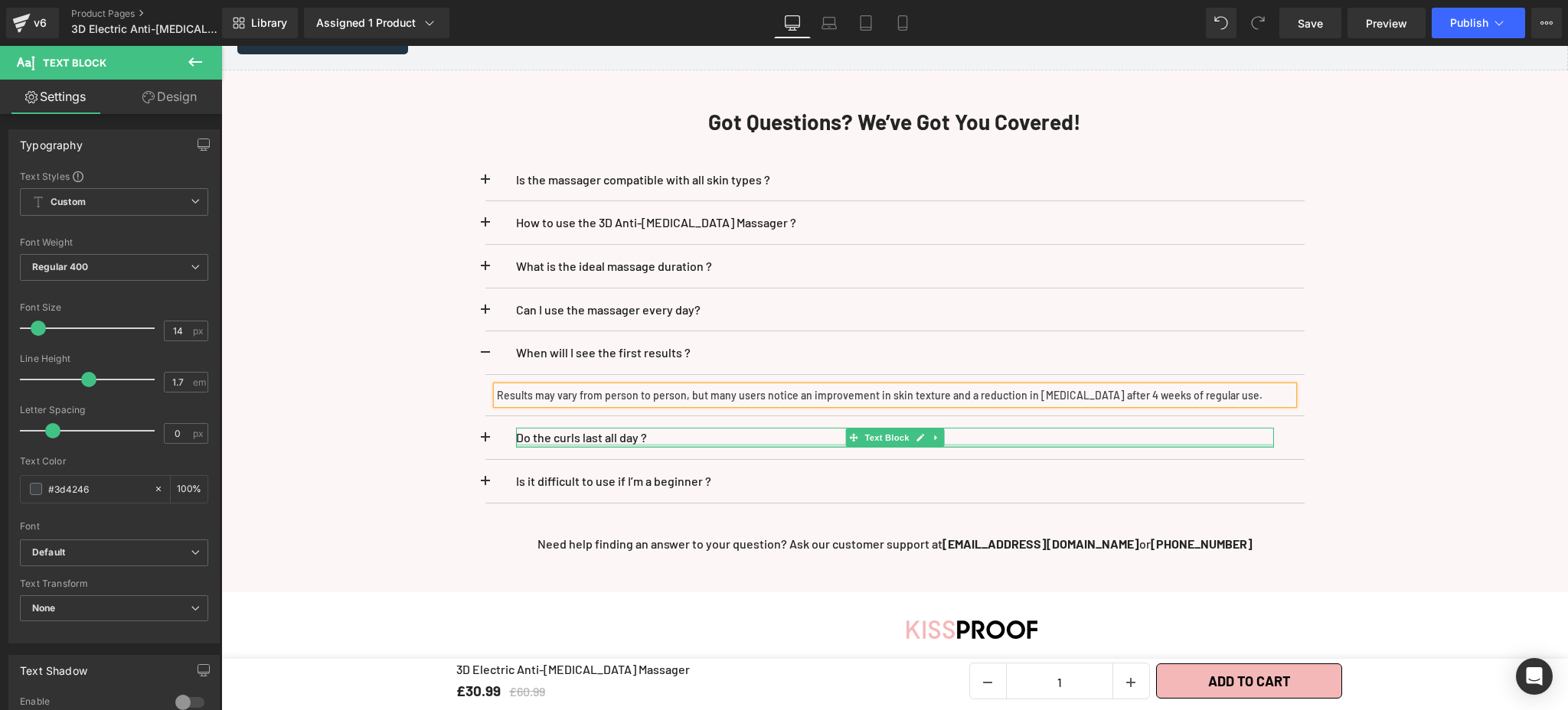
click at [541, 428] on p "Do the curls last all day ?" at bounding box center [894, 437] width 757 height 20
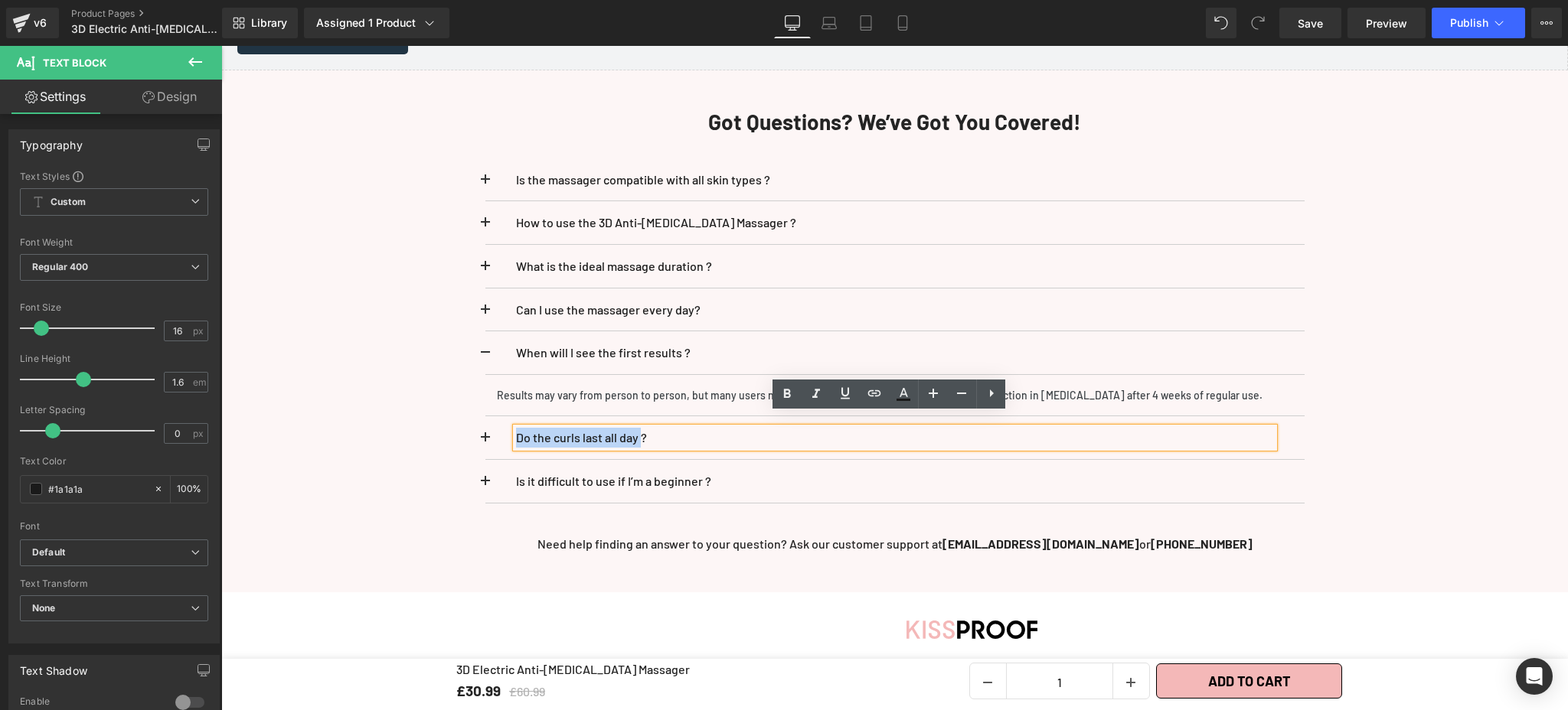
drag, startPoint x: 640, startPoint y: 426, endPoint x: 510, endPoint y: 419, distance: 130.2
click at [516, 428] on p "Do the curls last all day ?" at bounding box center [894, 437] width 757 height 20
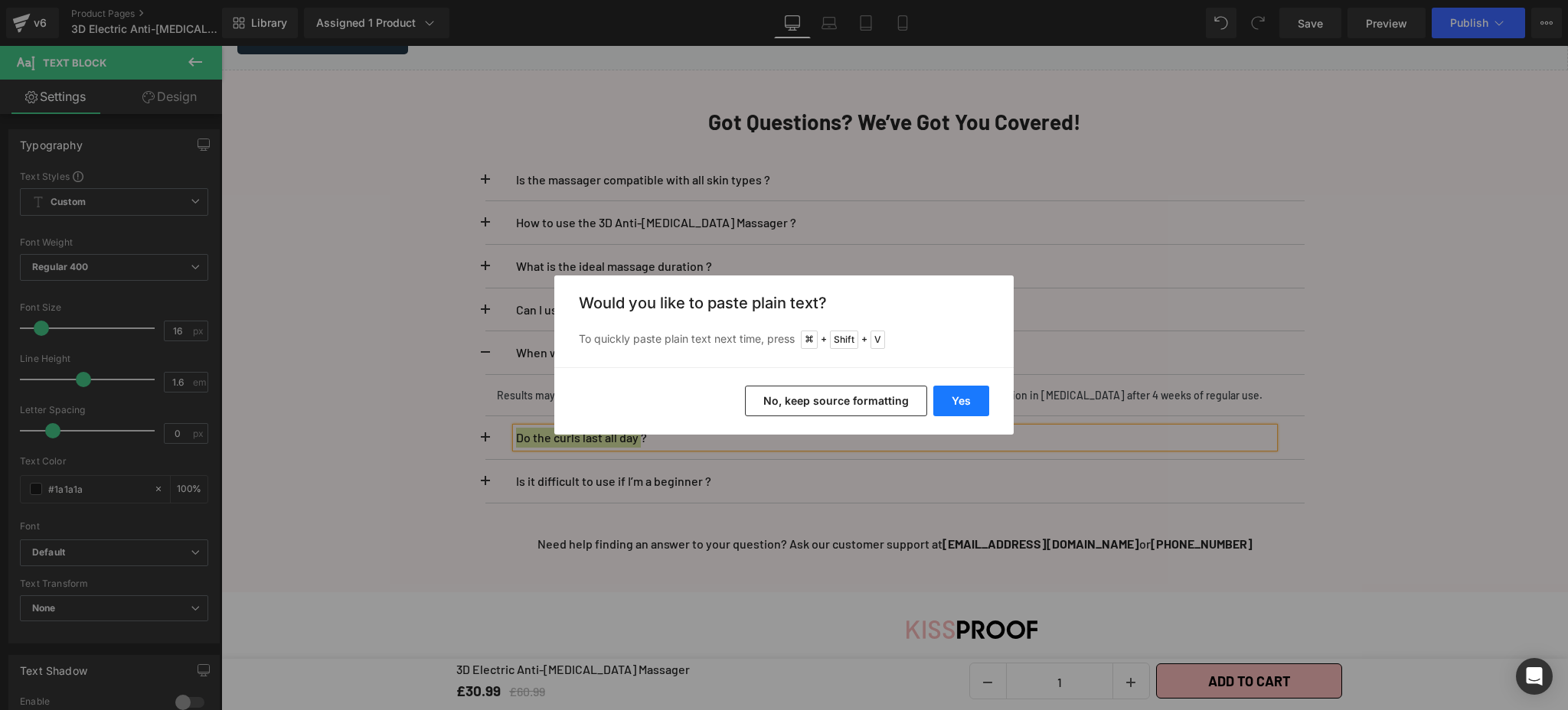
click at [955, 402] on button "Yes" at bounding box center [962, 401] width 56 height 31
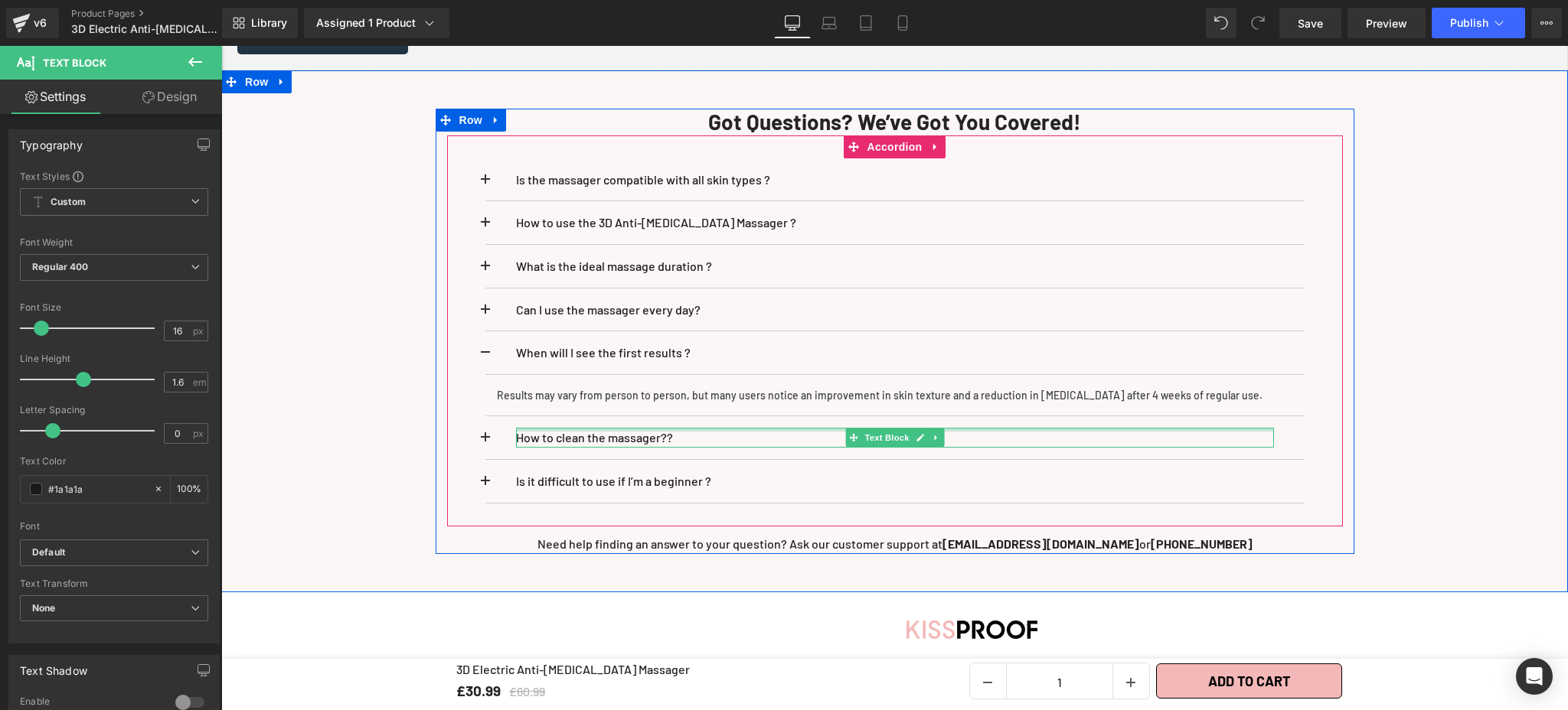
click at [666, 428] on div at bounding box center [894, 429] width 757 height 4
click at [668, 428] on p "How to clean the massager??" at bounding box center [894, 437] width 757 height 20
click at [666, 428] on p "How to clean the massager??" at bounding box center [894, 437] width 757 height 20
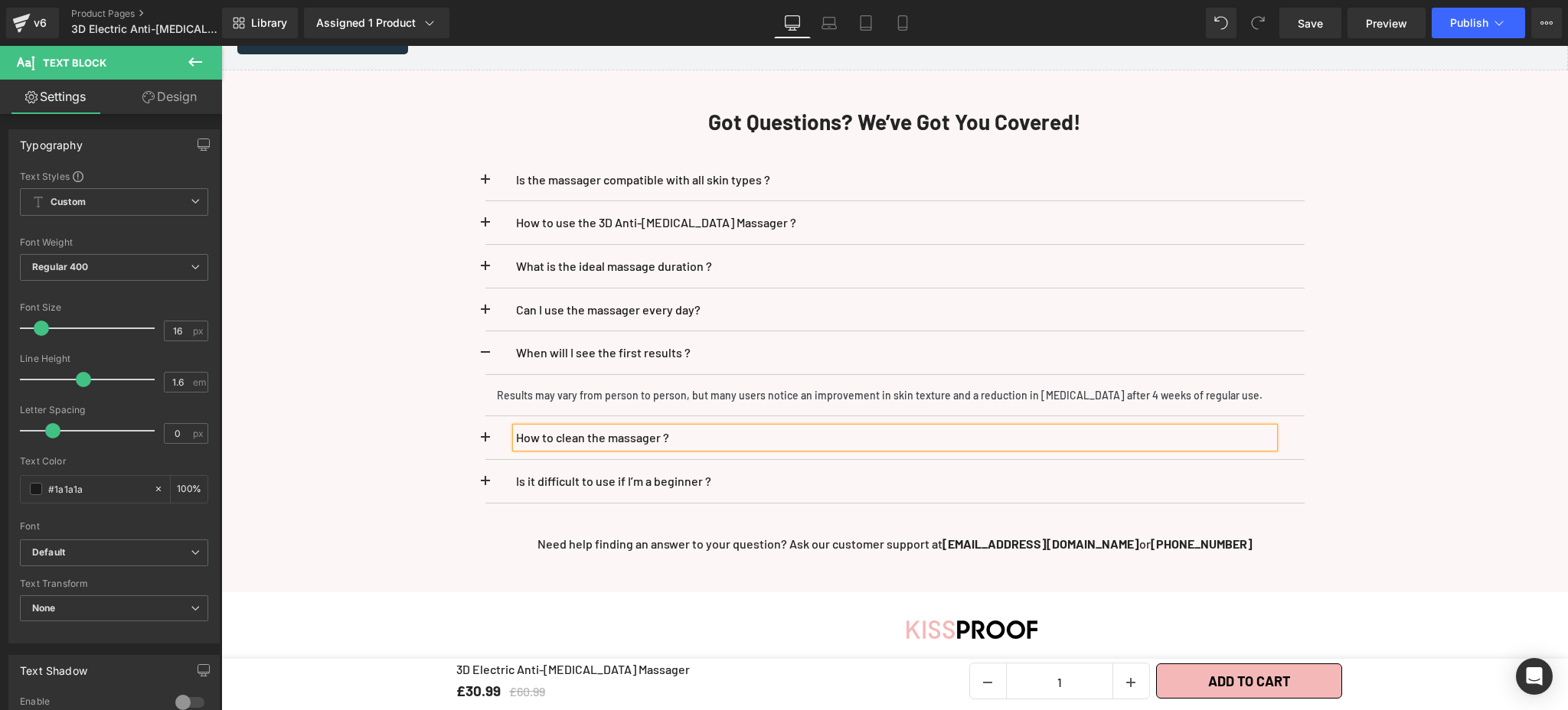
click at [486, 442] on span at bounding box center [486, 442] width 0 height 0
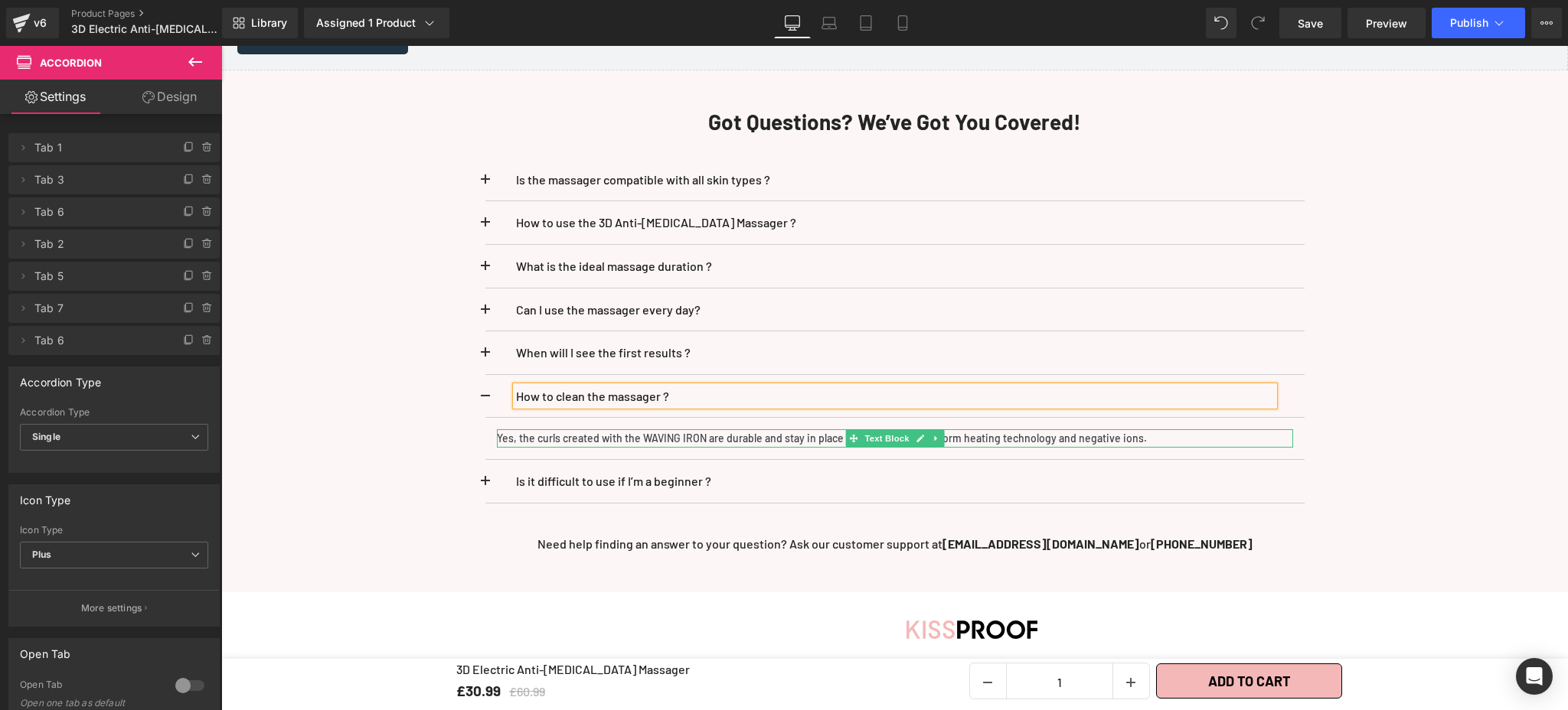
drag, startPoint x: 508, startPoint y: 424, endPoint x: 1037, endPoint y: 416, distance: 529.1
click at [508, 429] on p "Yes, the curls created with the WAVING IRON are durable and stay in place all d…" at bounding box center [895, 438] width 796 height 18
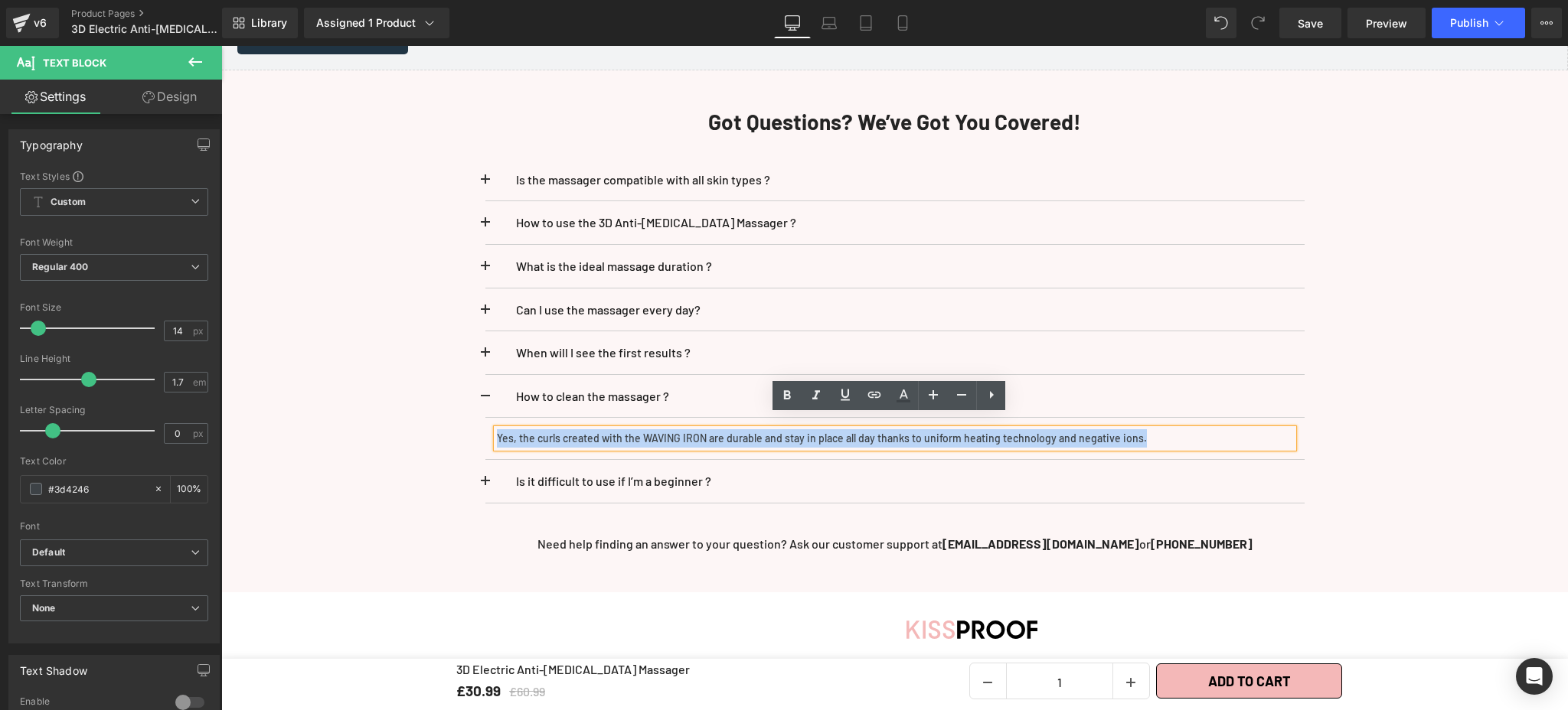
drag, startPoint x: 1164, startPoint y: 422, endPoint x: 492, endPoint y: 425, distance: 672.0
click at [497, 429] on p "Yes, the curls created with the WAVING IRON are durable and stay in place all d…" at bounding box center [895, 438] width 796 height 18
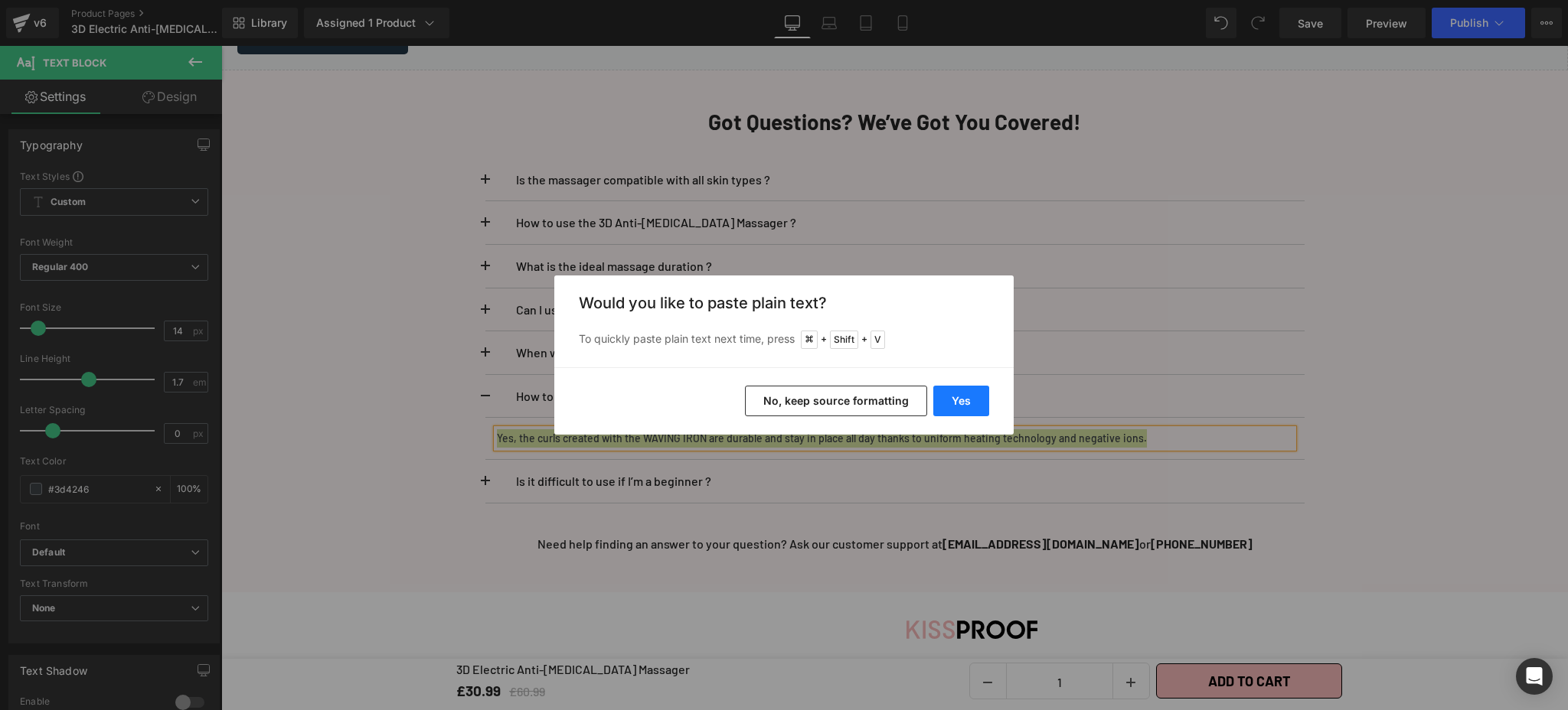
click at [951, 395] on button "Yes" at bounding box center [962, 401] width 56 height 31
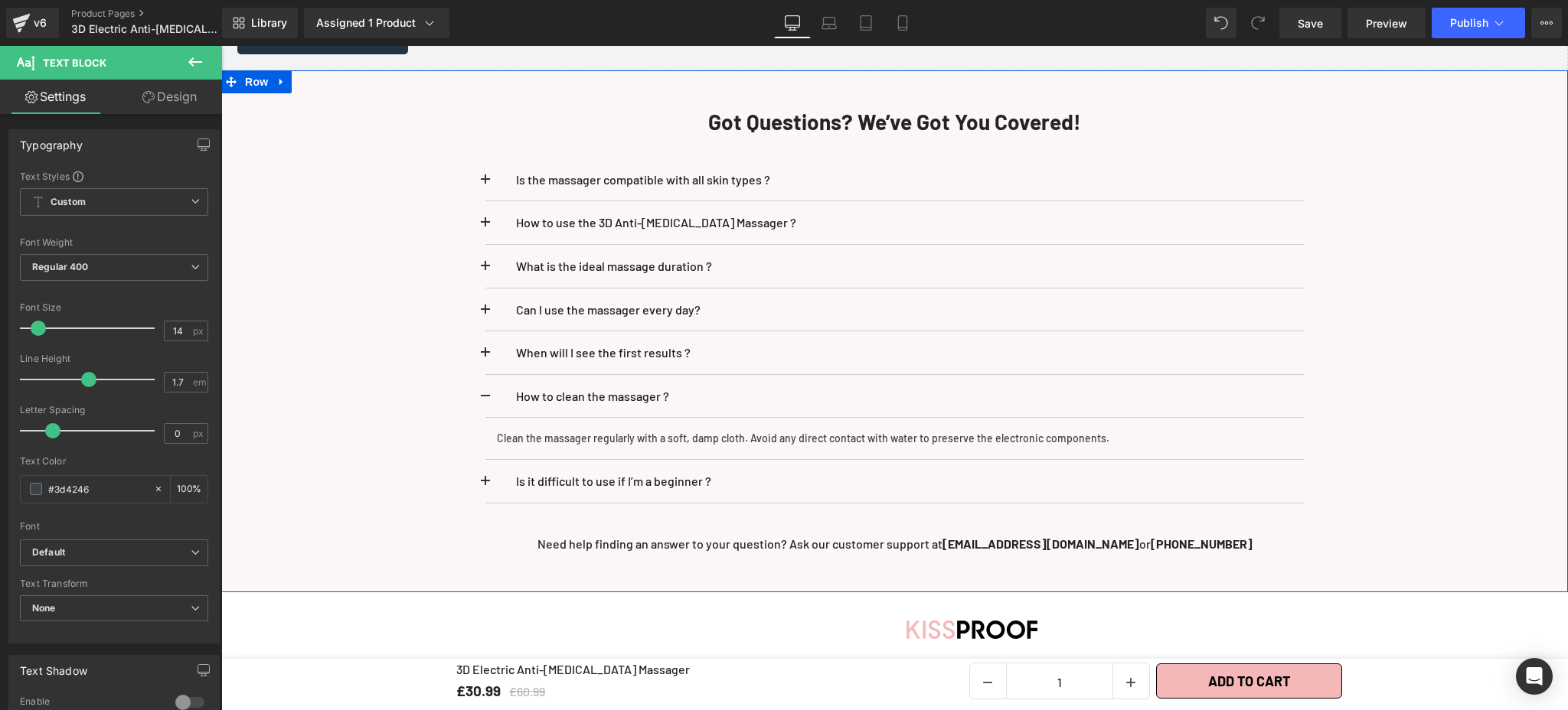
click at [399, 411] on div "Got Questions? We’ve Got You Covered! Heading Is the massager compatible with a…" at bounding box center [895, 331] width 1346 height 446
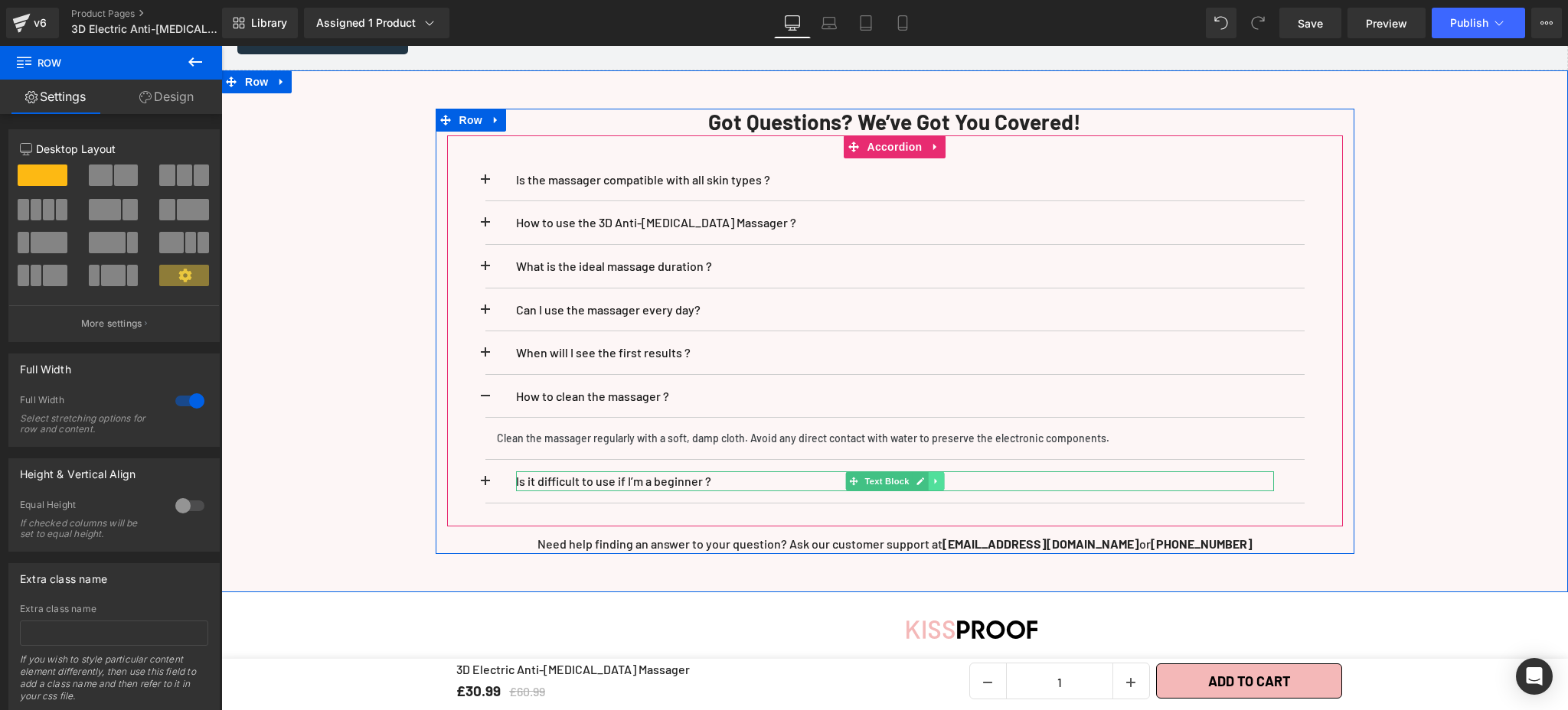
click at [932, 477] on icon at bounding box center [935, 481] width 9 height 9
click at [939, 477] on icon at bounding box center [943, 481] width 9 height 9
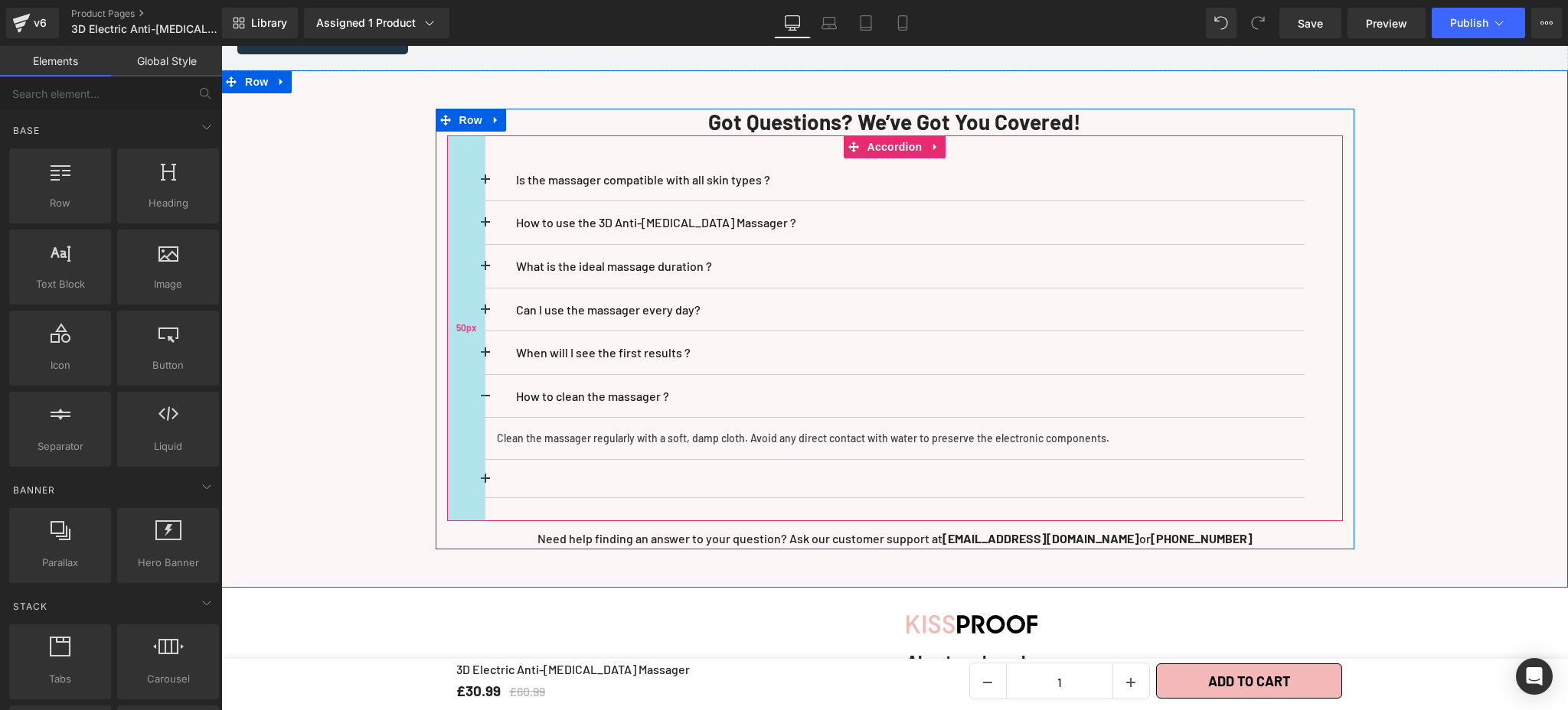
click at [479, 465] on div "50px" at bounding box center [466, 328] width 39 height 386
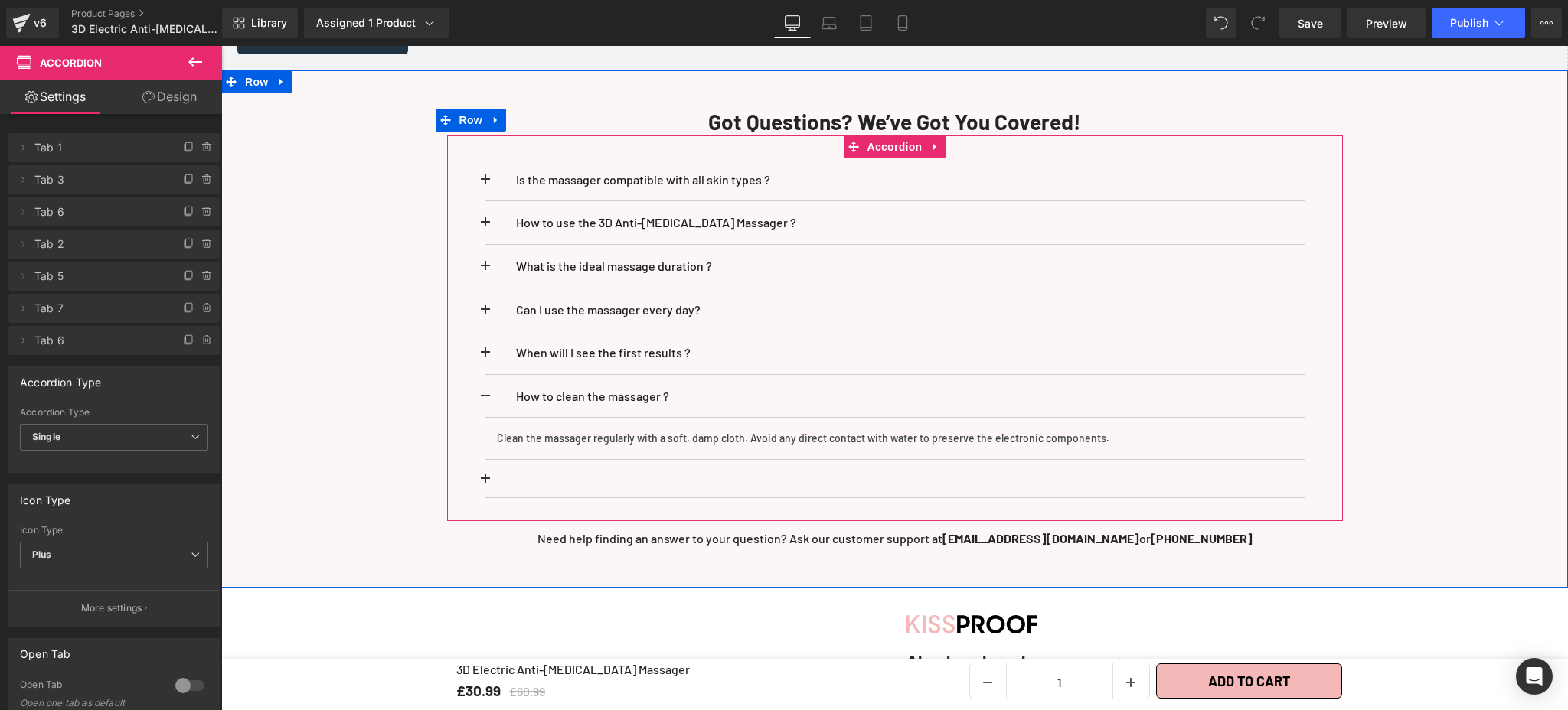
click at [486, 462] on button at bounding box center [501, 479] width 31 height 38
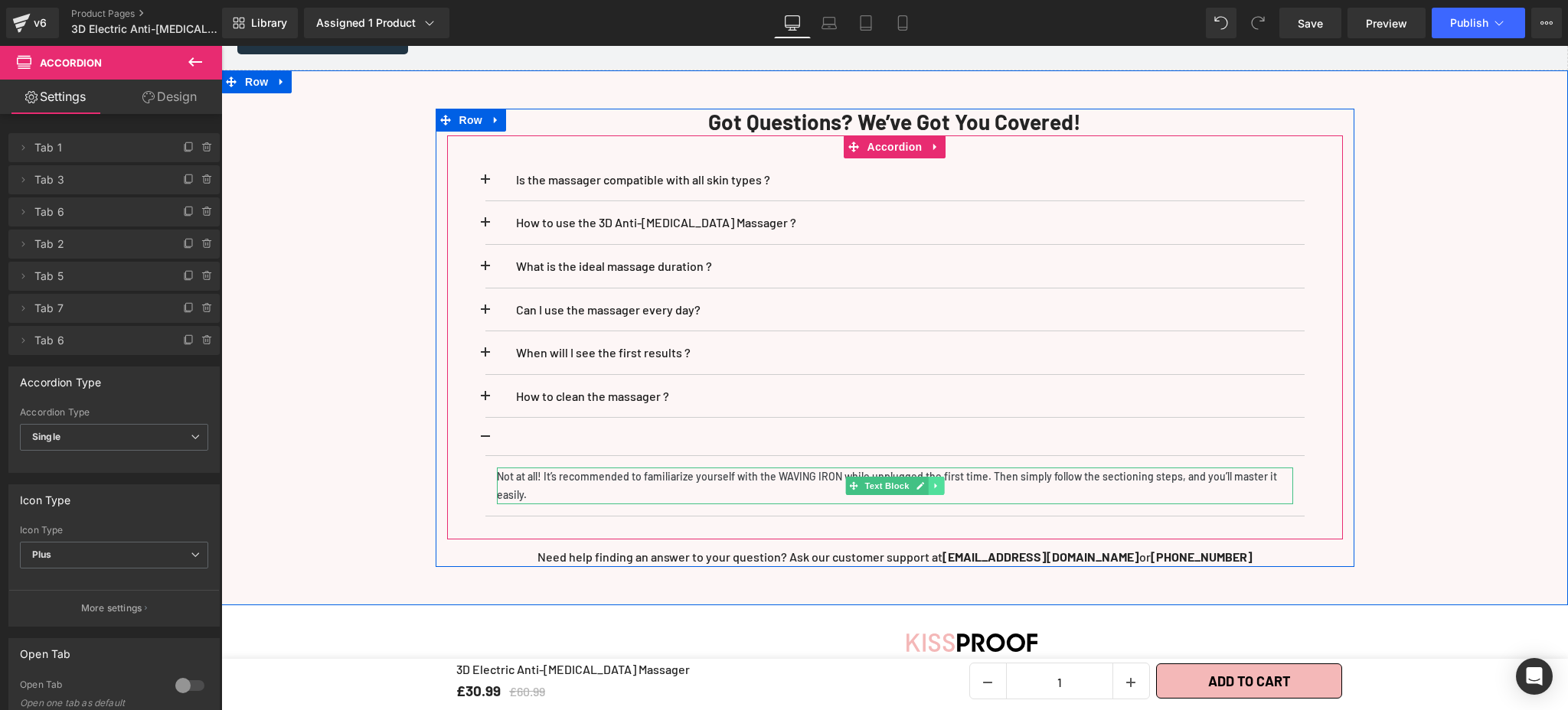
click at [933, 484] on icon at bounding box center [934, 487] width 2 height 6
click at [939, 482] on icon at bounding box center [943, 486] width 9 height 9
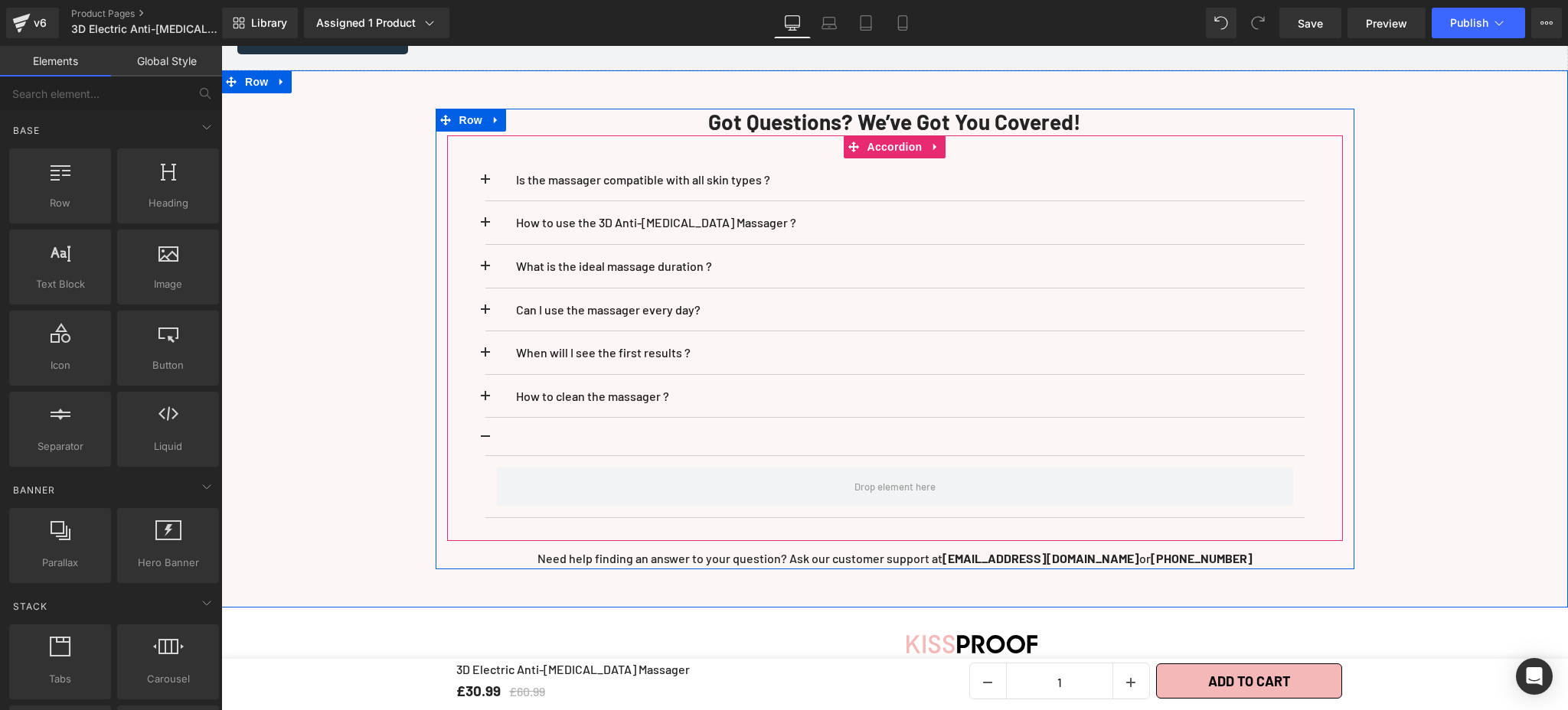
click at [490, 422] on button at bounding box center [501, 436] width 31 height 38
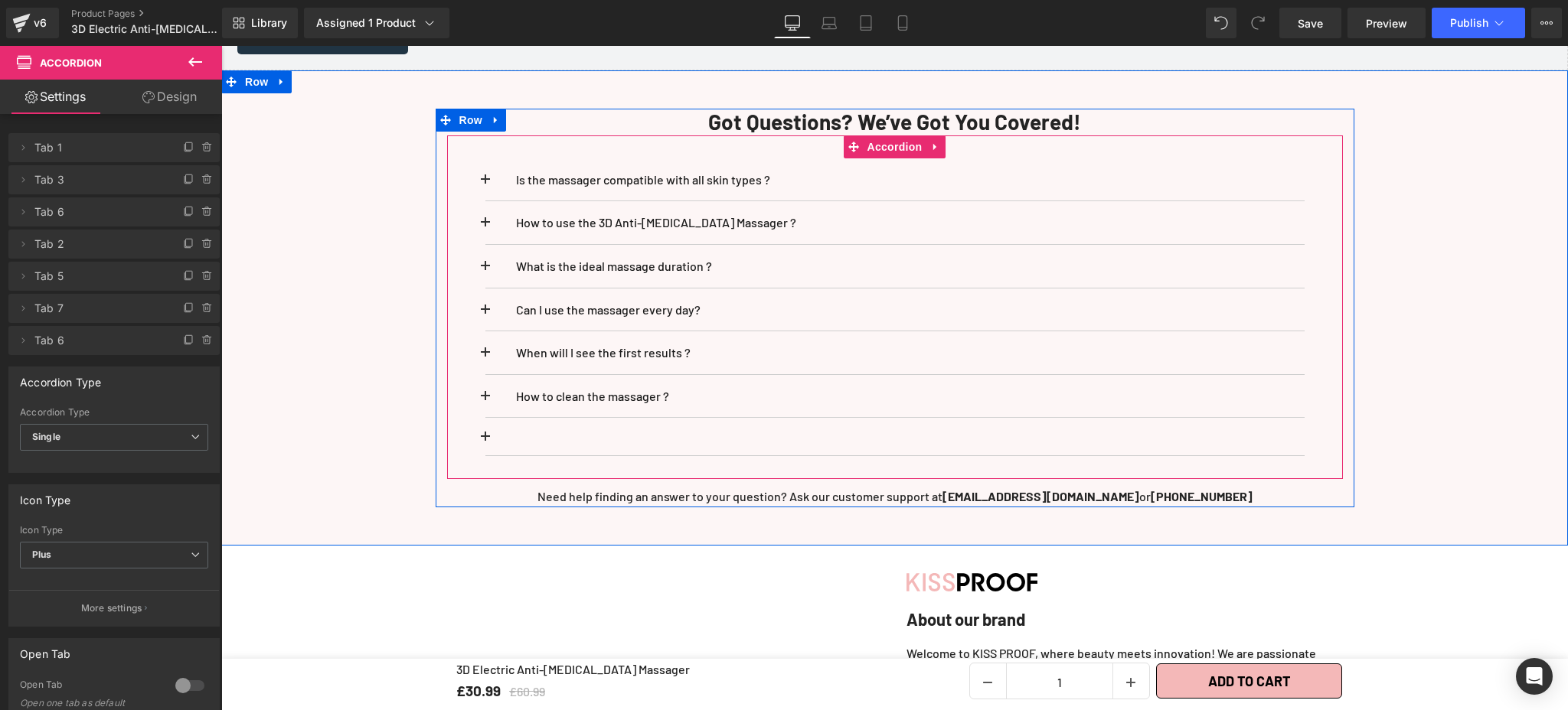
click at [555, 418] on div at bounding box center [895, 437] width 819 height 39
click at [890, 135] on span "Accordion" at bounding box center [895, 147] width 63 height 23
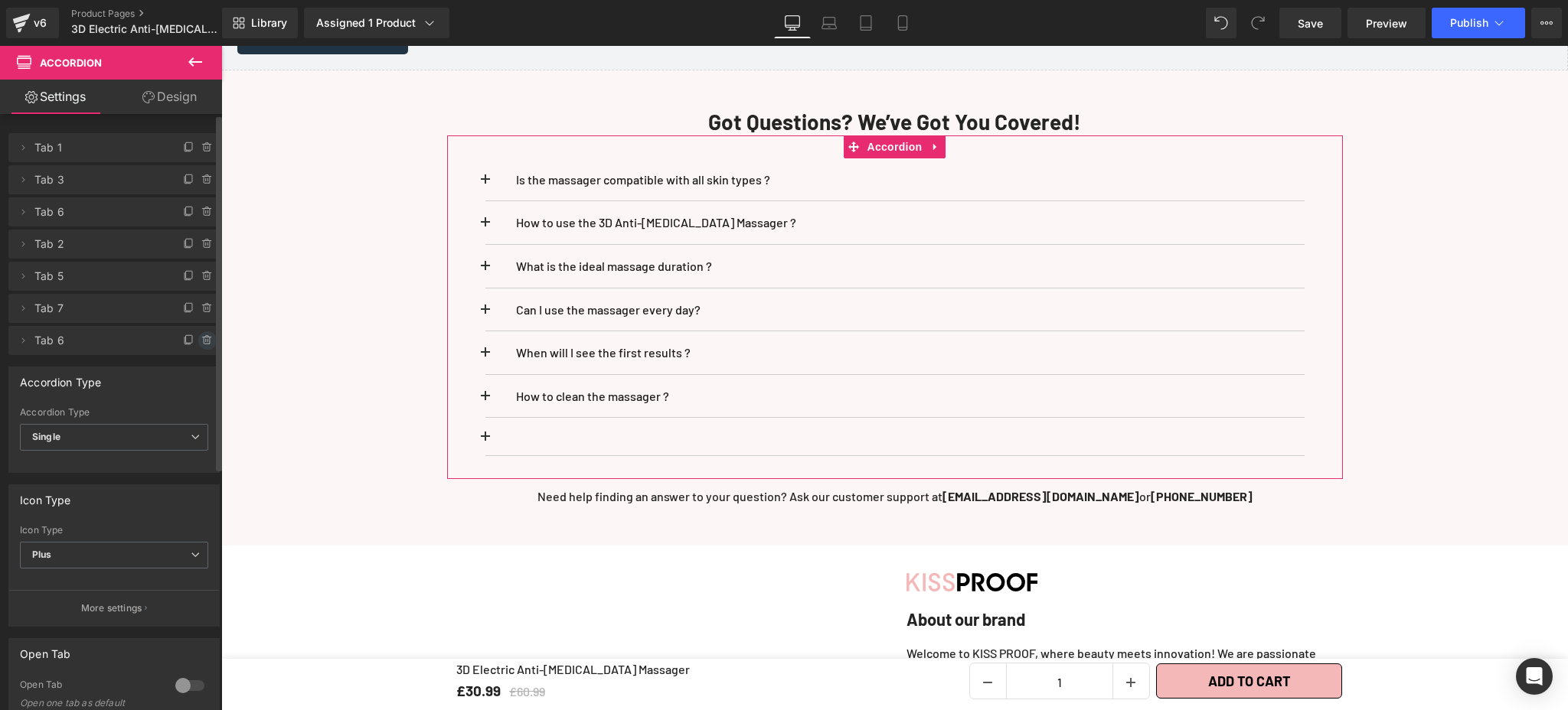
click at [201, 338] on icon at bounding box center [207, 340] width 13 height 13
click at [200, 338] on button "Delete" at bounding box center [192, 341] width 48 height 20
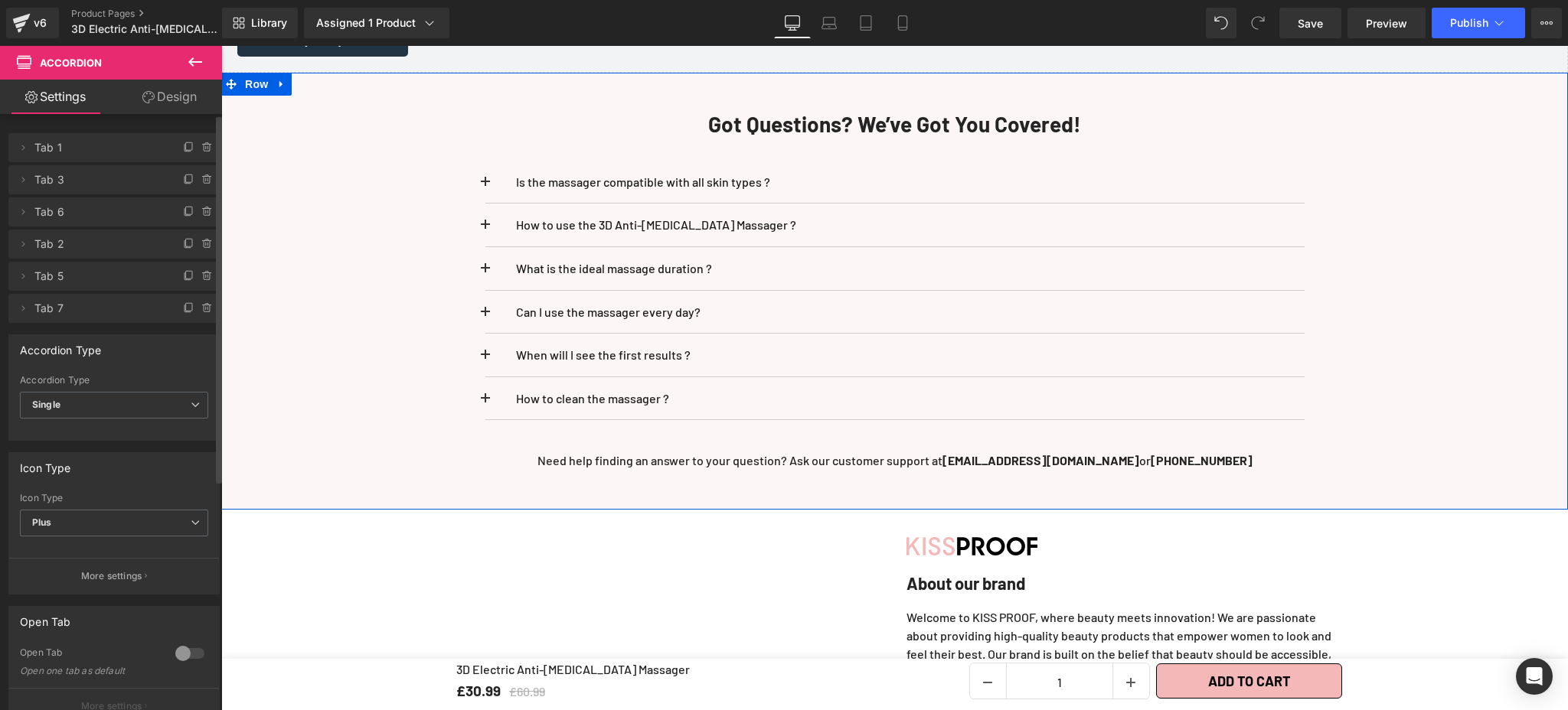
click at [340, 343] on div "Got Questions? We’ve Got You Covered! Heading Is the massager compatible with a…" at bounding box center [895, 291] width 1346 height 361
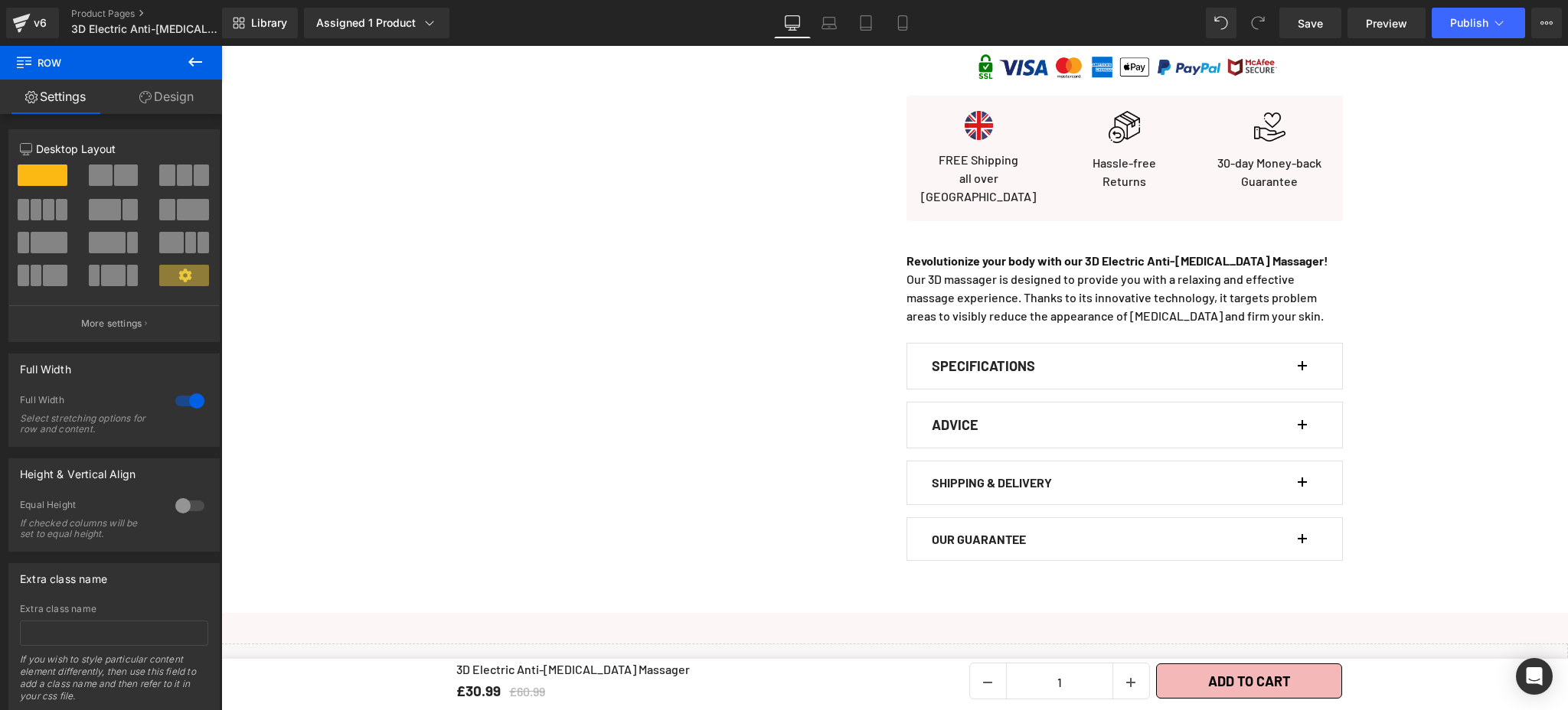
scroll to position [633, 0]
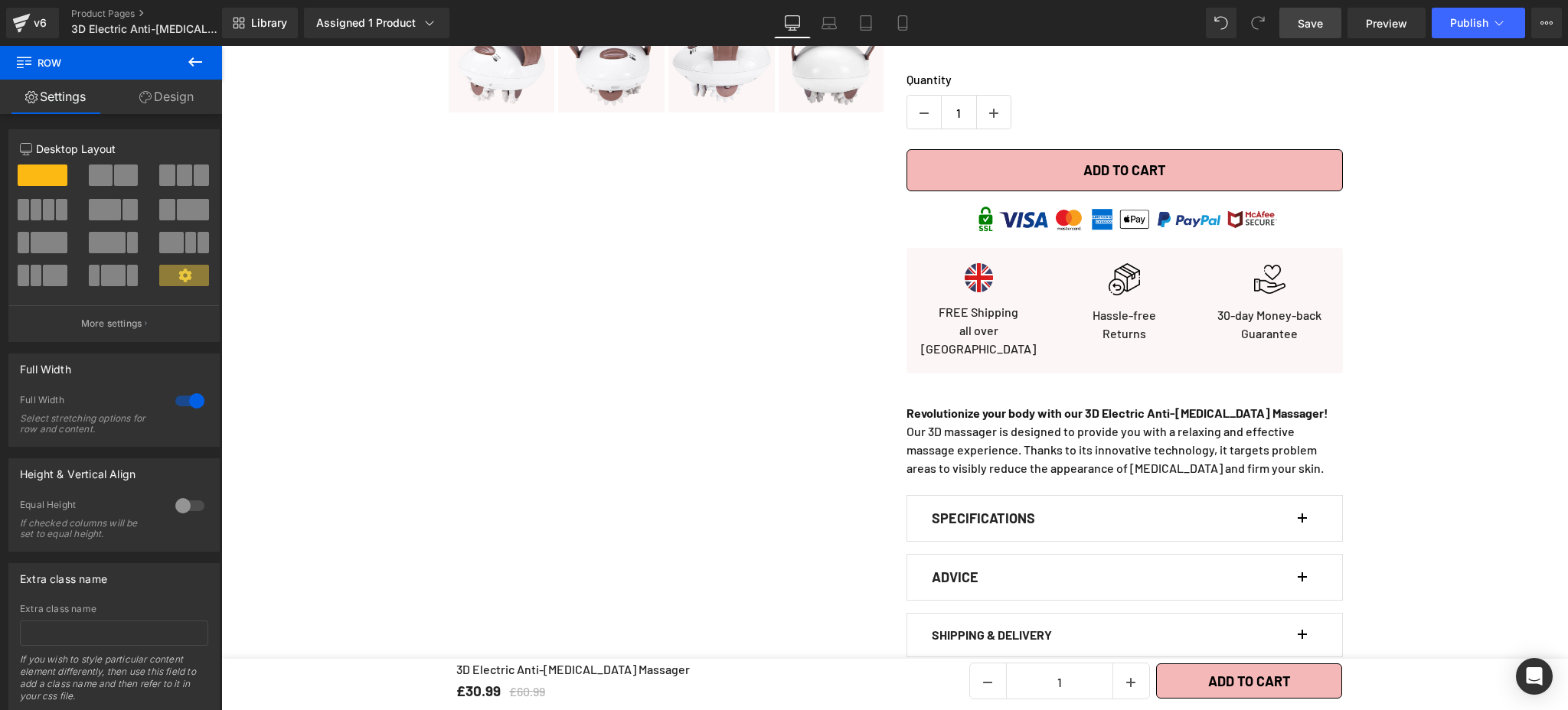
click at [1300, 24] on span "Save" at bounding box center [1310, 23] width 25 height 16
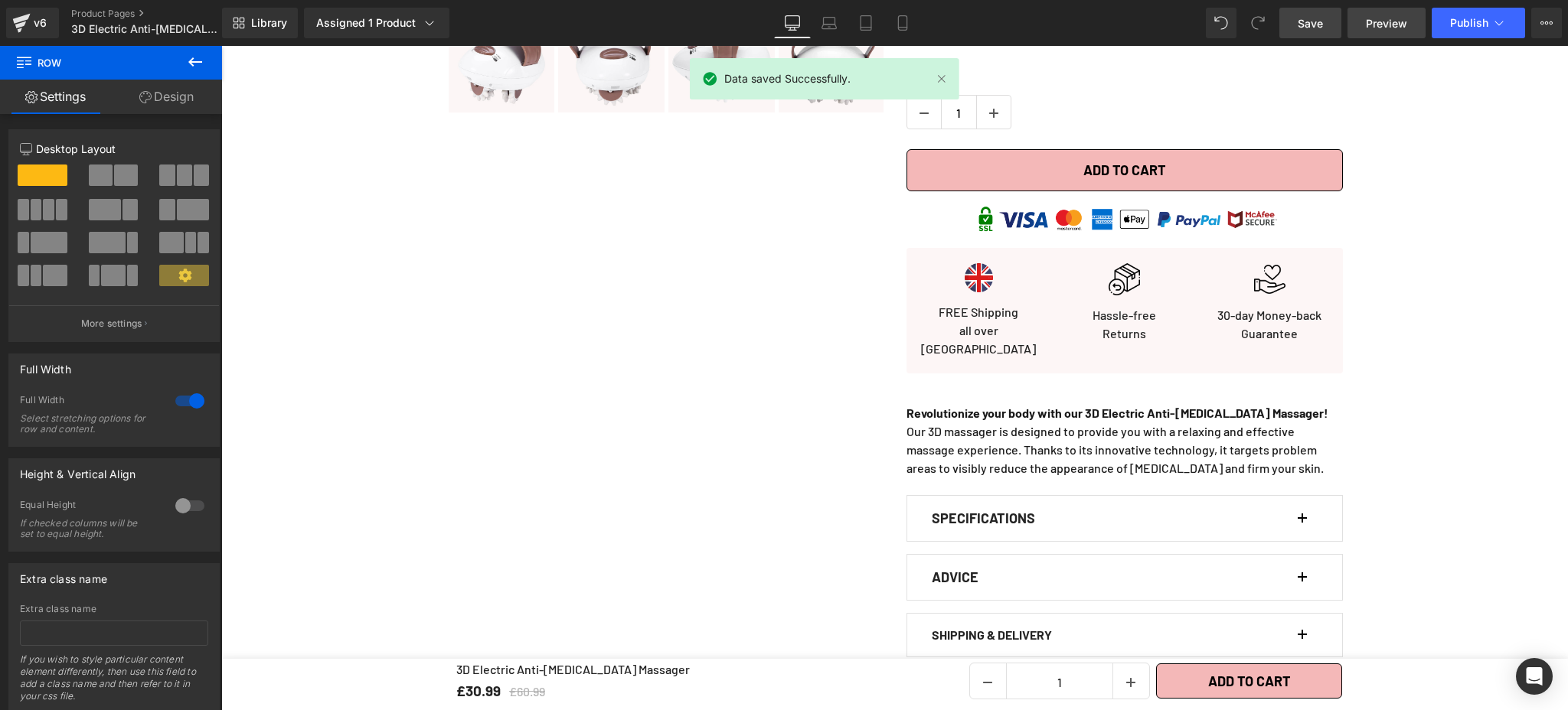
click at [1390, 28] on span "Preview" at bounding box center [1386, 23] width 42 height 16
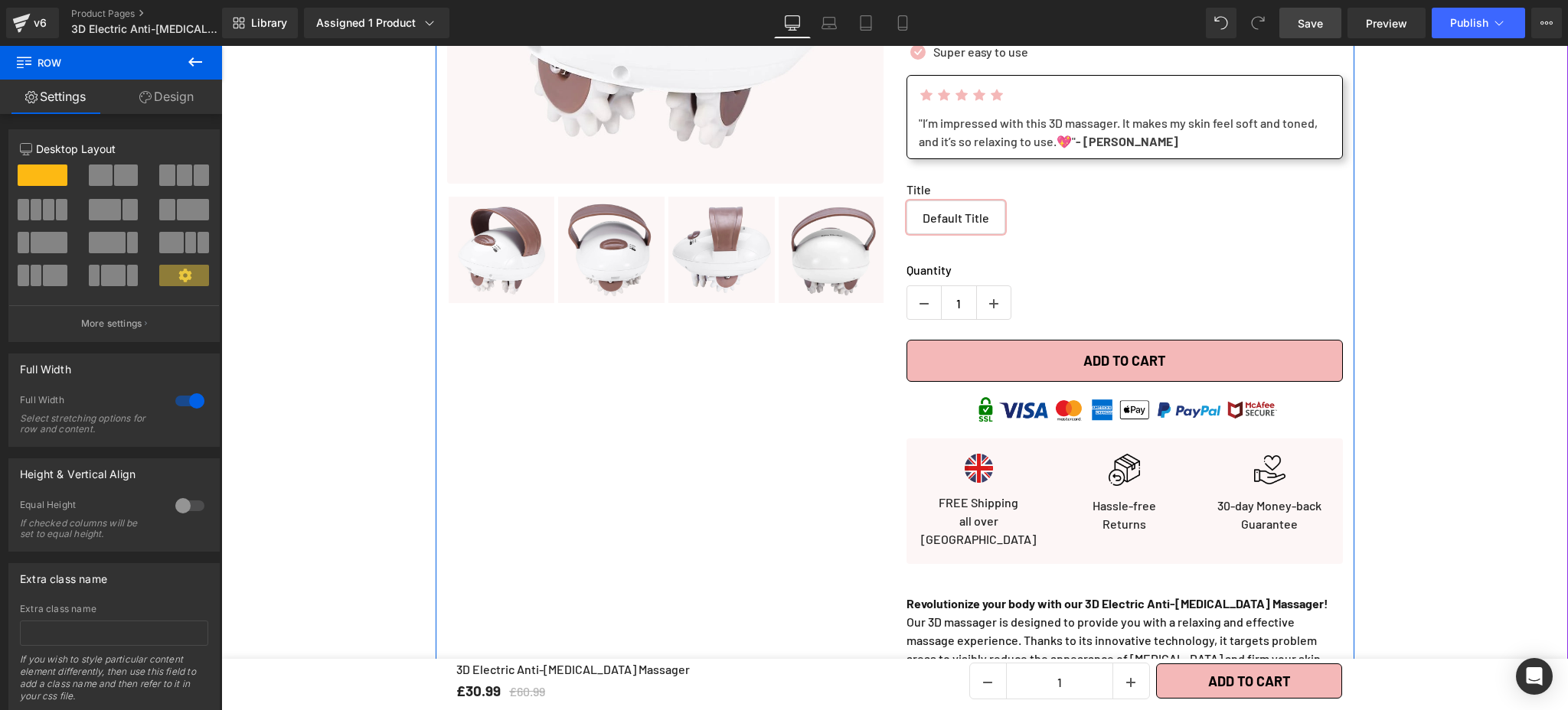
scroll to position [390, 0]
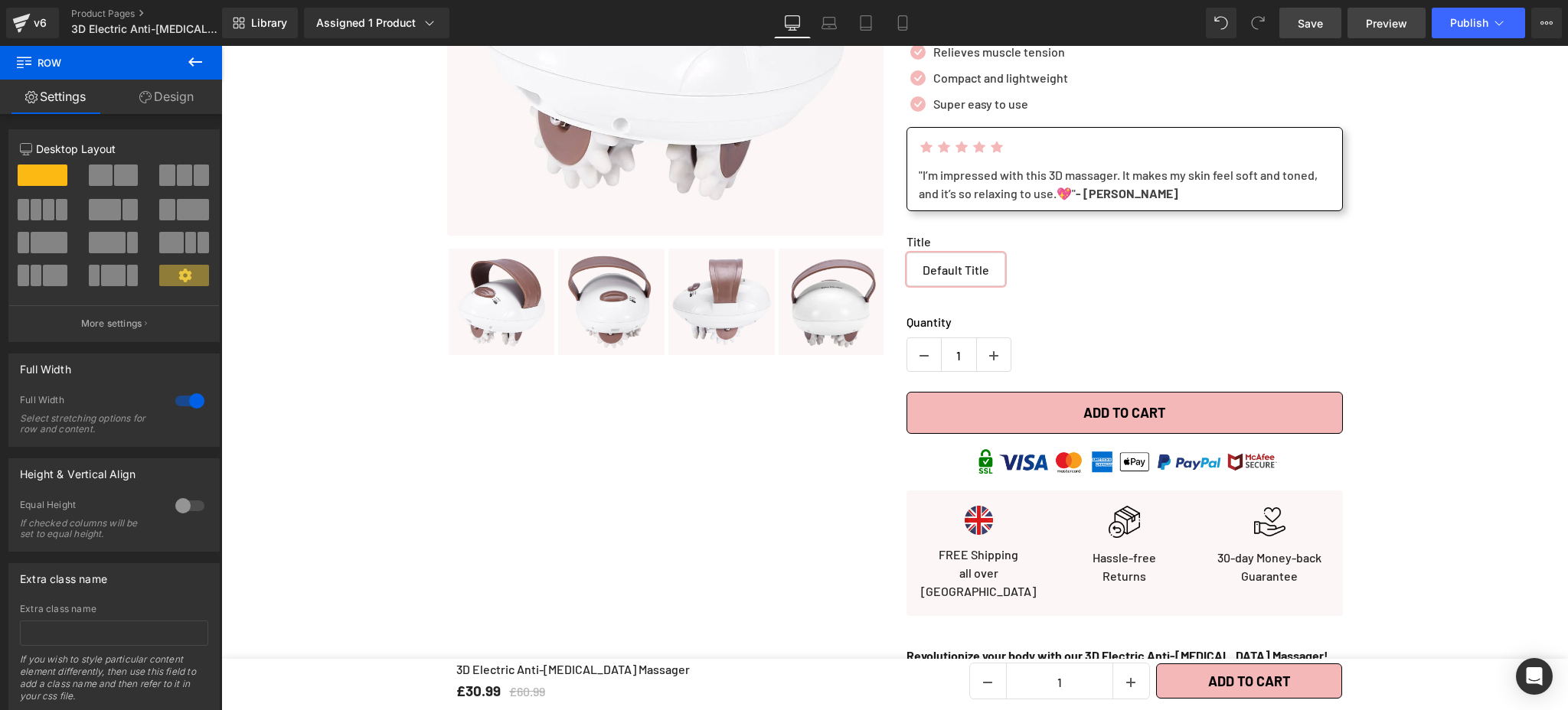
click at [1381, 23] on span "Preview" at bounding box center [1386, 23] width 42 height 16
click at [1461, 26] on span "Publish" at bounding box center [1469, 22] width 39 height 13
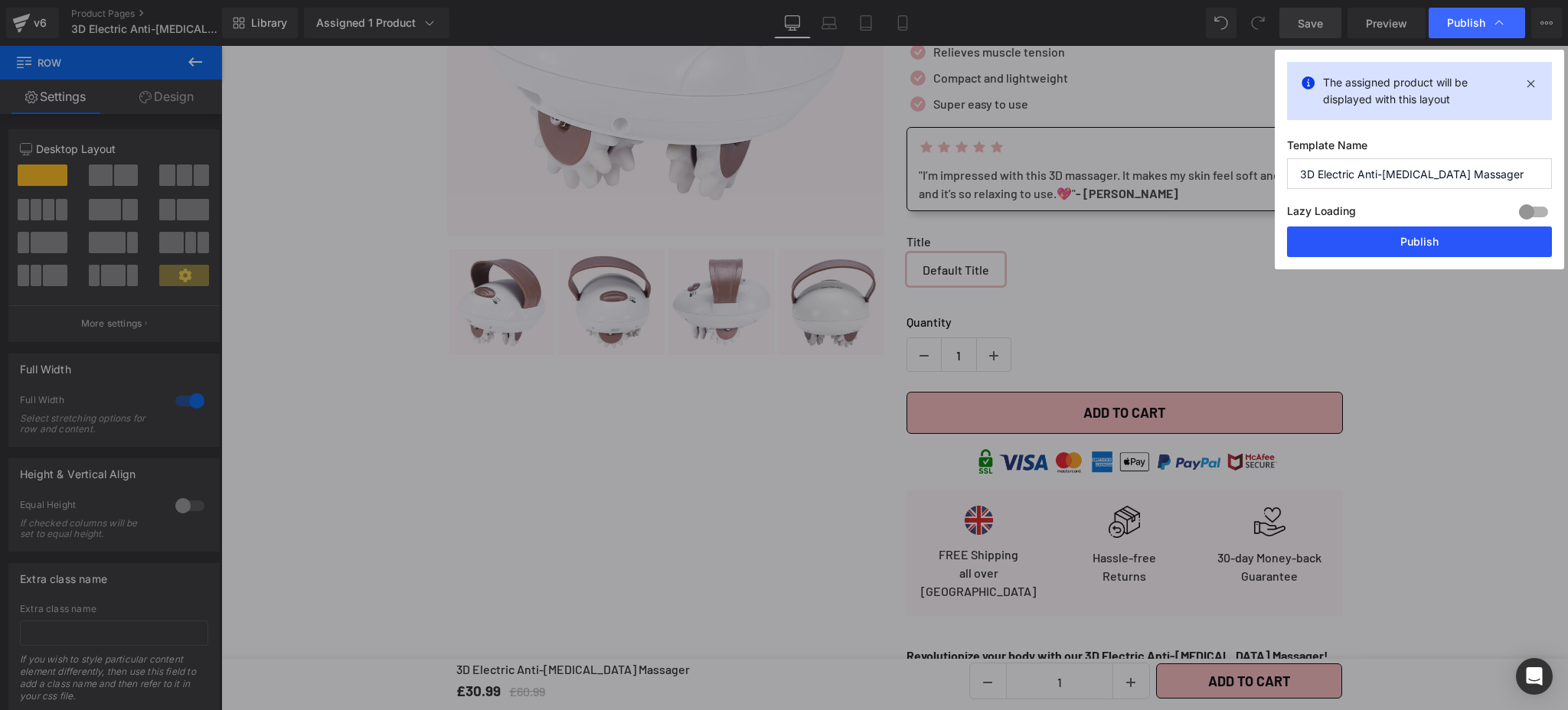
click at [1393, 246] on button "Publish" at bounding box center [1419, 242] width 265 height 31
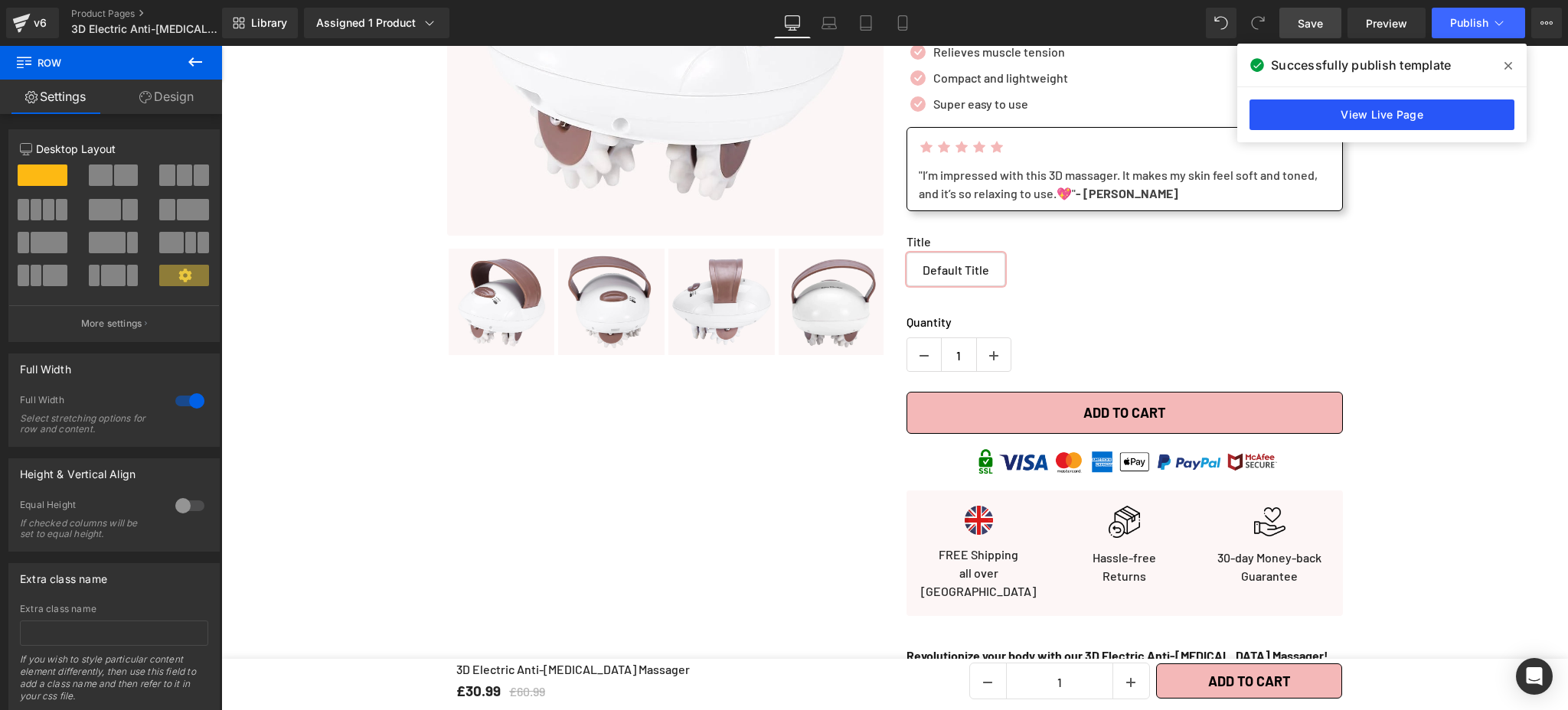
click at [1278, 108] on link "View Live Page" at bounding box center [1381, 115] width 265 height 31
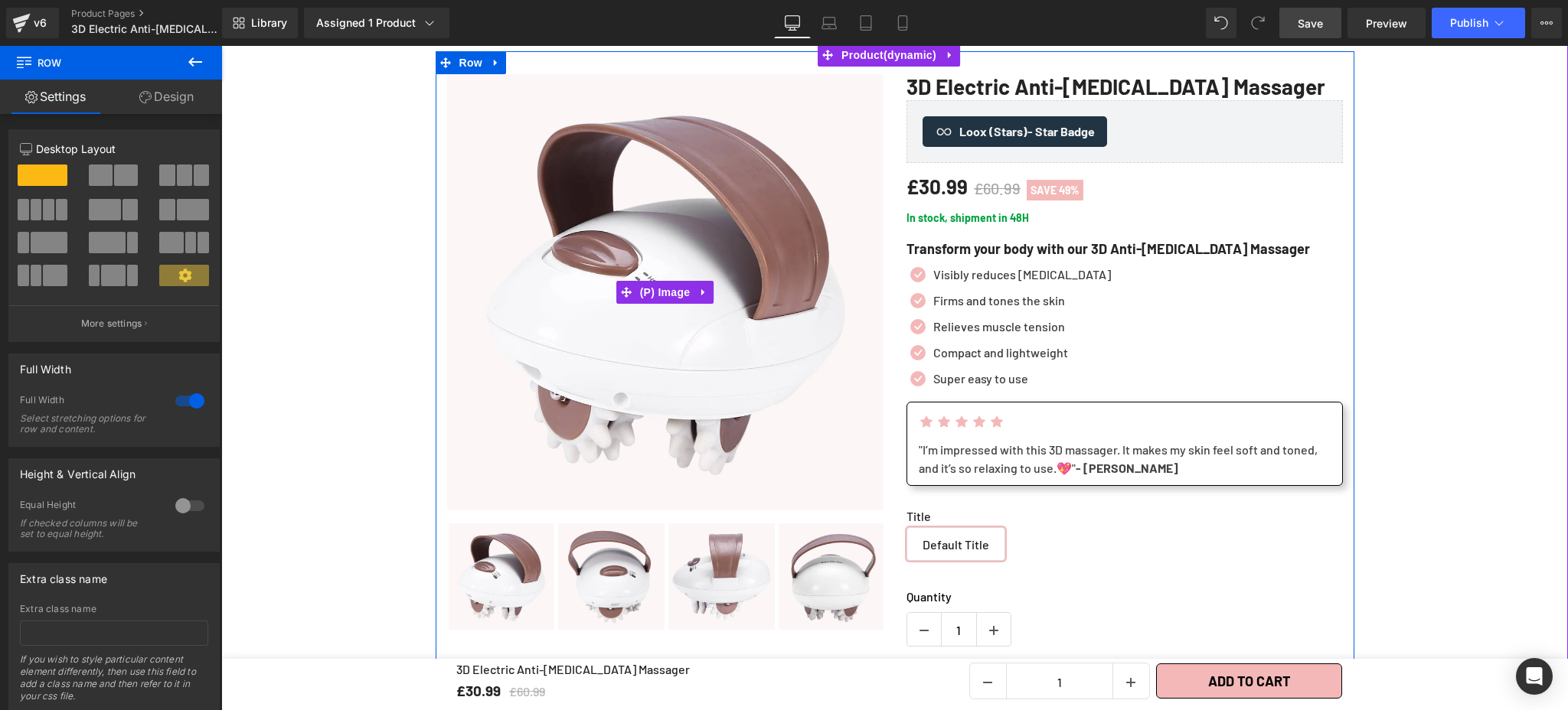
scroll to position [0, 0]
